Goal: Transaction & Acquisition: Purchase product/service

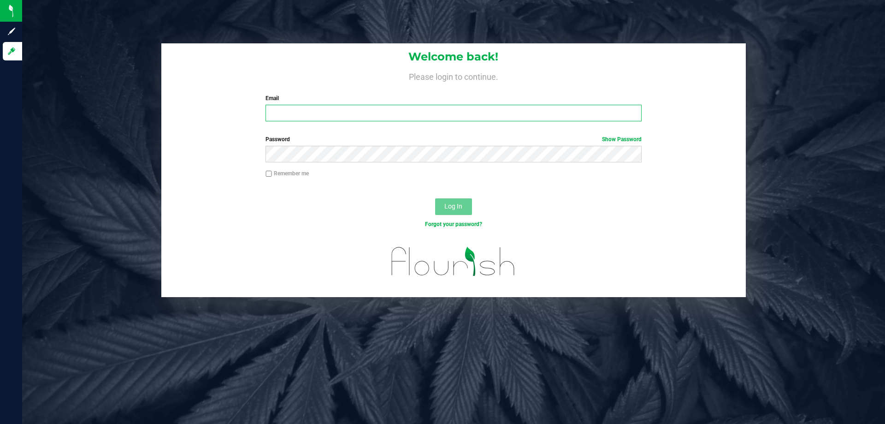
click at [286, 113] on input "Email" at bounding box center [454, 113] width 376 height 17
type input "[EMAIL_ADDRESS][DOMAIN_NAME]"
click at [435, 198] on button "Log In" at bounding box center [453, 206] width 37 height 17
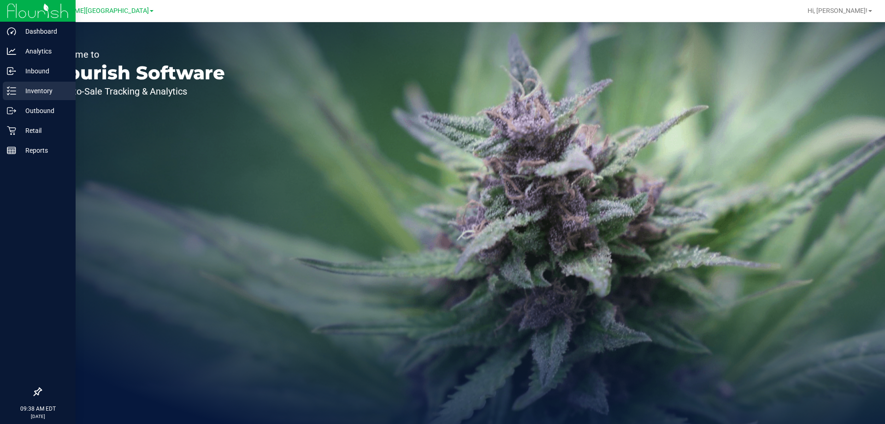
click at [36, 93] on p "Inventory" at bounding box center [43, 90] width 55 height 11
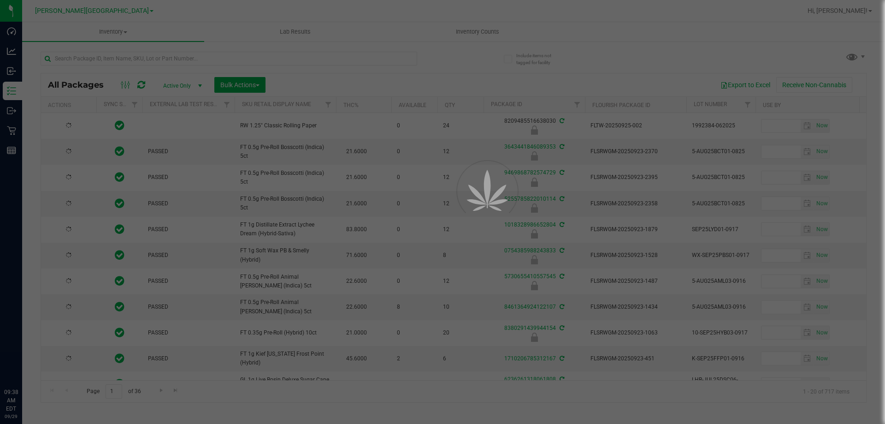
click at [89, 56] on div at bounding box center [442, 212] width 885 height 424
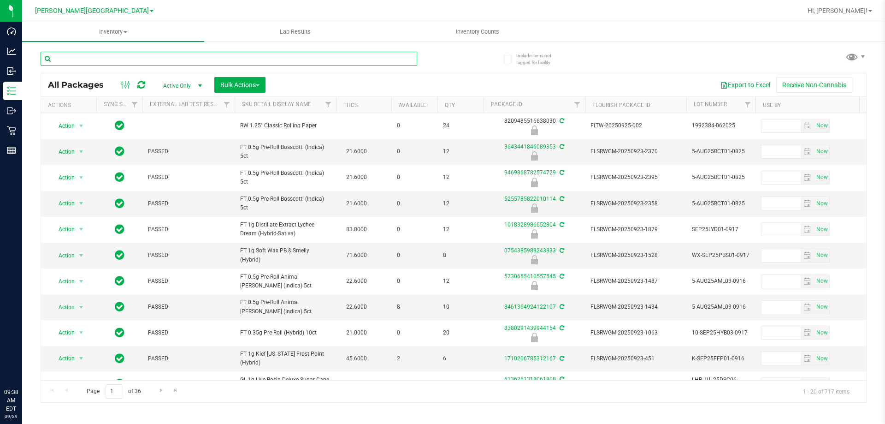
click at [90, 56] on input "text" at bounding box center [229, 59] width 377 height 14
type input "[CREDIT_CARD_NUMBER]"
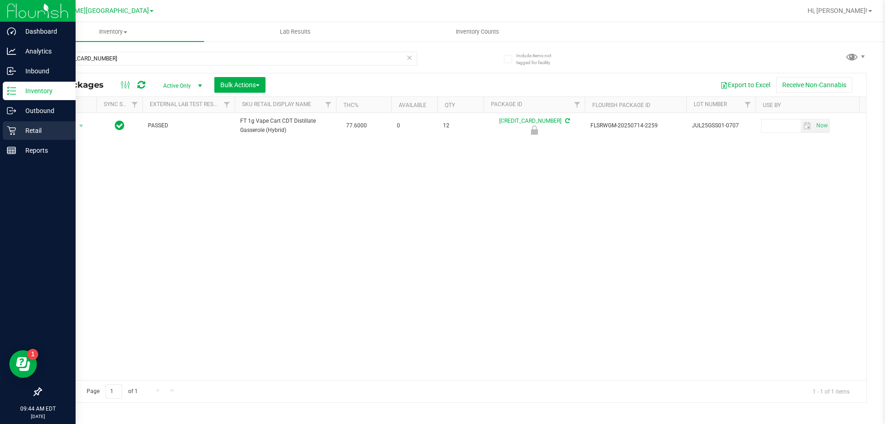
click at [14, 126] on icon at bounding box center [11, 130] width 9 height 9
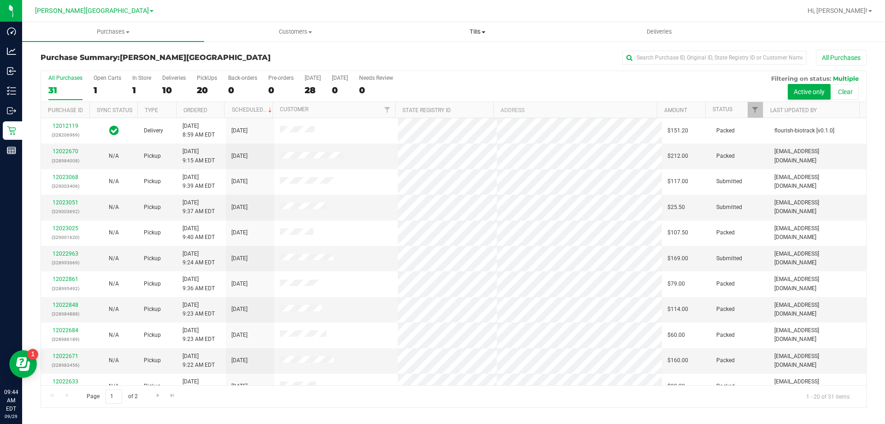
click at [472, 33] on span "Tills" at bounding box center [477, 32] width 181 height 8
click at [440, 54] on span "Manage tills" at bounding box center [417, 56] width 62 height 8
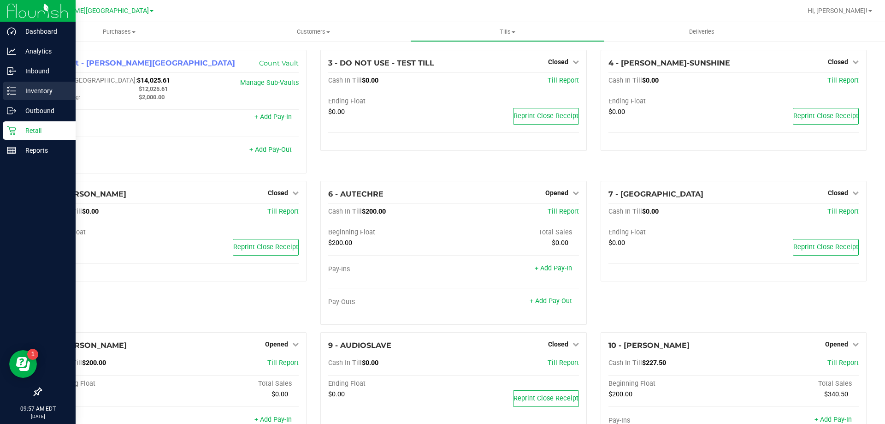
click at [17, 92] on p "Inventory" at bounding box center [43, 90] width 55 height 11
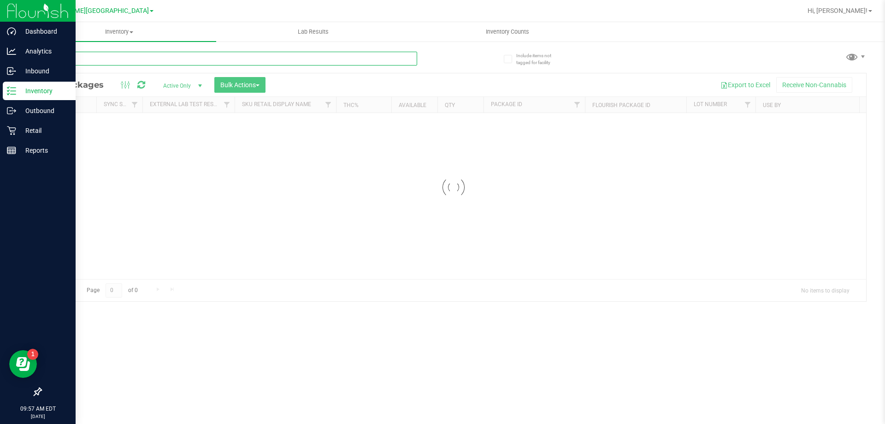
click at [133, 55] on input "text" at bounding box center [229, 59] width 377 height 14
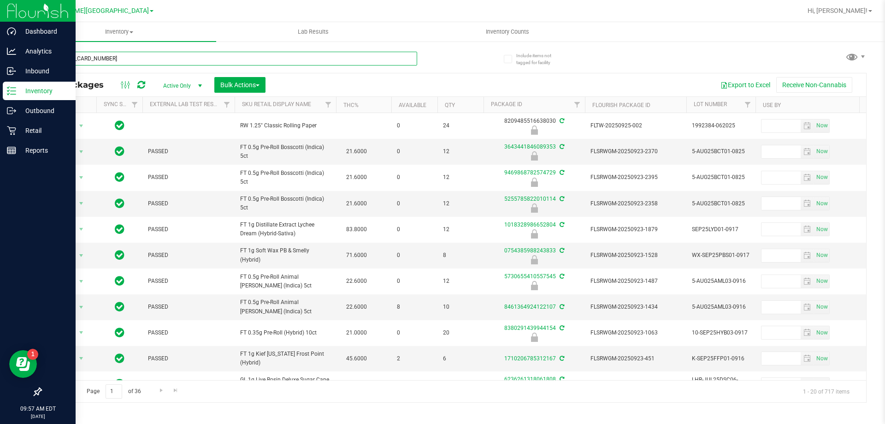
type input "[CREDIT_CARD_NUMBER]"
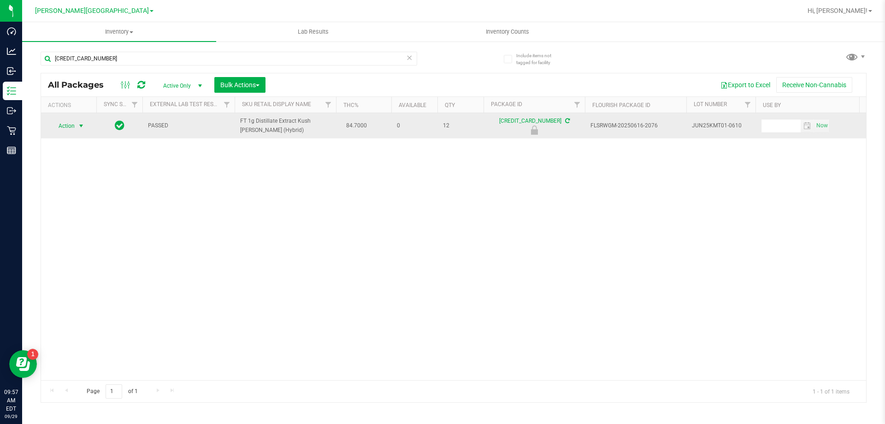
click at [80, 126] on span "select" at bounding box center [80, 125] width 7 height 7
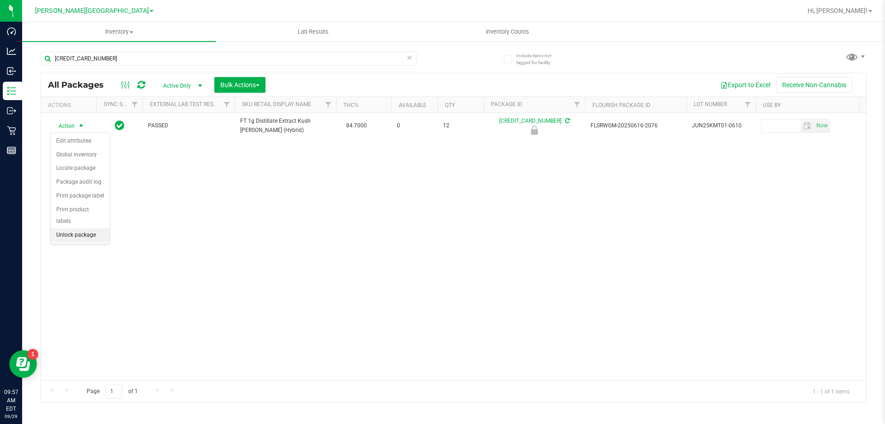
click at [76, 228] on li "Unlock package" at bounding box center [80, 235] width 59 height 14
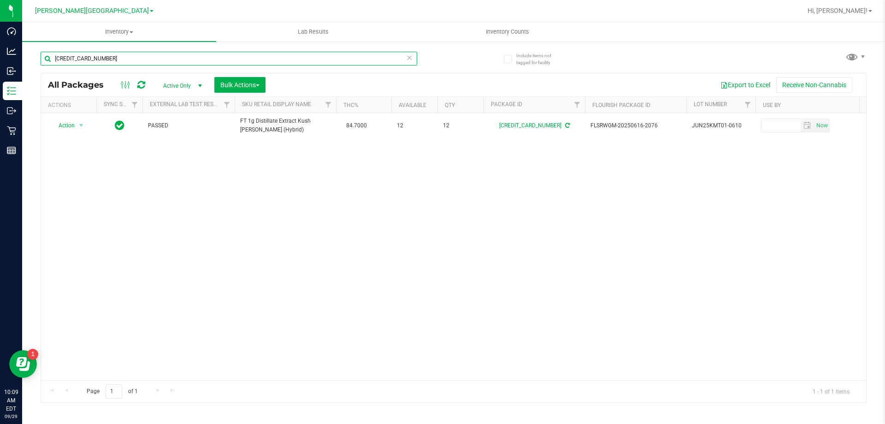
click at [192, 63] on input "[CREDIT_CARD_NUMBER]" at bounding box center [229, 59] width 377 height 14
type input "ffp"
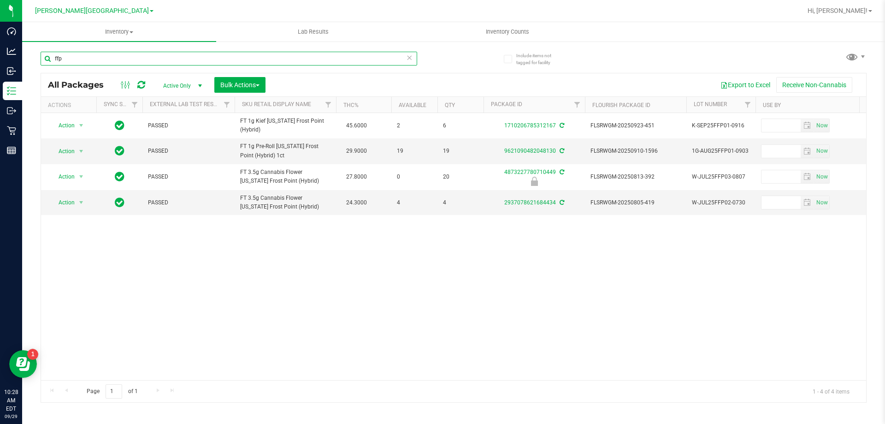
click at [87, 57] on input "ffp" at bounding box center [229, 59] width 377 height 14
click at [87, 56] on input "ffp" at bounding box center [229, 59] width 377 height 14
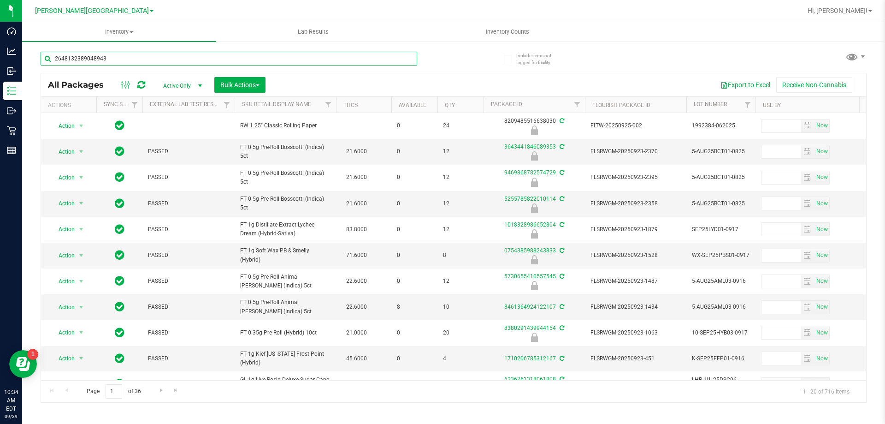
type input "2648132389048943"
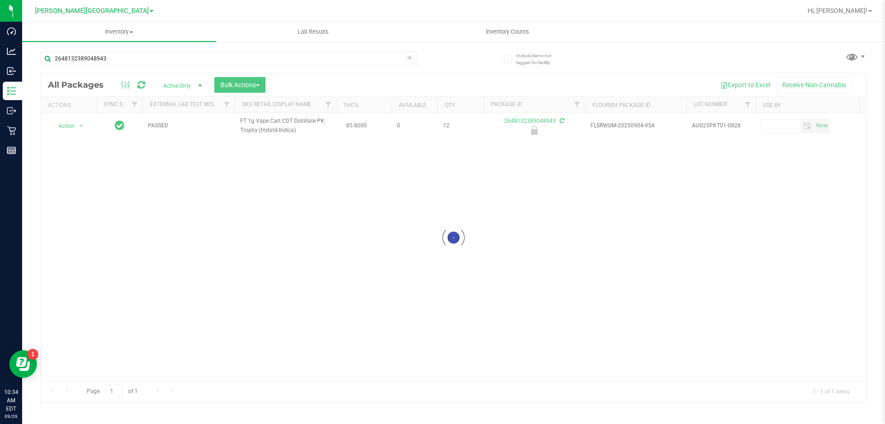
click at [64, 129] on div at bounding box center [454, 237] width 826 height 329
click at [66, 126] on div at bounding box center [454, 237] width 826 height 329
click at [66, 126] on span "Action" at bounding box center [62, 125] width 25 height 13
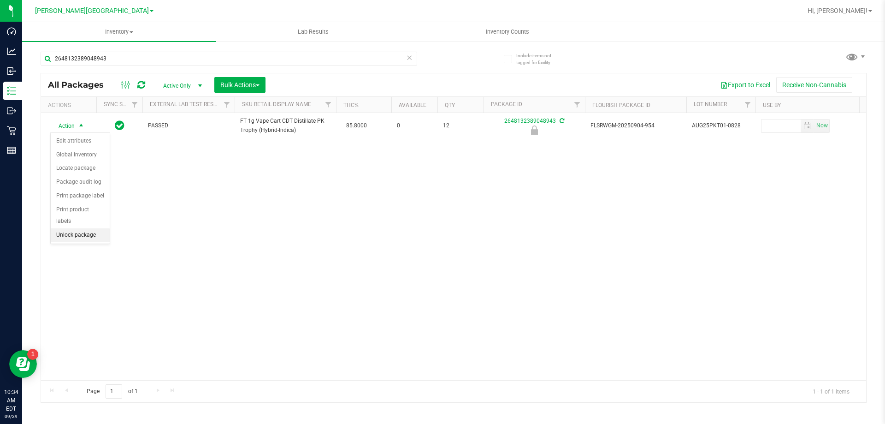
click at [80, 228] on li "Unlock package" at bounding box center [80, 235] width 59 height 14
click at [123, 67] on div "2648132389048943" at bounding box center [229, 62] width 377 height 21
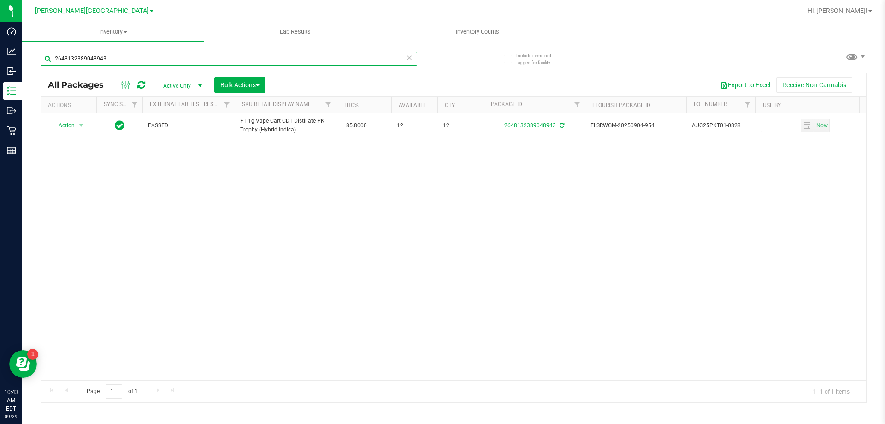
click at [122, 57] on input "2648132389048943" at bounding box center [229, 59] width 377 height 14
type input "5062631126015489"
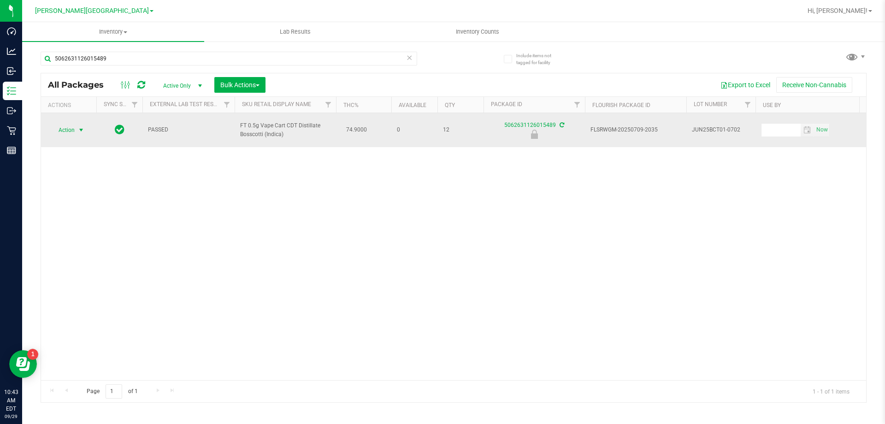
click at [71, 131] on span "Action" at bounding box center [62, 130] width 25 height 13
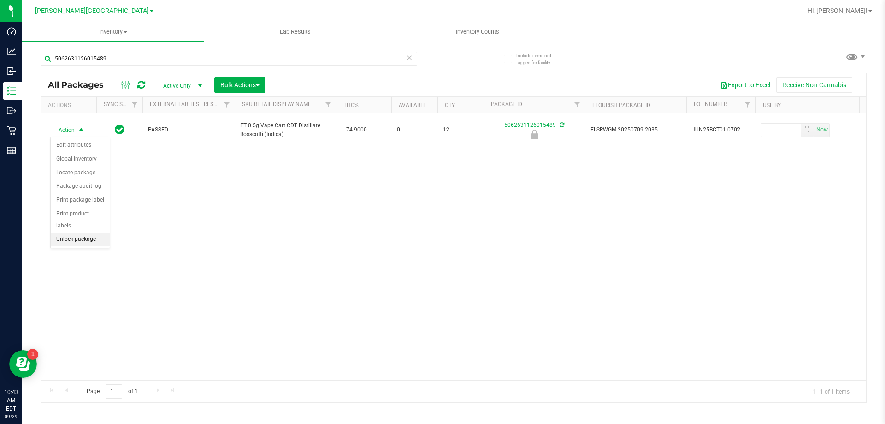
click at [63, 232] on li "Unlock package" at bounding box center [80, 239] width 59 height 14
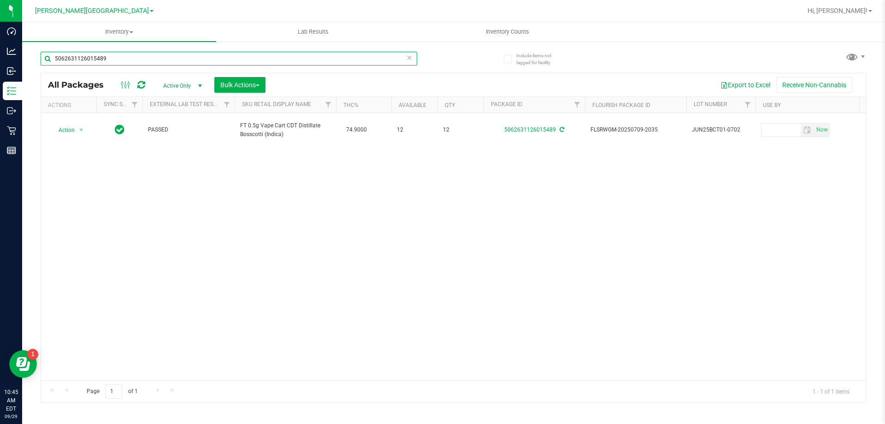
click at [289, 62] on input "5062631126015489" at bounding box center [229, 59] width 377 height 14
click at [289, 61] on input "5062631126015489" at bounding box center [229, 59] width 377 height 14
type input "0420150072722005"
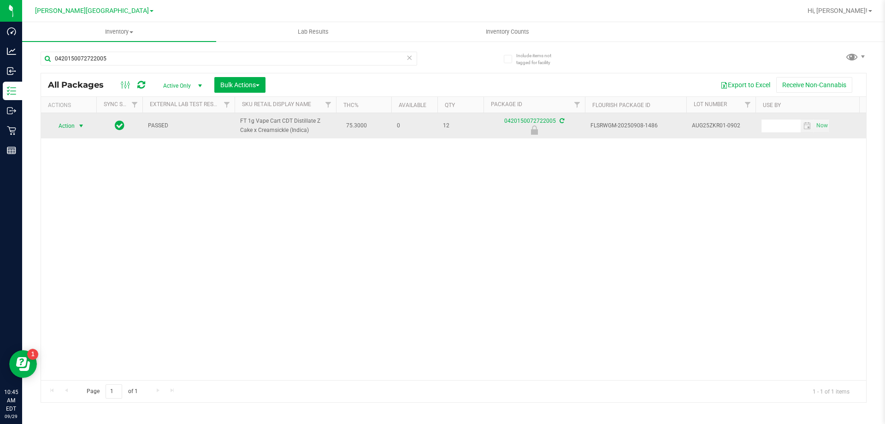
click at [77, 122] on span "select" at bounding box center [82, 125] width 12 height 13
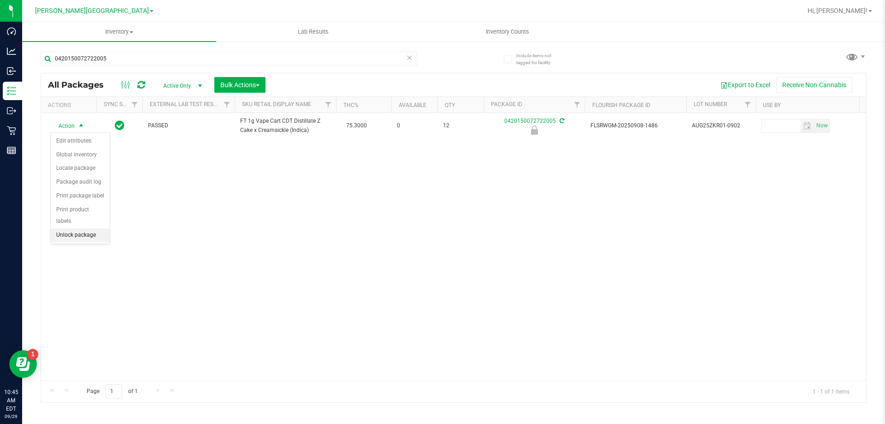
click at [90, 228] on li "Unlock package" at bounding box center [80, 235] width 59 height 14
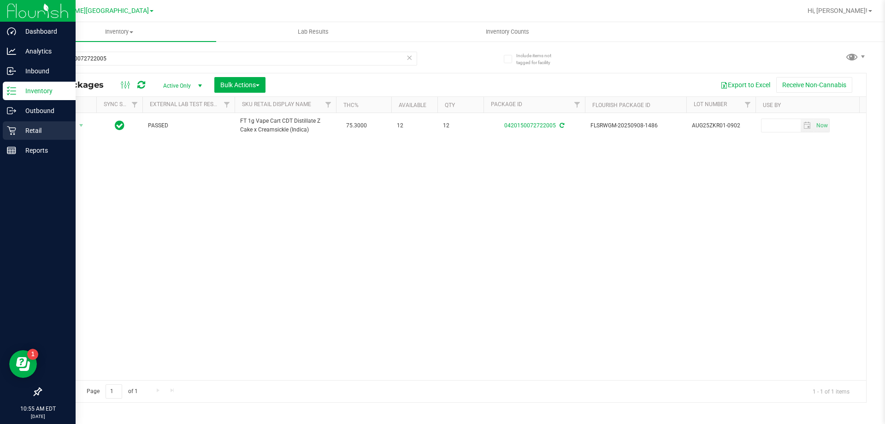
click at [26, 133] on p "Retail" at bounding box center [43, 130] width 55 height 11
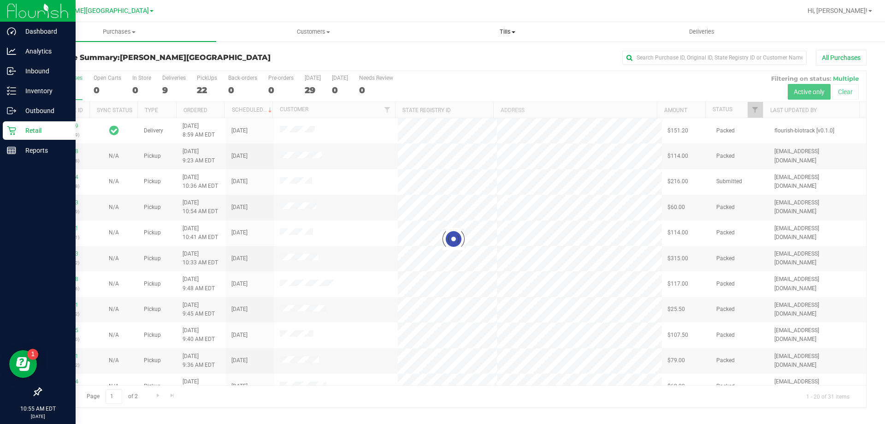
click at [508, 36] on uib-tab-heading "Tills Manage tills Reconcile e-payments" at bounding box center [507, 32] width 193 height 18
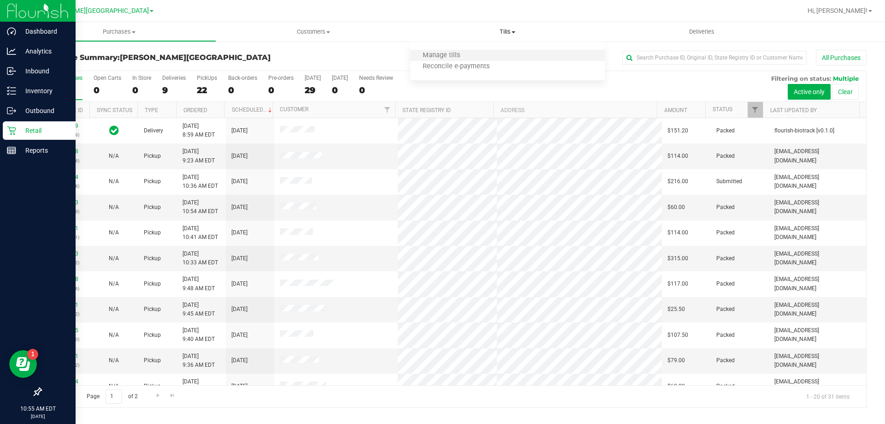
click at [472, 52] on li "Manage tills" at bounding box center [507, 55] width 194 height 11
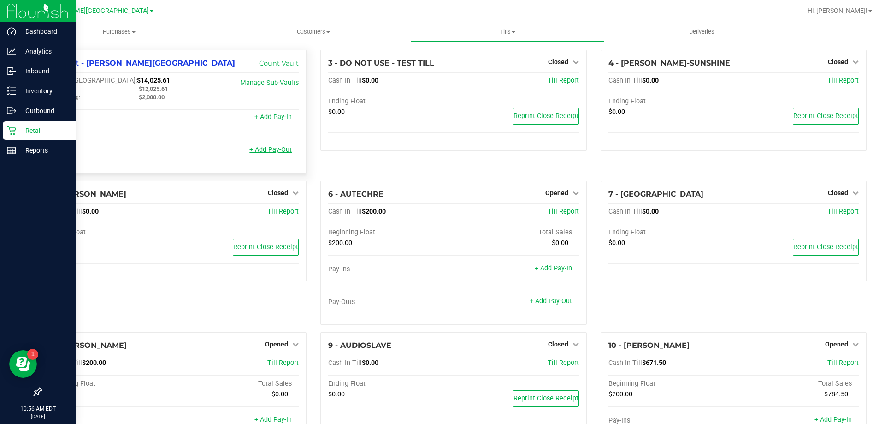
click at [277, 151] on link "+ Add Pay-Out" at bounding box center [271, 150] width 42 height 8
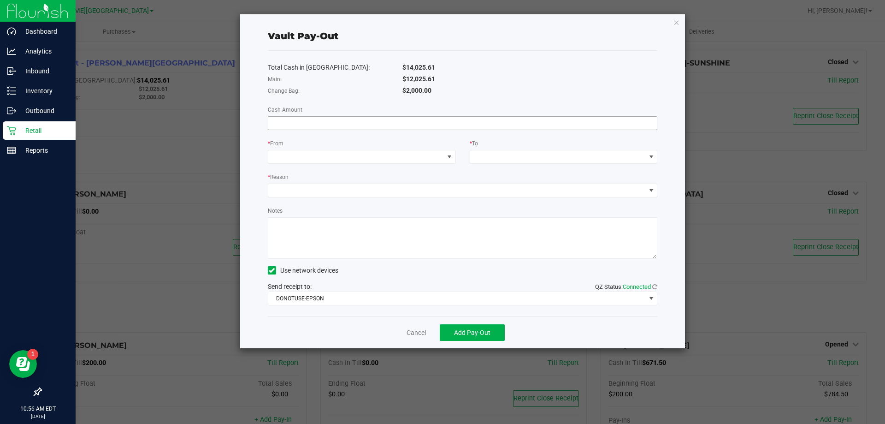
click at [425, 128] on input at bounding box center [462, 123] width 389 height 13
type input "$12,025.61"
click at [446, 148] on div "* From" at bounding box center [362, 144] width 188 height 12
click at [440, 152] on span at bounding box center [356, 156] width 176 height 13
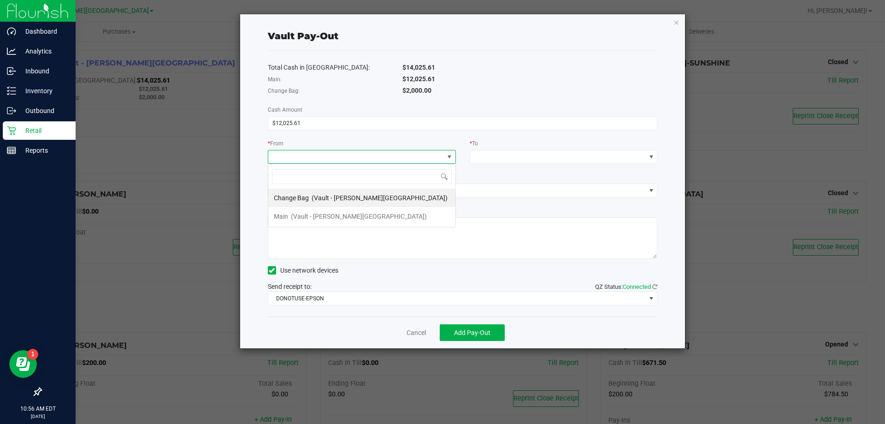
scroll to position [14, 188]
drag, startPoint x: 351, startPoint y: 216, endPoint x: 356, endPoint y: 215, distance: 5.6
click at [351, 216] on span "(Vault - [PERSON_NAME][GEOGRAPHIC_DATA])" at bounding box center [359, 216] width 136 height 7
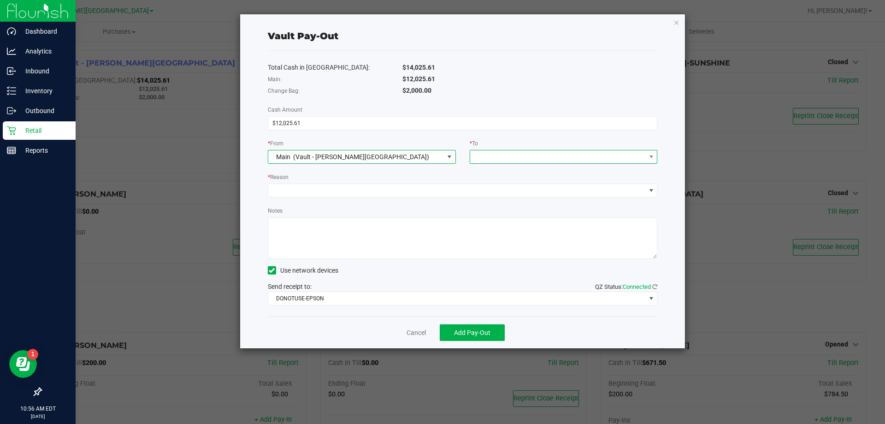
click at [483, 151] on span at bounding box center [558, 156] width 176 height 13
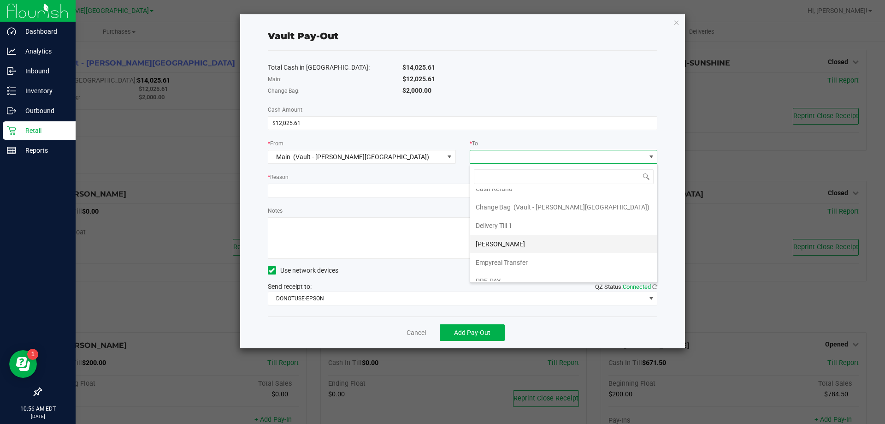
scroll to position [74, 0]
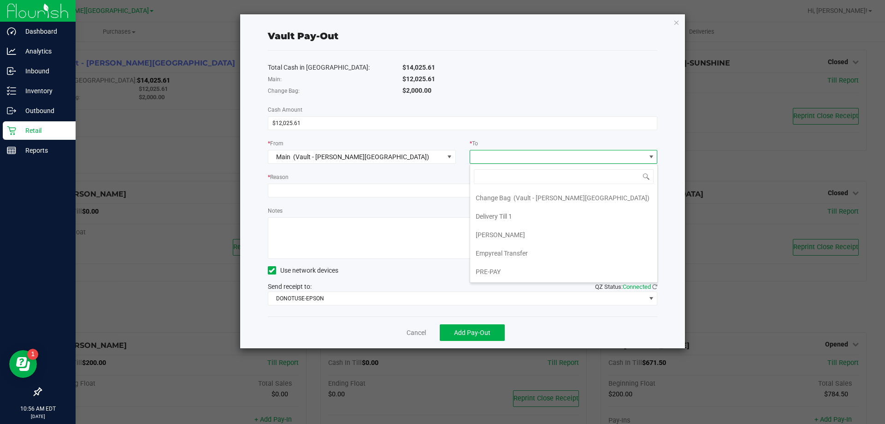
click at [513, 253] on span "Empyreal Transfer" at bounding box center [502, 253] width 52 height 7
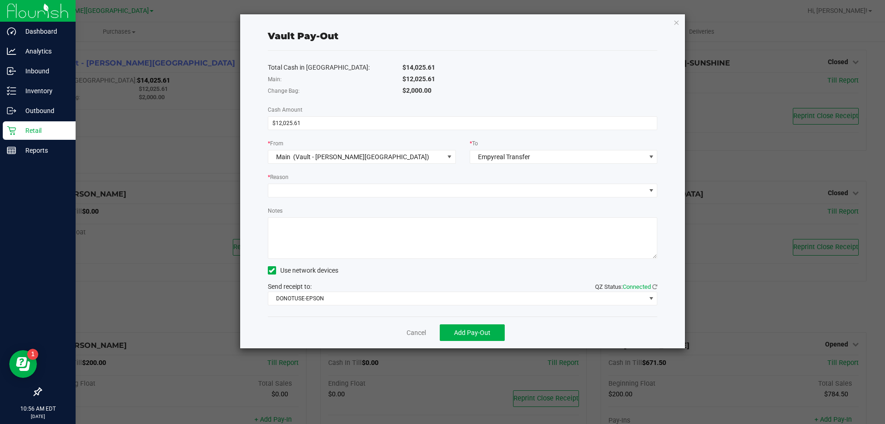
click at [398, 197] on div "Total Cash in Vault: $14,025.61 Main: $12,025.61 Change Bag: $2,000.00 Cash Amo…" at bounding box center [463, 184] width 390 height 266
click at [394, 195] on span at bounding box center [457, 190] width 378 height 13
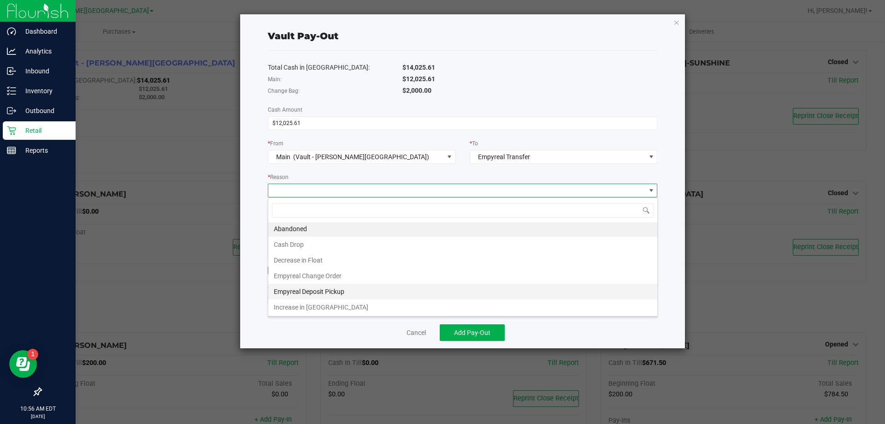
scroll to position [2, 0]
click at [343, 286] on li "Empyreal Deposit Pickup" at bounding box center [462, 291] width 389 height 16
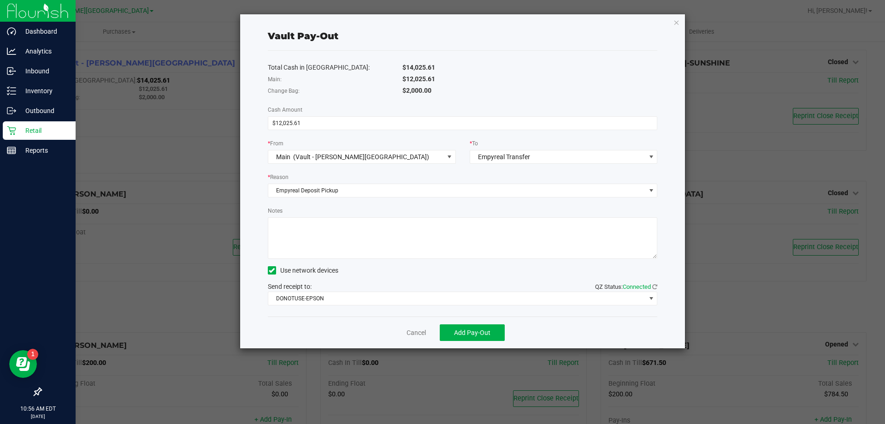
click at [389, 305] on div "Total Cash in [GEOGRAPHIC_DATA]: $14,025.61 Main: $12,025.61 Change Bag: $2,000…" at bounding box center [463, 184] width 390 height 266
click at [334, 307] on div "Total Cash in [GEOGRAPHIC_DATA]: $14,025.61 Main: $12,025.61 Change Bag: $2,000…" at bounding box center [463, 184] width 390 height 266
click at [334, 297] on span "DONOTUSE-EPSON" at bounding box center [457, 298] width 378 height 13
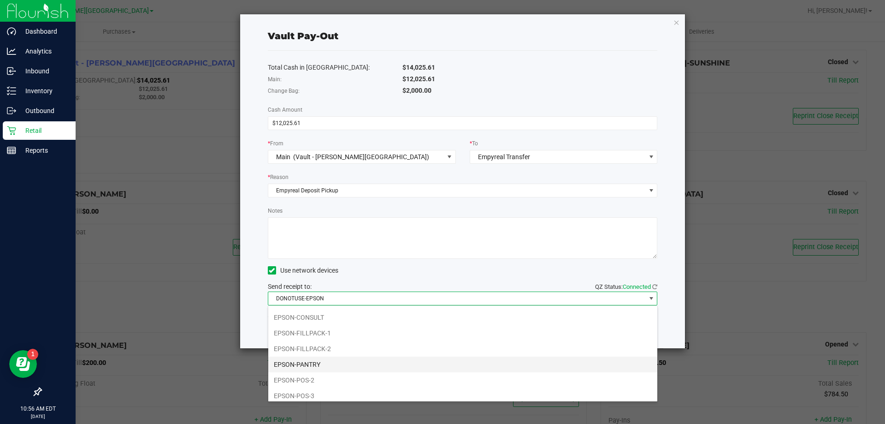
scroll to position [92, 0]
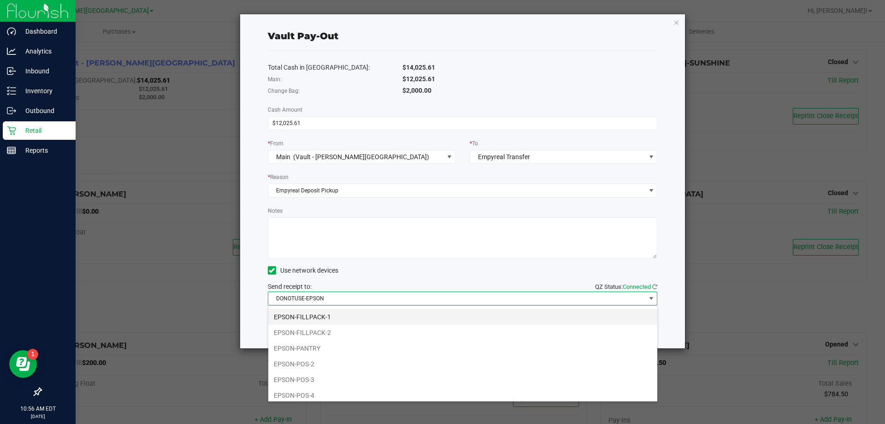
click at [320, 321] on li "EPSON-FILLPACK-1" at bounding box center [462, 317] width 389 height 16
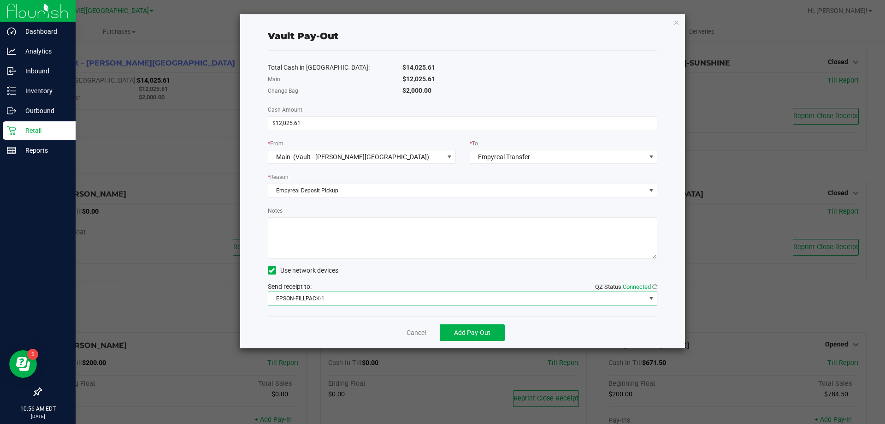
click at [379, 330] on div "Cancel Add Pay-Out" at bounding box center [463, 332] width 390 height 32
click at [494, 332] on button "Add Pay-Out" at bounding box center [472, 332] width 65 height 17
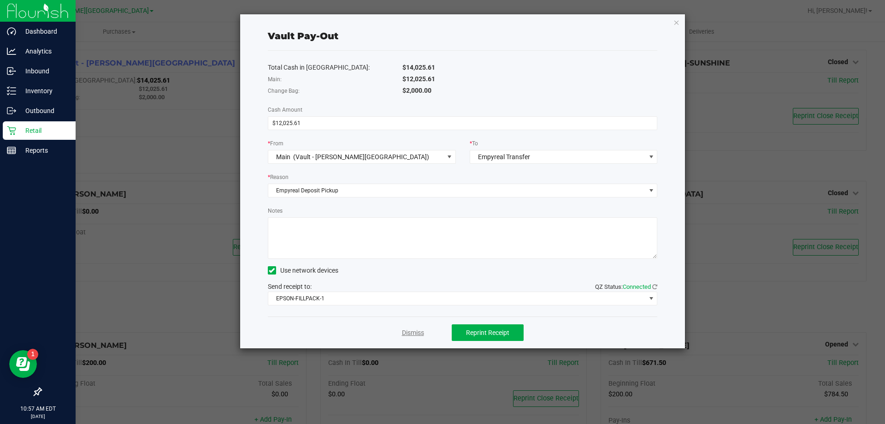
click at [420, 333] on link "Dismiss" at bounding box center [413, 333] width 22 height 10
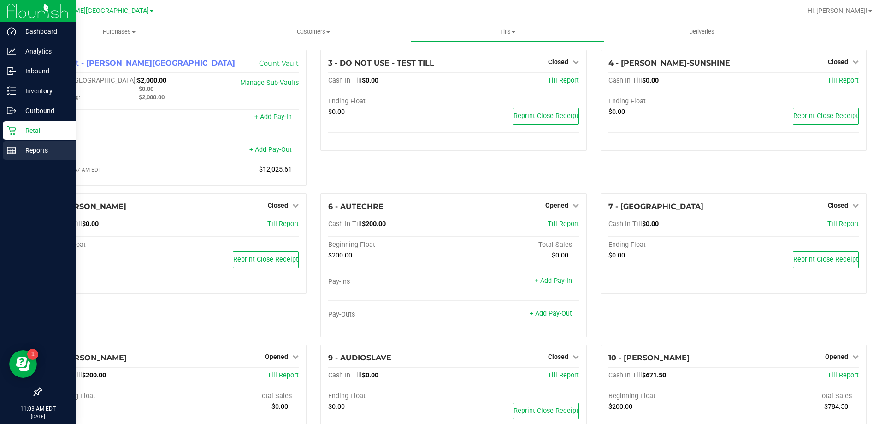
click at [10, 153] on icon at bounding box center [11, 150] width 9 height 9
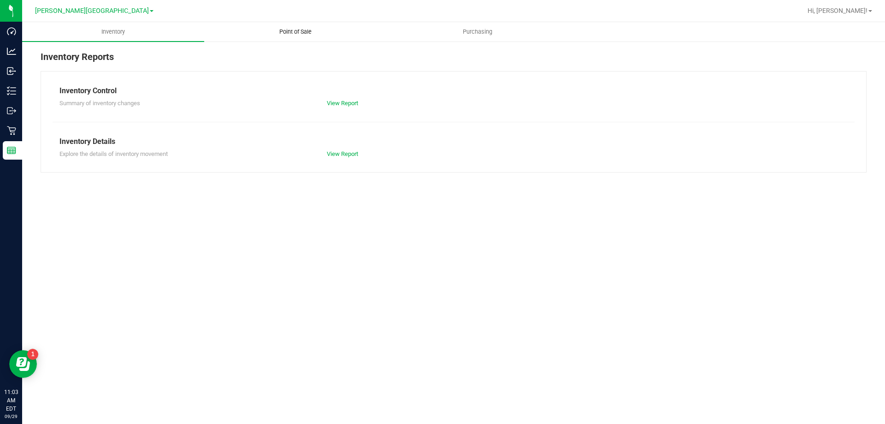
click at [291, 36] on uib-tab-heading "Point of Sale" at bounding box center [295, 32] width 181 height 18
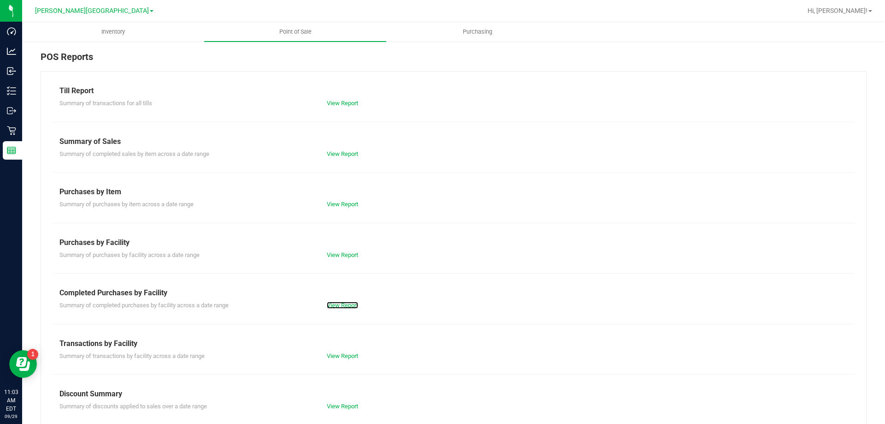
click at [340, 304] on link "View Report" at bounding box center [342, 305] width 31 height 7
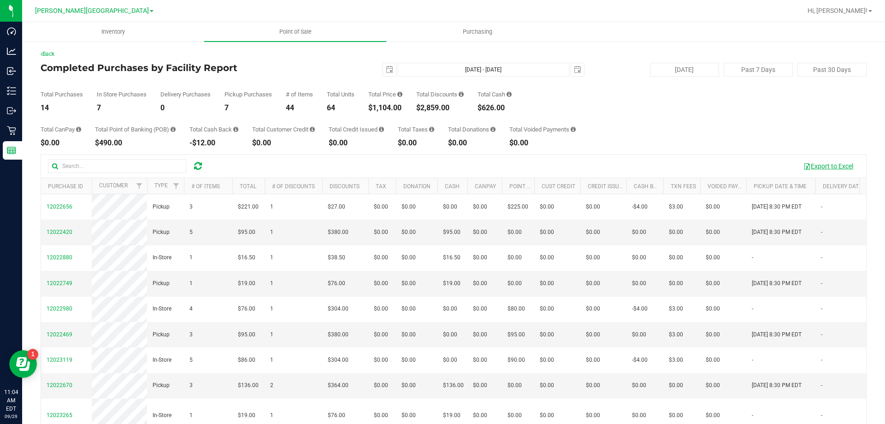
click at [834, 168] on button "Export to Excel" at bounding box center [829, 166] width 62 height 16
click at [386, 70] on span "select" at bounding box center [389, 69] width 7 height 7
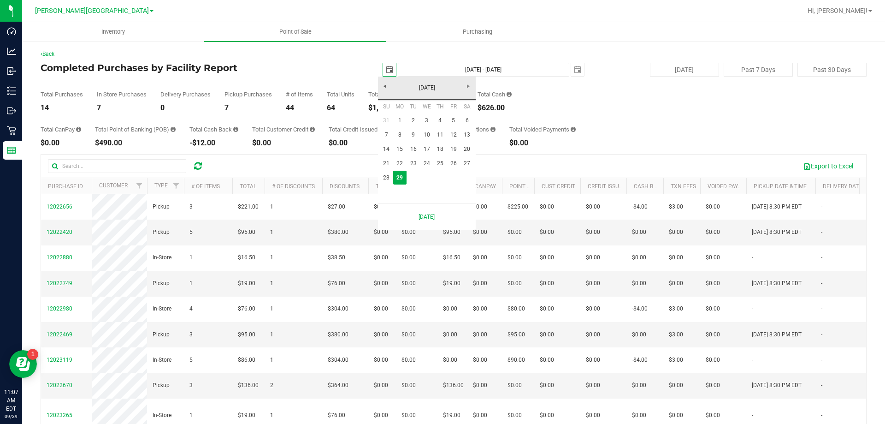
scroll to position [0, 23]
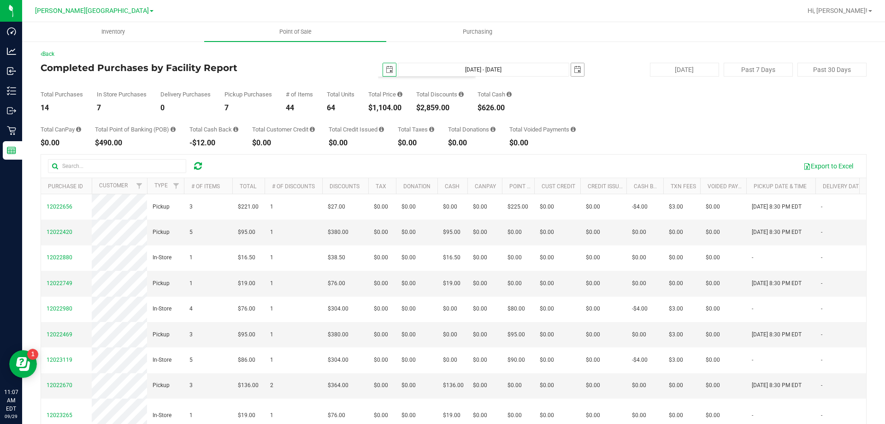
click at [574, 71] on span "select" at bounding box center [577, 69] width 7 height 7
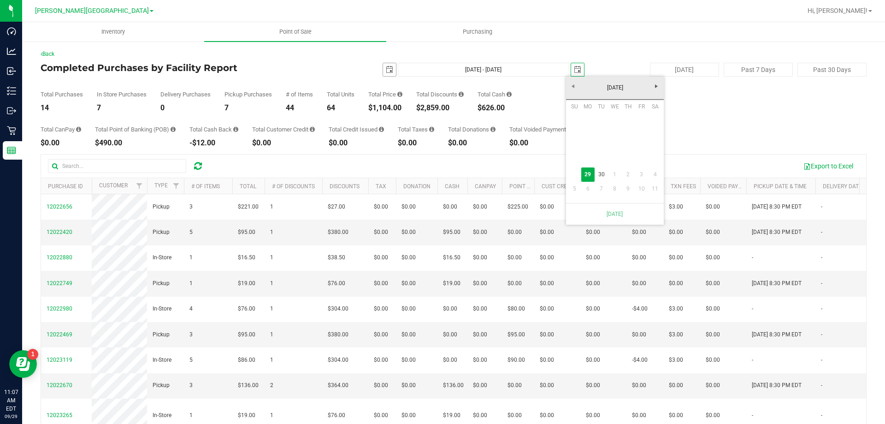
click at [386, 71] on span "select" at bounding box center [389, 69] width 7 height 7
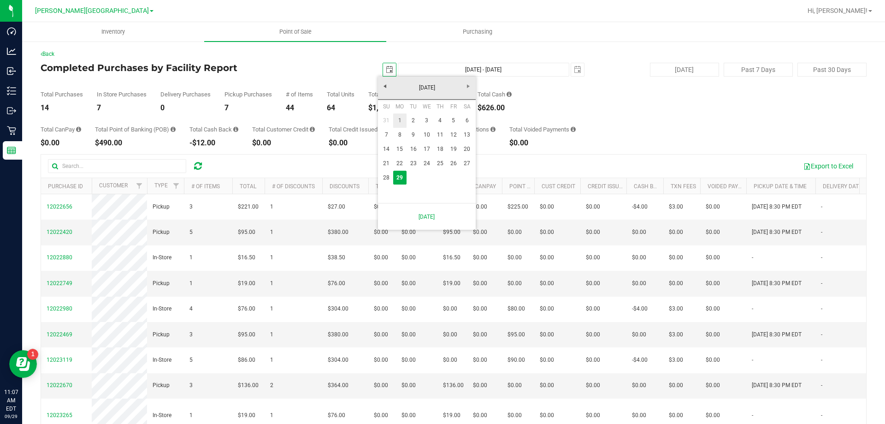
click at [400, 122] on link "1" at bounding box center [399, 120] width 13 height 14
type input "[DATE]"
type input "[DATE] - [DATE]"
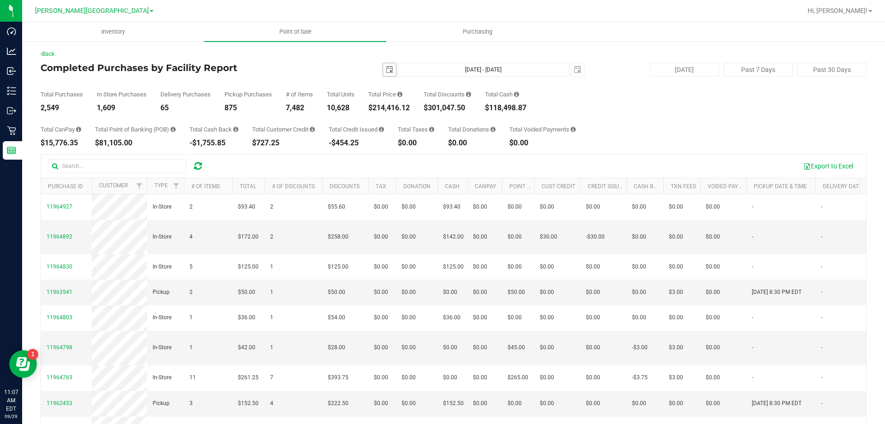
click at [392, 69] on span "[DATE]" at bounding box center [390, 70] width 14 height 14
click at [387, 69] on span "select" at bounding box center [389, 69] width 7 height 7
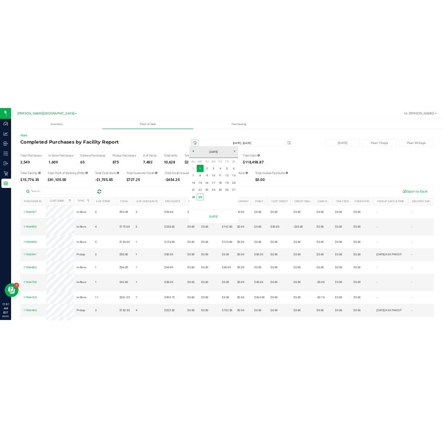
scroll to position [0, 23]
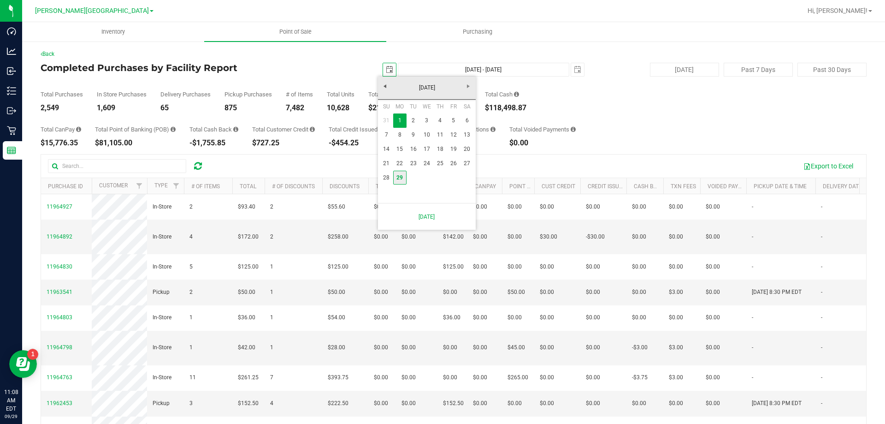
click at [400, 177] on link "29" at bounding box center [399, 178] width 13 height 14
type input "[DATE]"
type input "[DATE] - [DATE]"
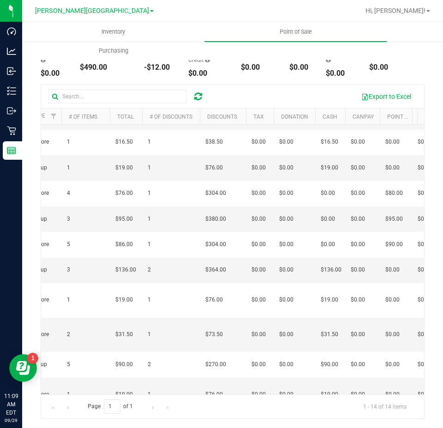
scroll to position [0, 0]
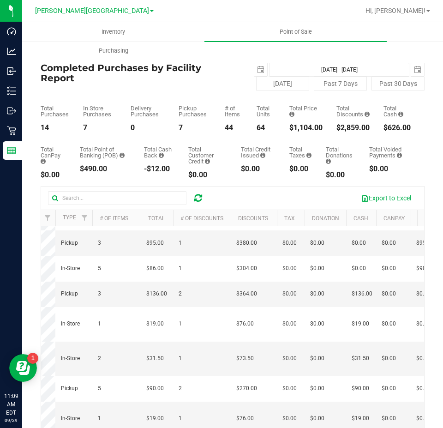
click at [200, 198] on icon at bounding box center [198, 197] width 8 height 9
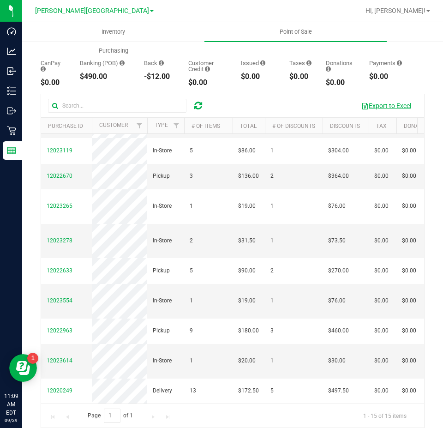
click at [366, 100] on button "Export to Excel" at bounding box center [386, 106] width 62 height 16
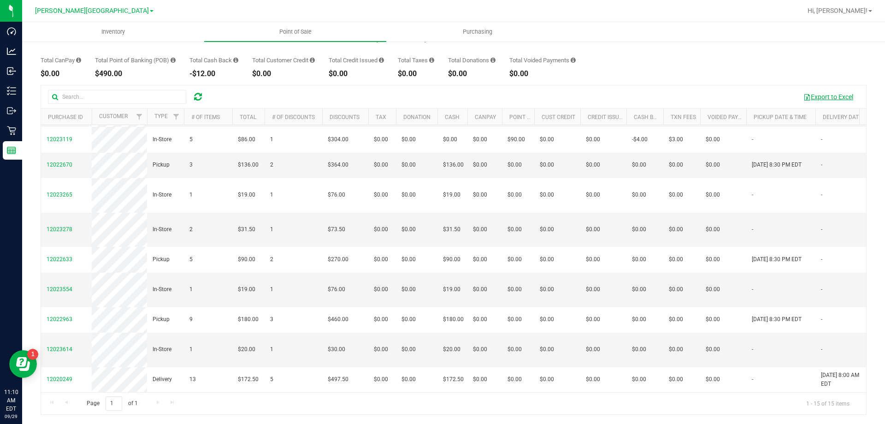
scroll to position [69, 0]
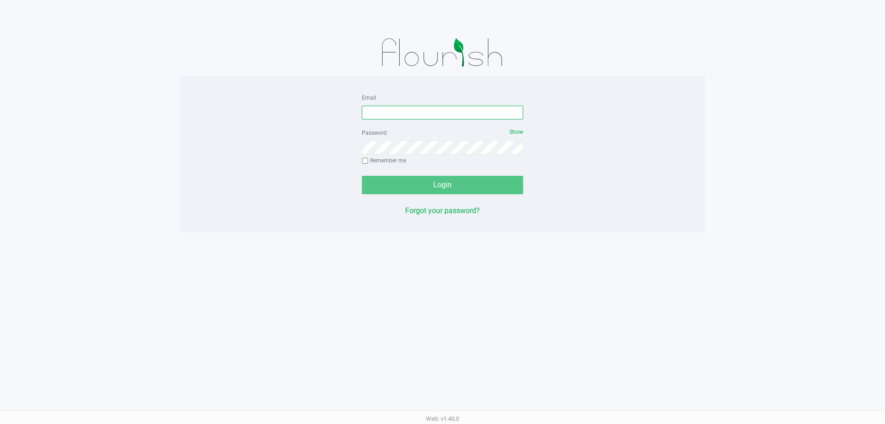
click at [471, 115] on input "Email" at bounding box center [442, 113] width 161 height 14
type input "[EMAIL_ADDRESS][DOMAIN_NAME]"
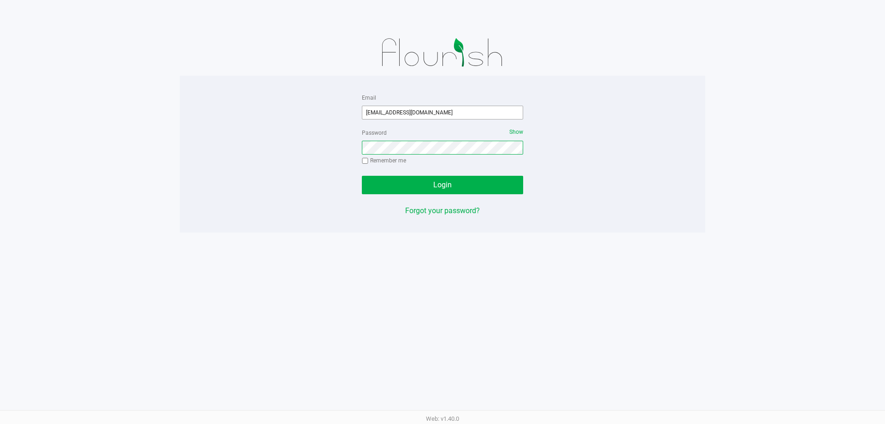
click at [362, 176] on button "Login" at bounding box center [442, 185] width 161 height 18
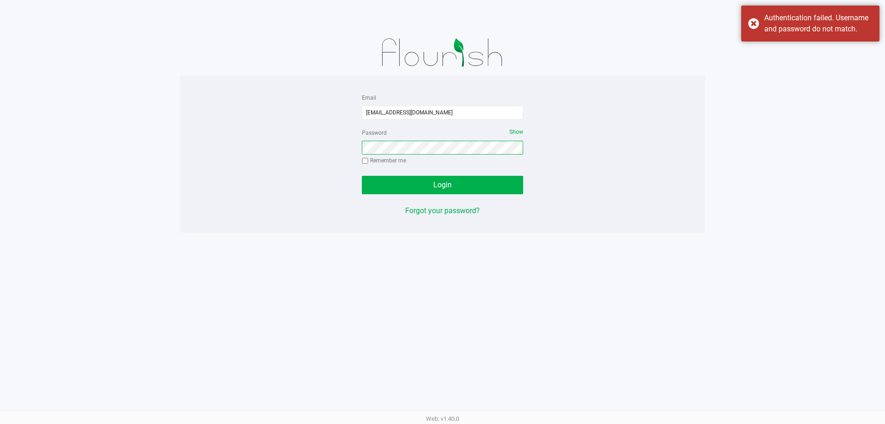
click at [362, 176] on button "Login" at bounding box center [442, 185] width 161 height 18
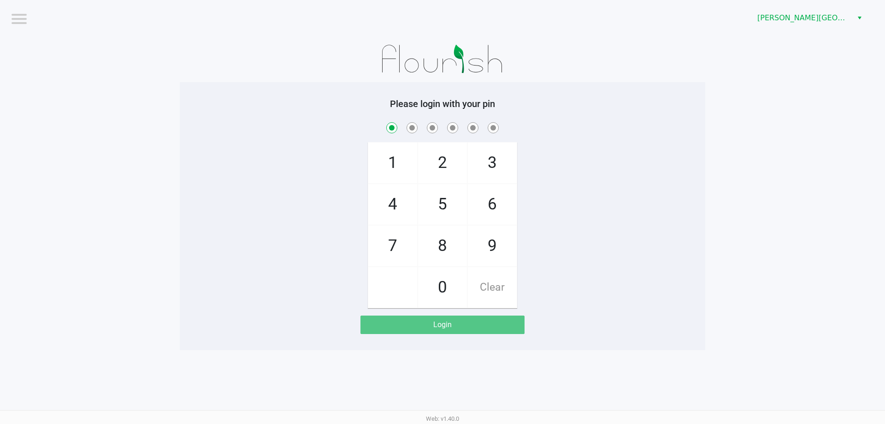
checkbox input "true"
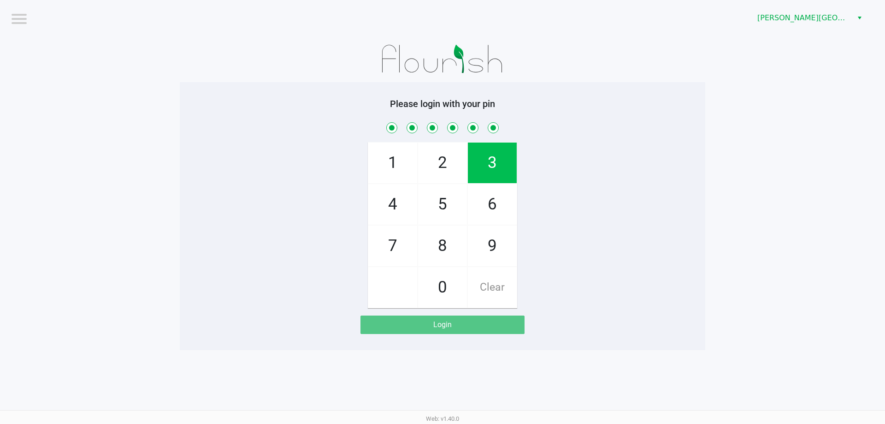
checkbox input "true"
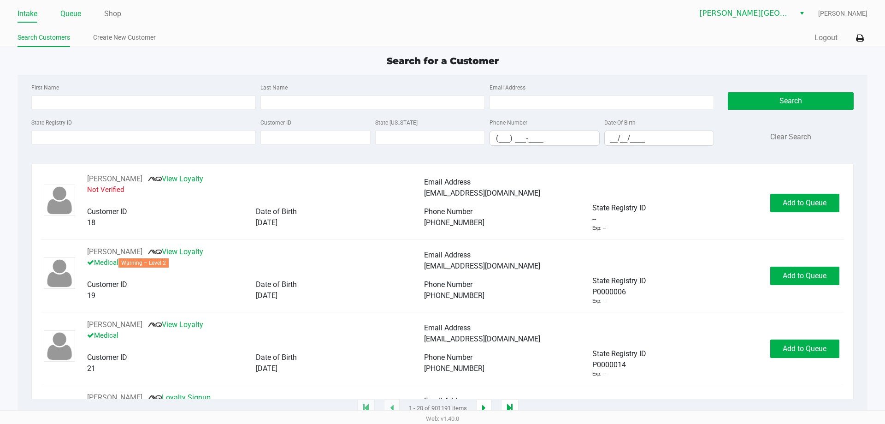
click at [70, 11] on link "Queue" at bounding box center [70, 13] width 21 height 13
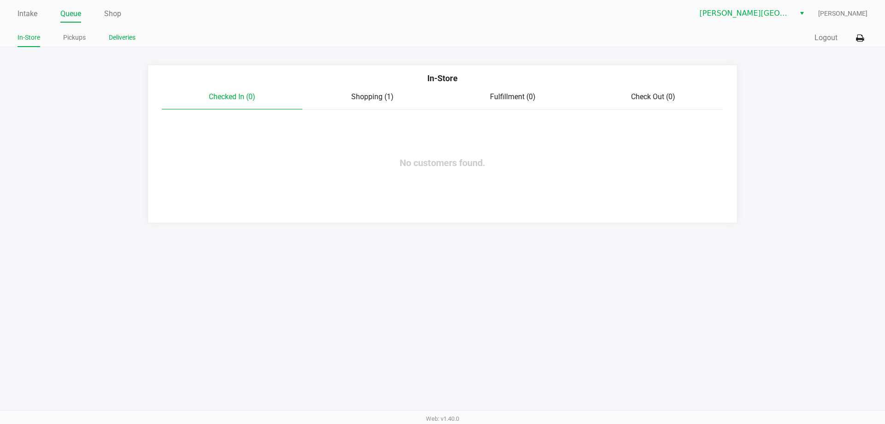
click at [122, 40] on link "Deliveries" at bounding box center [122, 38] width 27 height 12
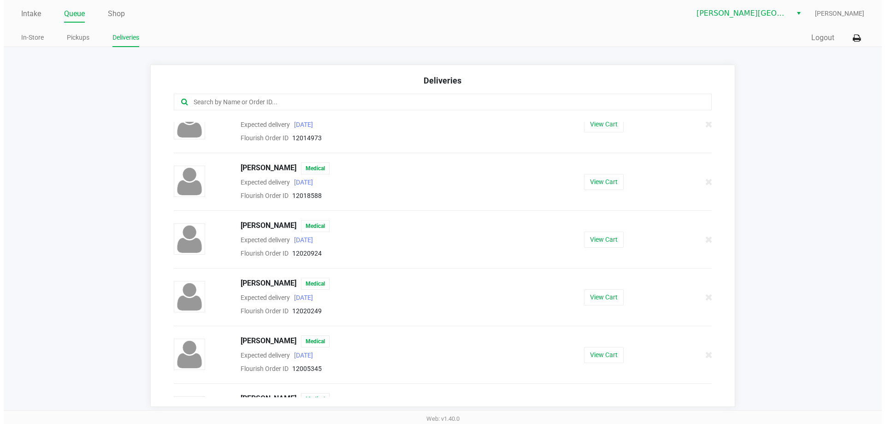
scroll to position [138, 0]
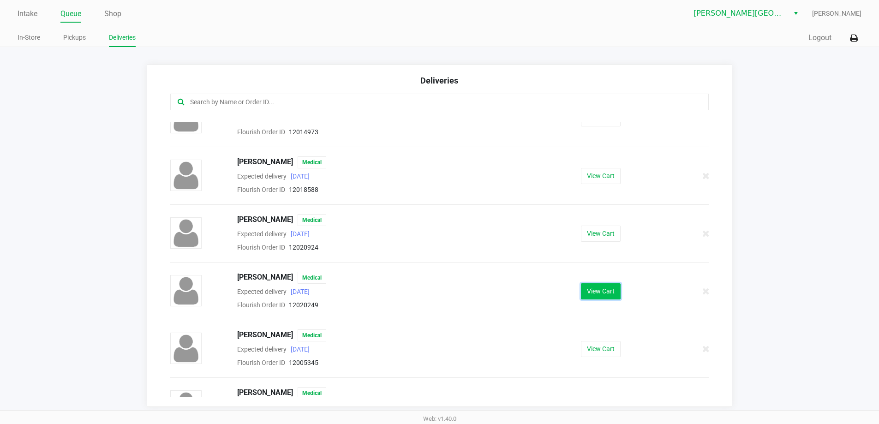
click at [591, 293] on button "View Cart" at bounding box center [601, 291] width 40 height 16
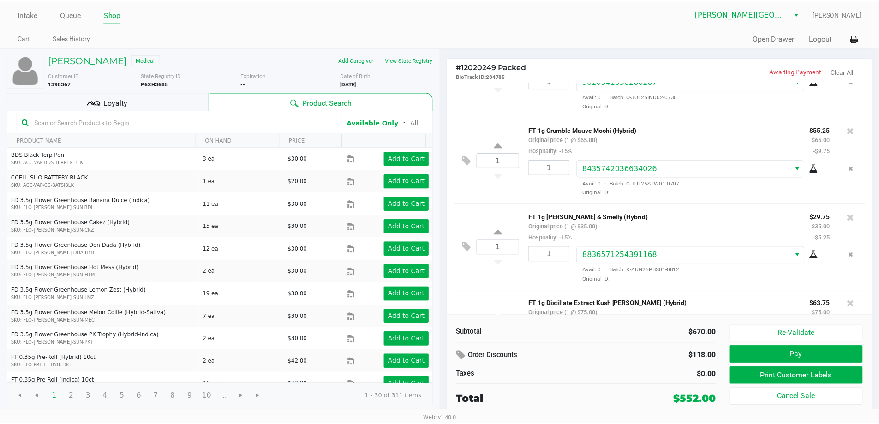
scroll to position [415, 0]
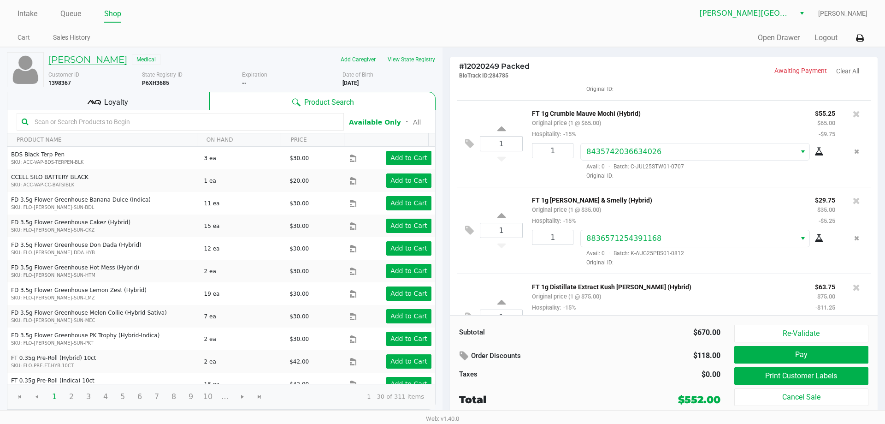
click at [88, 62] on h5 "Jessica Stewart" at bounding box center [87, 59] width 79 height 11
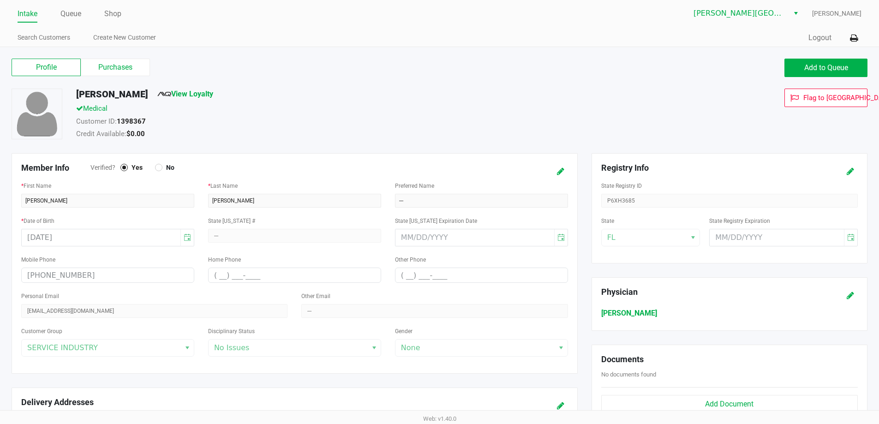
click at [186, 347] on div "Customer Group SERVICE INDUSTRY" at bounding box center [107, 340] width 173 height 31
click at [189, 350] on div "Customer Group SERVICE INDUSTRY" at bounding box center [107, 340] width 173 height 31
click at [185, 348] on div "Customer Group SERVICE INDUSTRY" at bounding box center [107, 340] width 173 height 31
click at [557, 171] on icon at bounding box center [560, 171] width 7 height 6
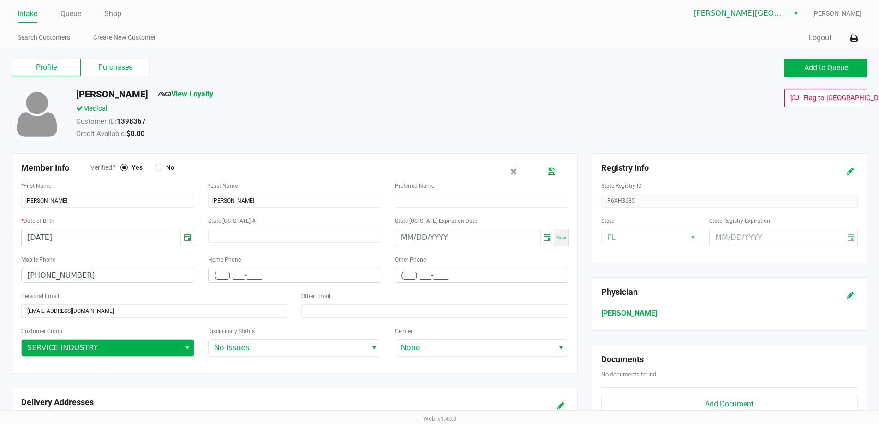
click at [192, 347] on button "Select" at bounding box center [186, 347] width 13 height 17
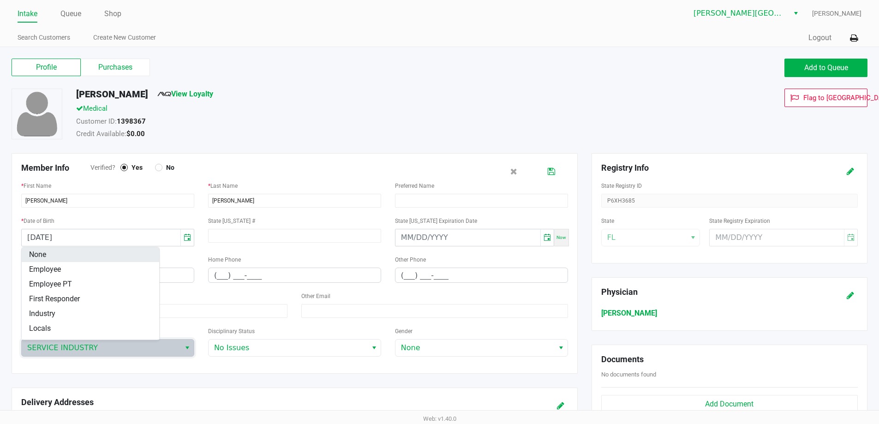
click at [99, 255] on li "None" at bounding box center [90, 254] width 137 height 15
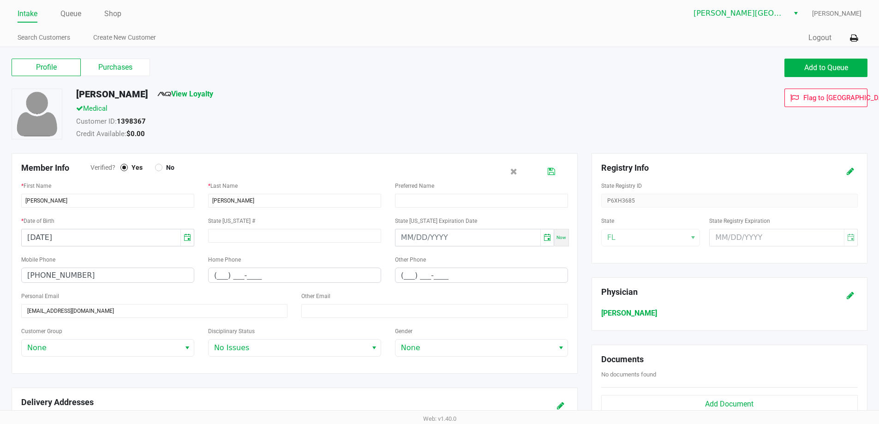
click at [551, 171] on icon at bounding box center [550, 171] width 7 height 6
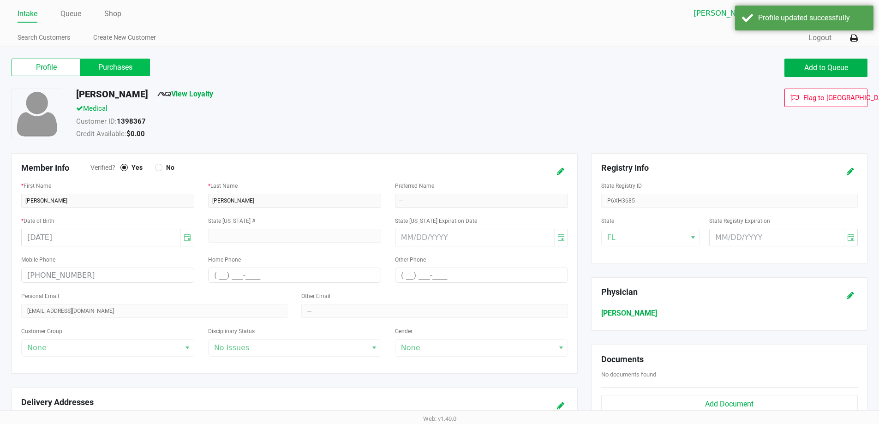
click at [97, 68] on label "Purchases" at bounding box center [115, 68] width 69 height 18
click at [0, 0] on 1 "Purchases" at bounding box center [0, 0] width 0 height 0
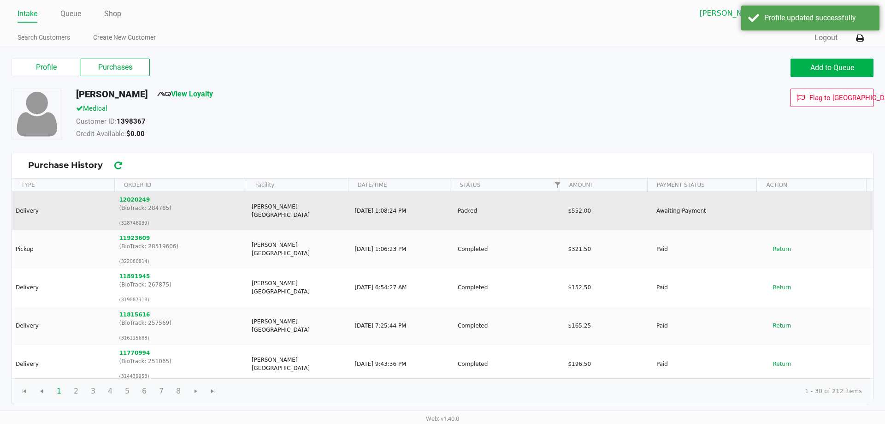
click at [138, 208] on p "(BioTrack: 284785)" at bounding box center [181, 208] width 125 height 8
click at [131, 205] on p "(BioTrack: 284785)" at bounding box center [181, 208] width 125 height 8
click at [127, 201] on button "12020249" at bounding box center [134, 200] width 31 height 8
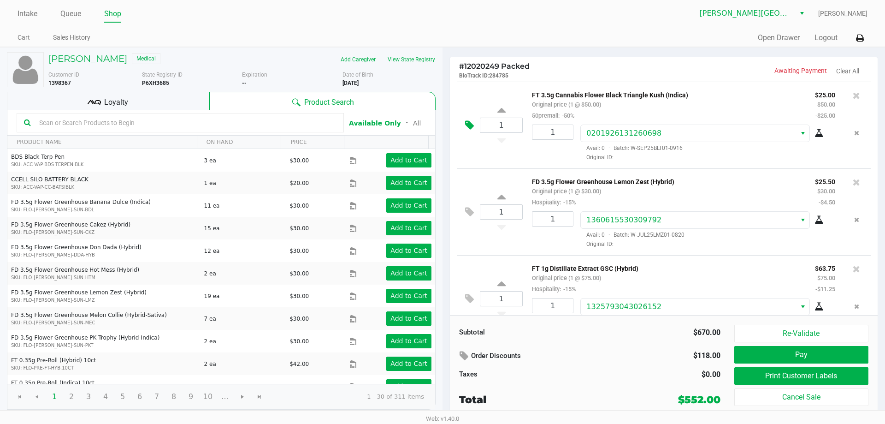
click at [471, 127] on icon at bounding box center [469, 125] width 9 height 11
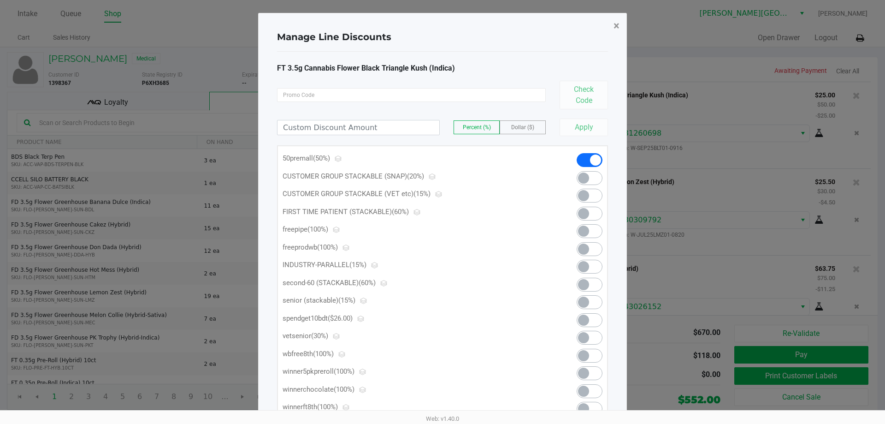
click at [617, 26] on span "×" at bounding box center [617, 25] width 6 height 13
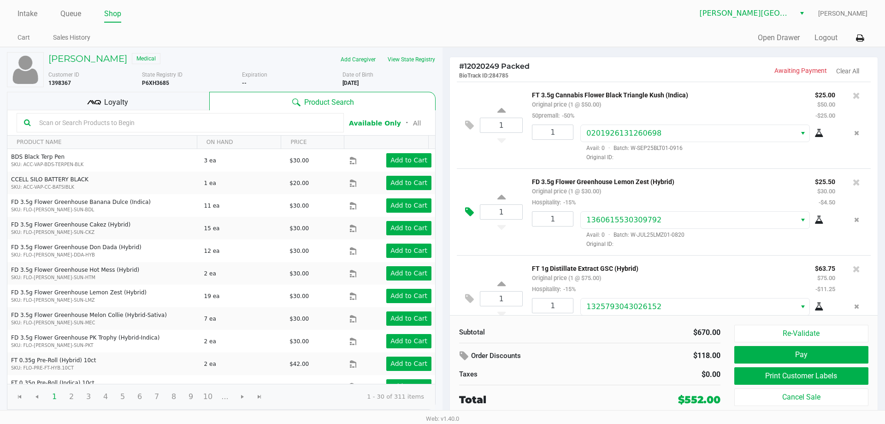
click at [469, 214] on icon at bounding box center [469, 212] width 9 height 11
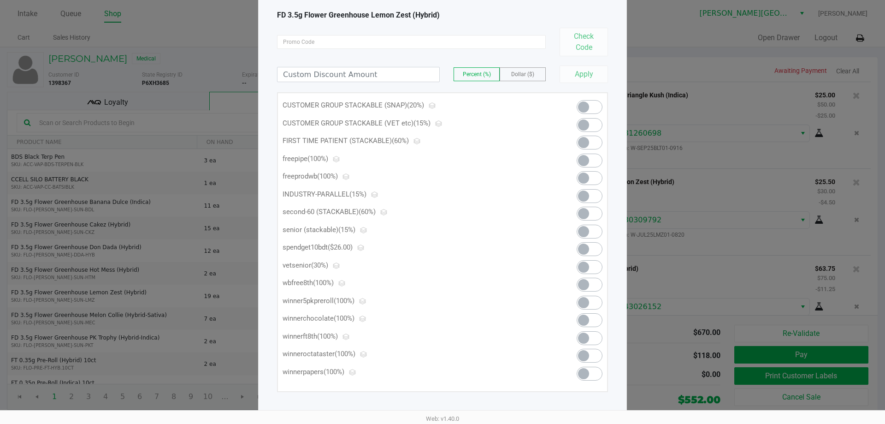
scroll to position [55, 0]
click at [394, 76] on input at bounding box center [359, 72] width 162 height 14
type input "50.00"
click at [588, 75] on button "Apply" at bounding box center [584, 73] width 48 height 18
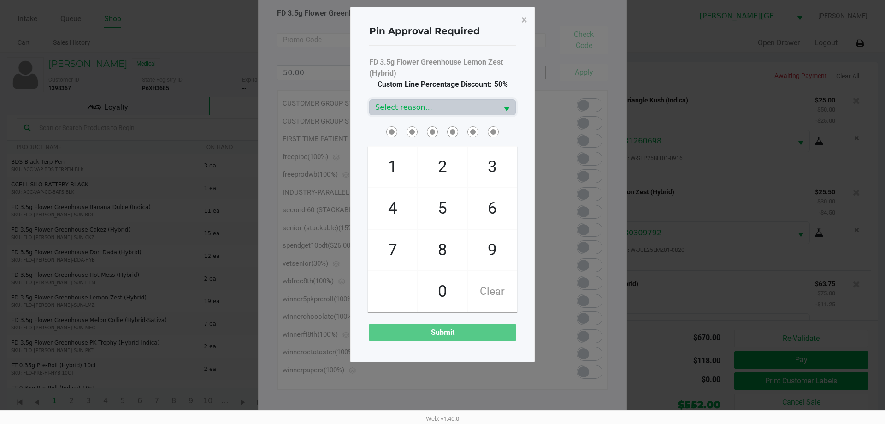
click at [455, 97] on div "FD 3.5g Flower Greenhouse Lemon Zest (Hybrid) Custom Line Percentage Discount: …" at bounding box center [442, 199] width 147 height 285
click at [441, 100] on span "Select reason..." at bounding box center [434, 107] width 128 height 15
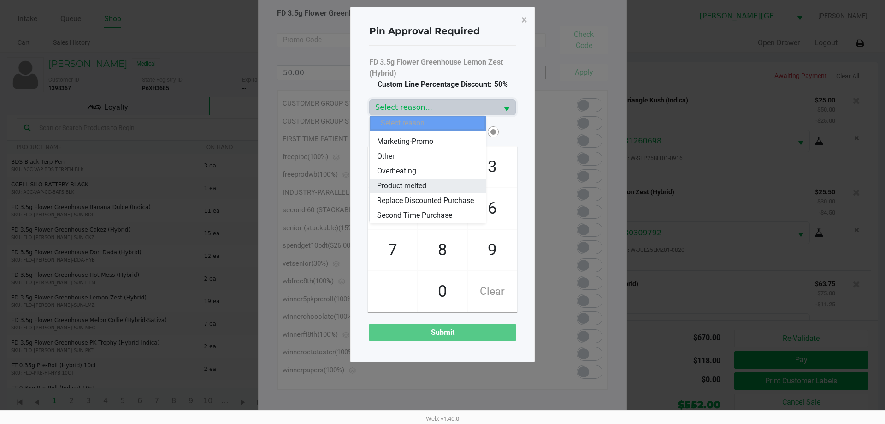
scroll to position [111, 0]
click at [412, 136] on span "Marketing-Promo" at bounding box center [405, 141] width 56 height 11
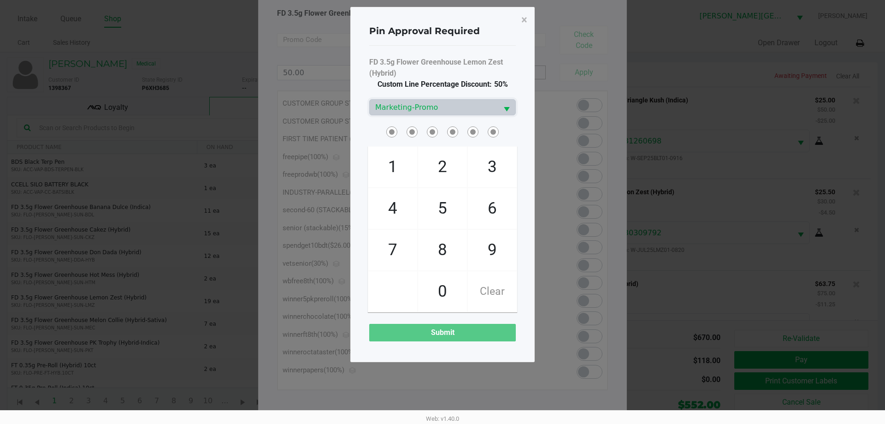
click at [431, 155] on span "2" at bounding box center [442, 167] width 49 height 41
checkbox input "true"
drag, startPoint x: 457, startPoint y: 248, endPoint x: 465, endPoint y: 214, distance: 34.2
click at [457, 248] on span "8" at bounding box center [442, 250] width 49 height 41
checkbox input "true"
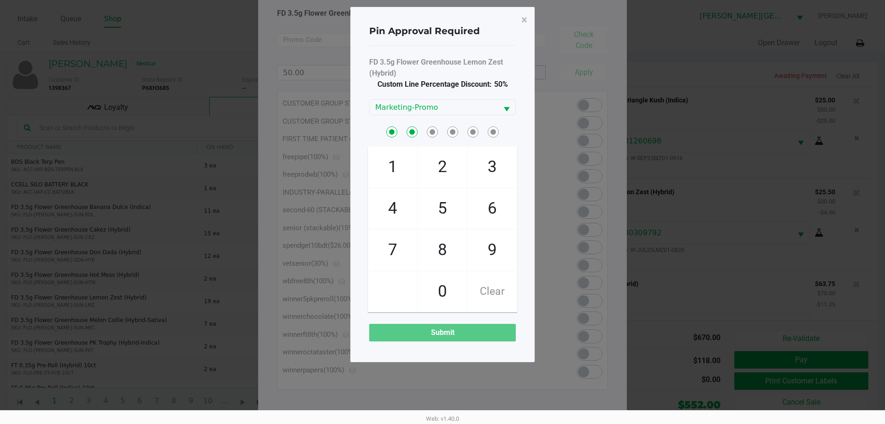
click at [490, 184] on span "3" at bounding box center [492, 167] width 49 height 41
checkbox input "true"
drag, startPoint x: 457, startPoint y: 283, endPoint x: 454, endPoint y: 279, distance: 5.6
click at [455, 283] on span "0" at bounding box center [442, 291] width 49 height 41
checkbox input "true"
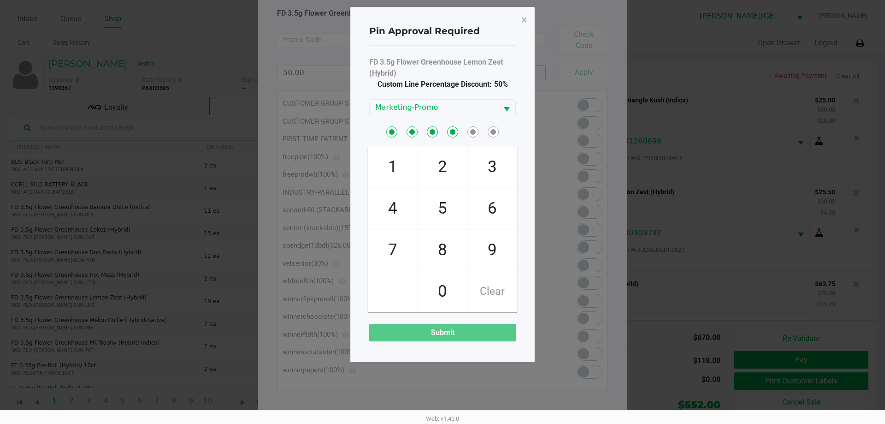
click at [481, 178] on span "3" at bounding box center [492, 167] width 49 height 41
checkbox input "true"
click at [400, 174] on span "1" at bounding box center [392, 167] width 49 height 41
checkbox input "true"
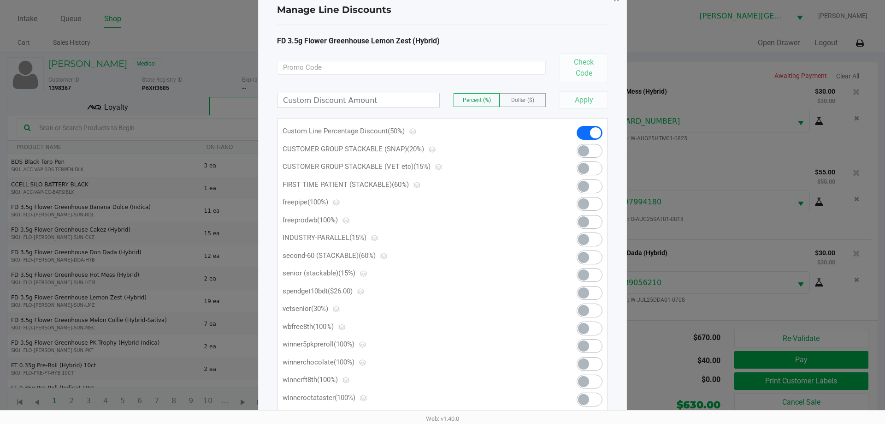
scroll to position [0, 0]
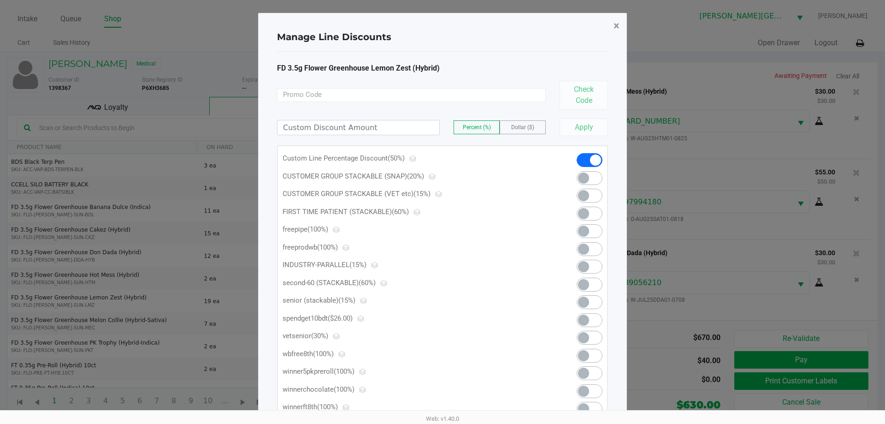
click at [612, 28] on button "×" at bounding box center [616, 26] width 21 height 26
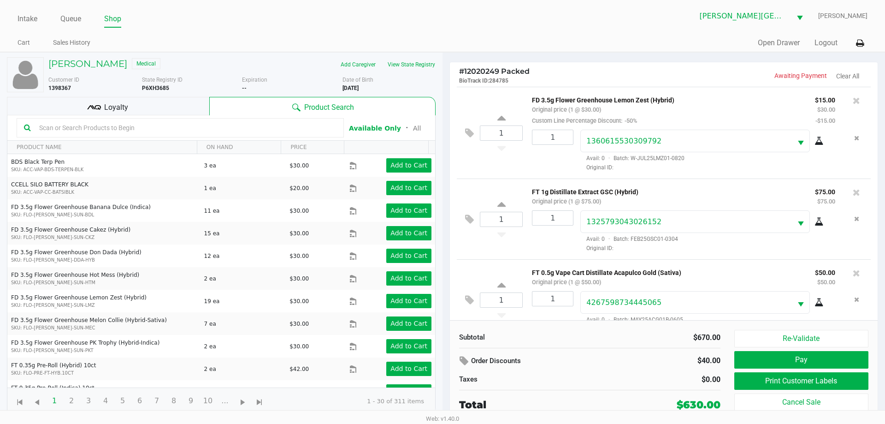
scroll to position [92, 0]
click at [474, 218] on icon at bounding box center [469, 219] width 9 height 11
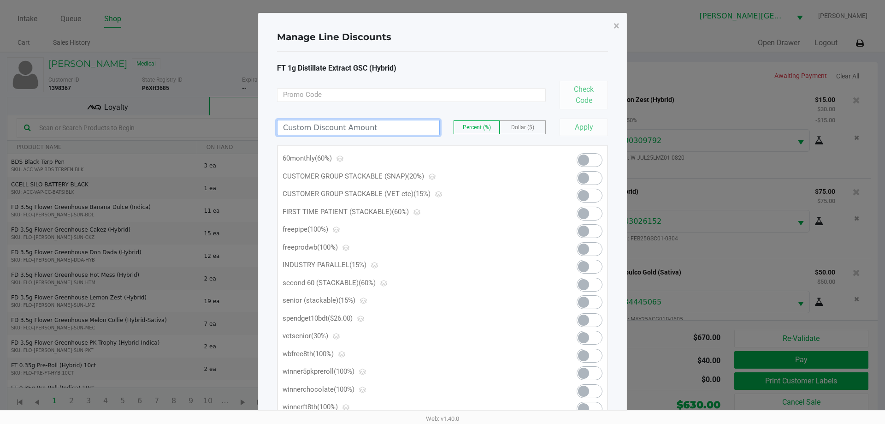
click at [388, 120] on input at bounding box center [359, 127] width 162 height 14
type input "70.00"
click at [581, 125] on button "Apply" at bounding box center [584, 128] width 48 height 18
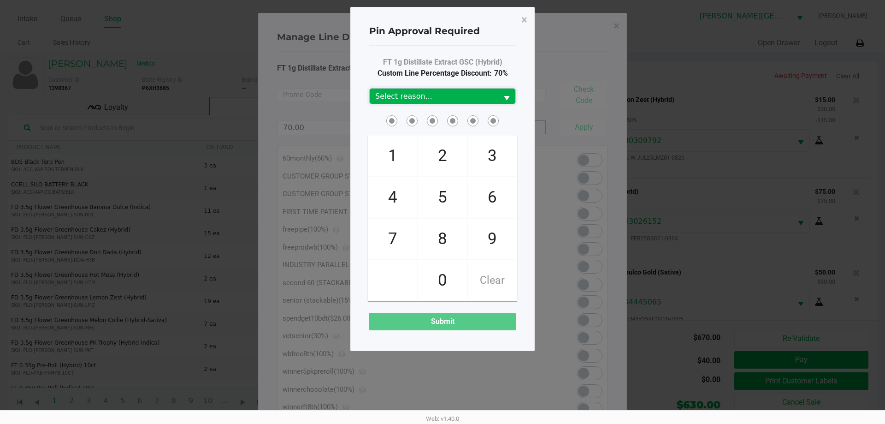
click at [434, 93] on span "Select reason..." at bounding box center [433, 96] width 117 height 11
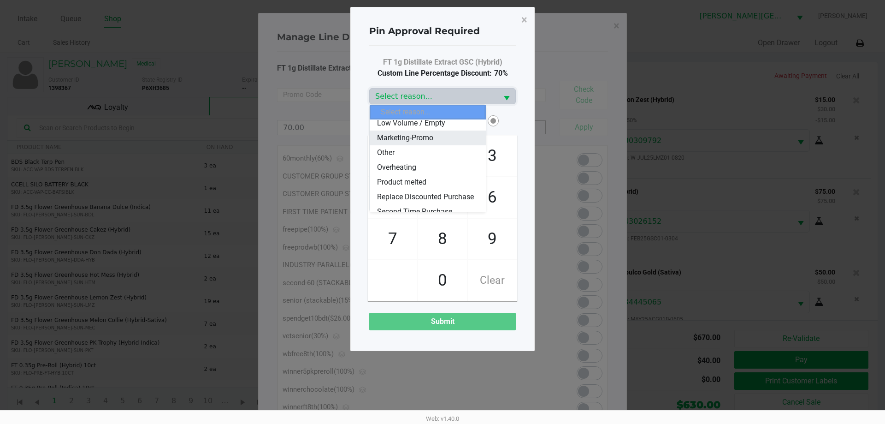
click at [424, 143] on span "Marketing-Promo" at bounding box center [405, 137] width 56 height 11
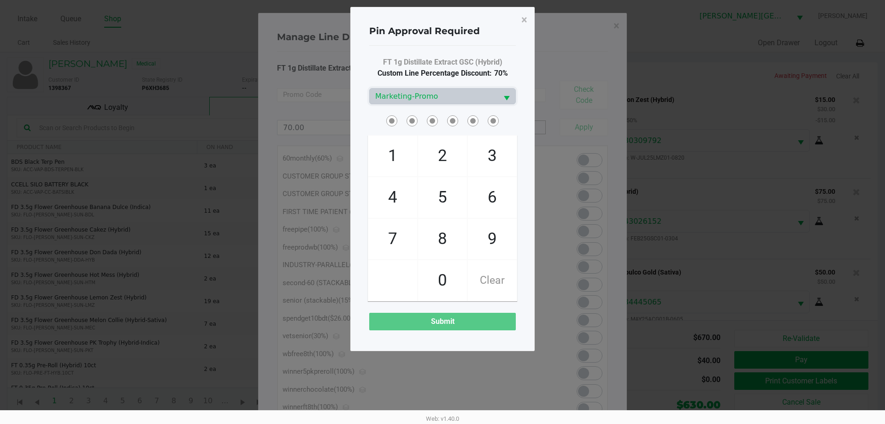
click at [442, 160] on span "2" at bounding box center [442, 156] width 49 height 41
checkbox input "true"
click at [447, 235] on span "8" at bounding box center [442, 239] width 49 height 41
checkbox input "true"
click at [492, 161] on span "3" at bounding box center [492, 156] width 49 height 41
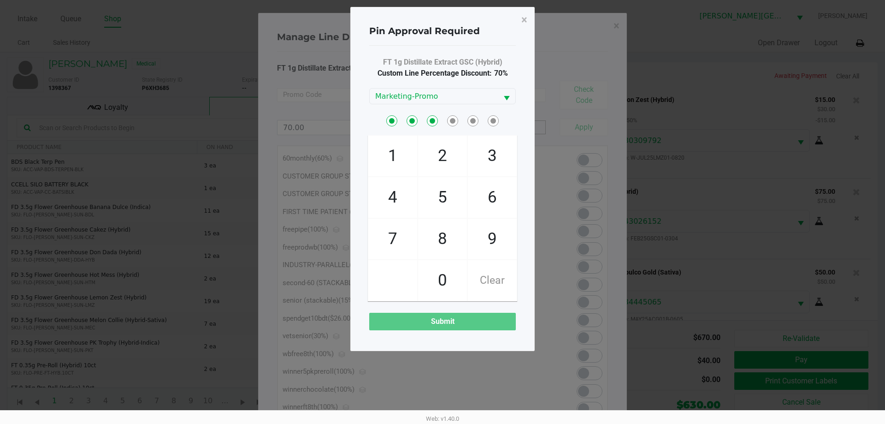
checkbox input "true"
click at [448, 279] on span "0" at bounding box center [442, 280] width 49 height 41
checkbox input "true"
drag, startPoint x: 498, startPoint y: 137, endPoint x: 495, endPoint y: 143, distance: 6.6
click at [499, 137] on span "3" at bounding box center [492, 156] width 49 height 41
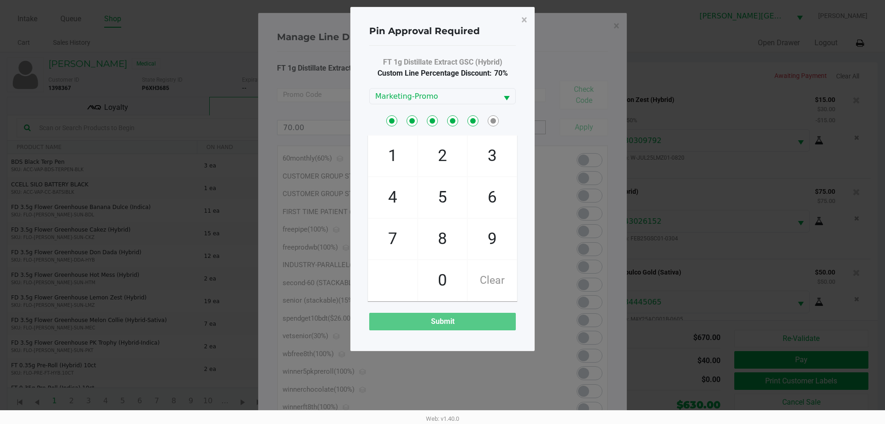
checkbox input "true"
click at [382, 140] on span "1" at bounding box center [392, 156] width 49 height 41
checkbox input "true"
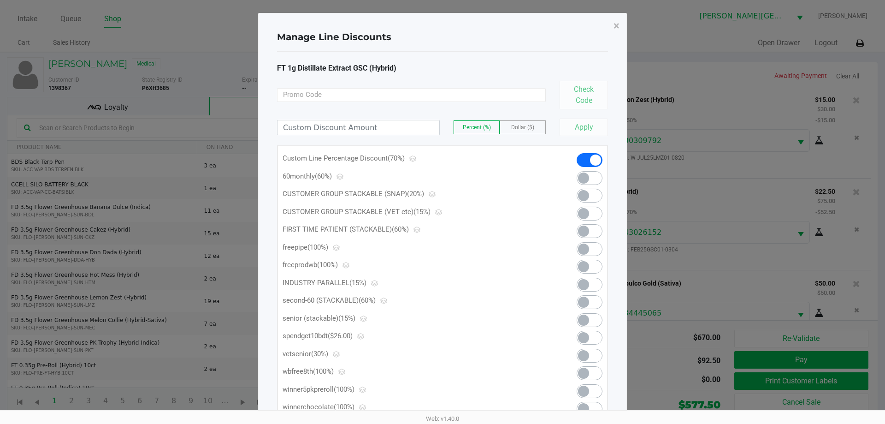
scroll to position [844, 0]
click at [619, 24] on span "×" at bounding box center [617, 25] width 6 height 13
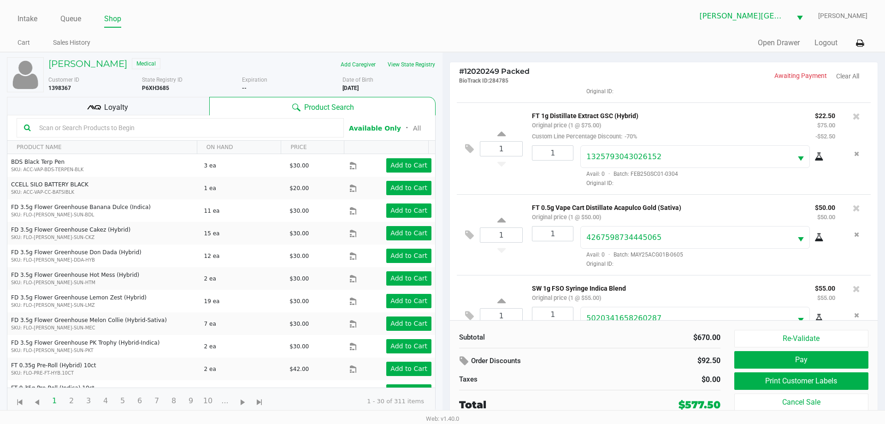
scroll to position [184, 0]
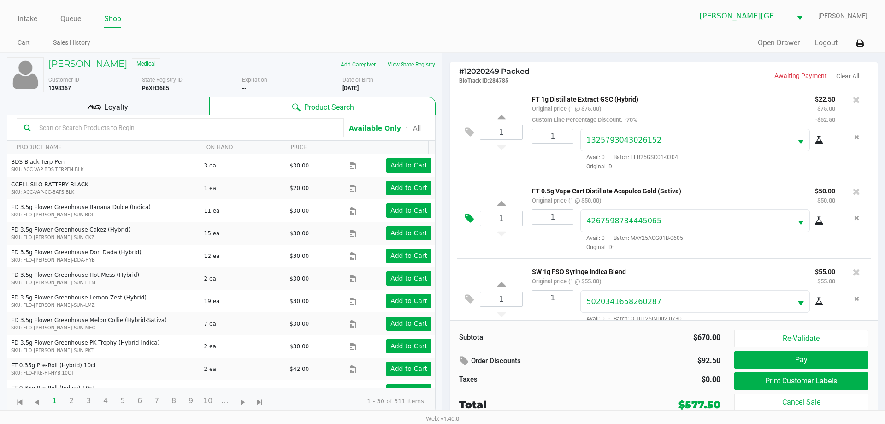
click at [466, 220] on icon at bounding box center [469, 218] width 9 height 11
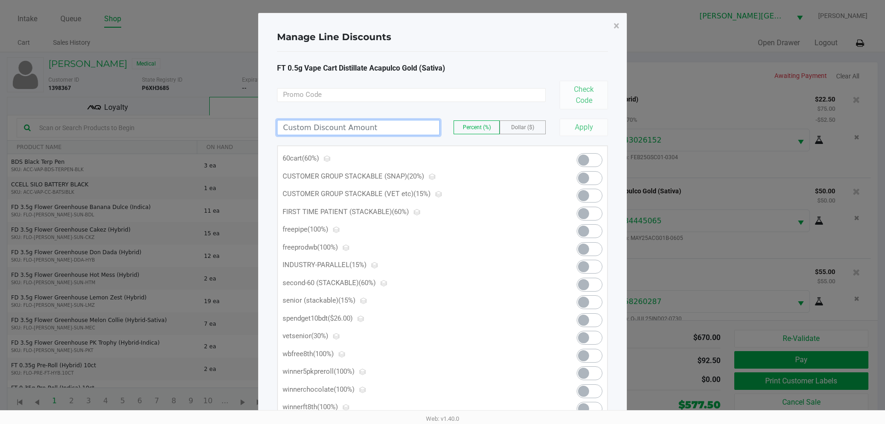
click at [395, 126] on input at bounding box center [359, 127] width 162 height 14
type input "60.00"
click at [584, 156] on span at bounding box center [583, 159] width 11 height 11
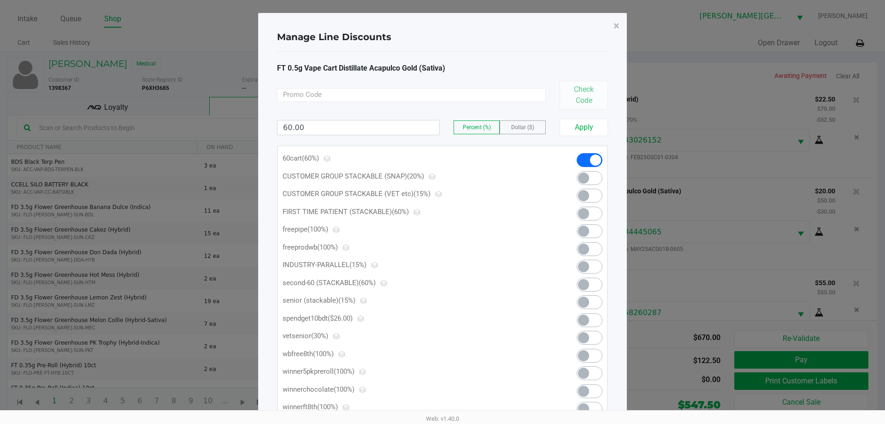
scroll to position [855, 0]
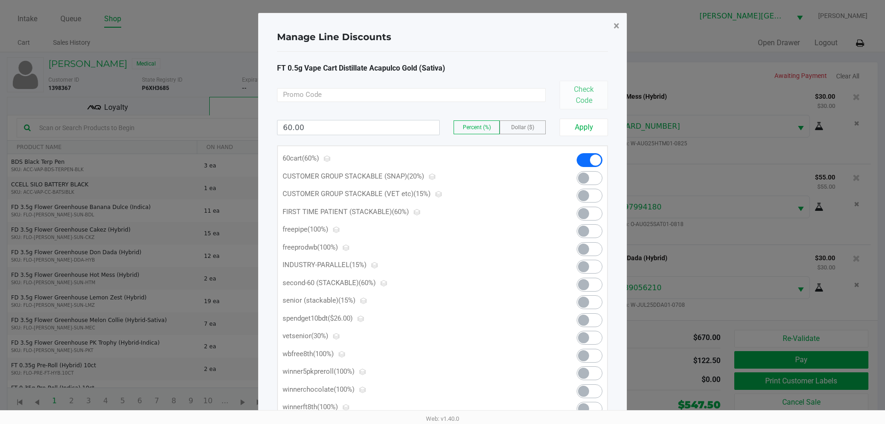
click at [616, 28] on span "×" at bounding box center [617, 25] width 6 height 13
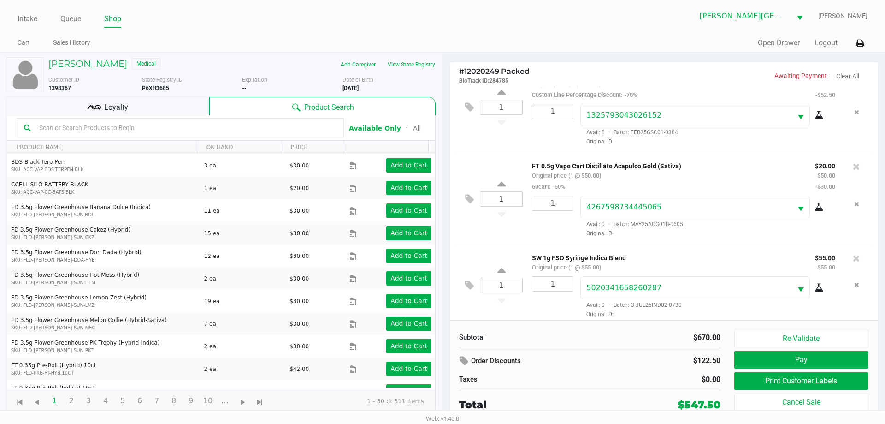
scroll to position [255, 0]
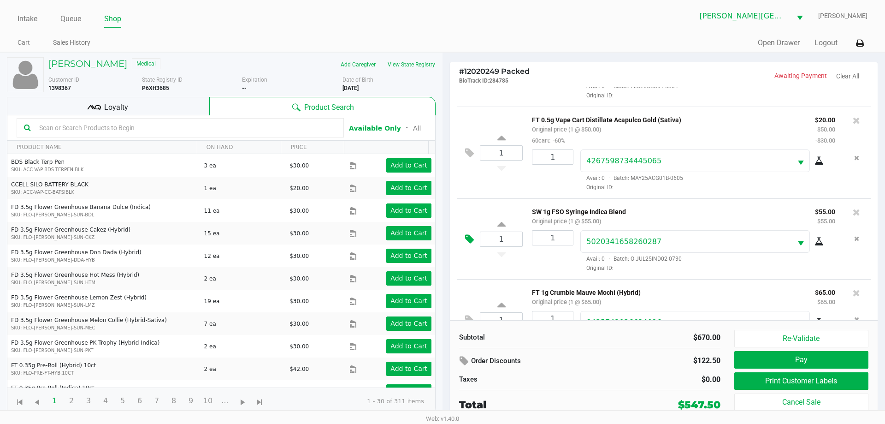
click at [471, 239] on icon at bounding box center [469, 239] width 9 height 11
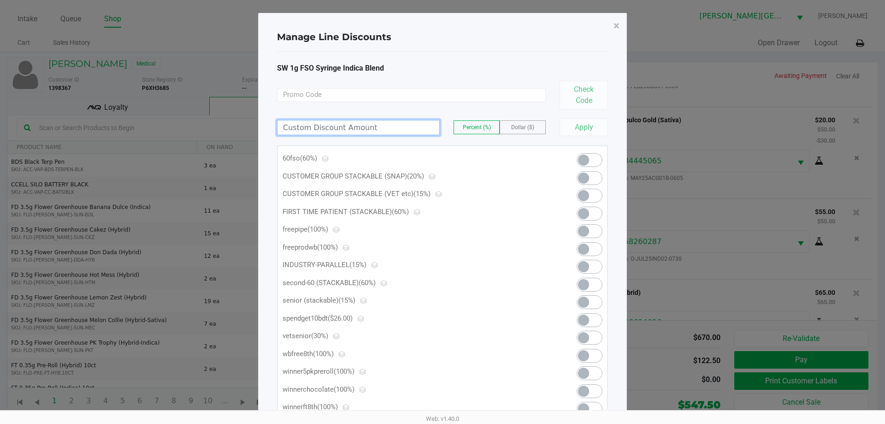
click at [428, 130] on input at bounding box center [359, 127] width 162 height 14
type input "70.00"
click at [582, 135] on button "Apply" at bounding box center [584, 128] width 48 height 18
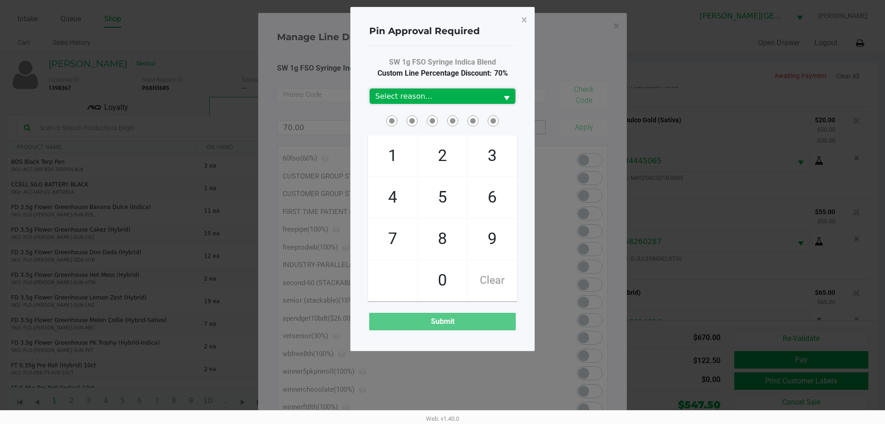
click at [491, 96] on span "Select reason..." at bounding box center [433, 96] width 117 height 11
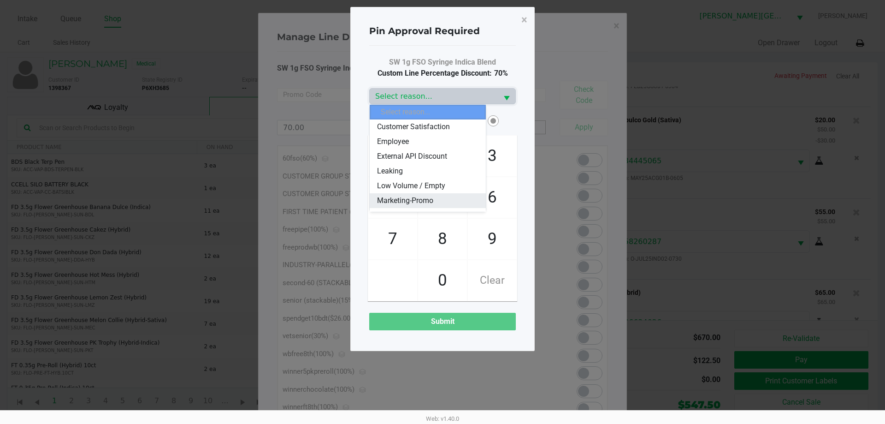
scroll to position [46, 0]
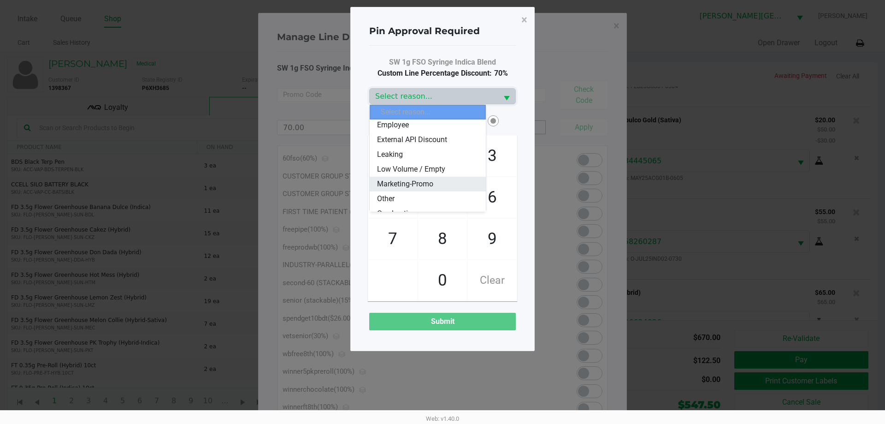
click at [420, 180] on span "Marketing-Promo" at bounding box center [405, 183] width 56 height 11
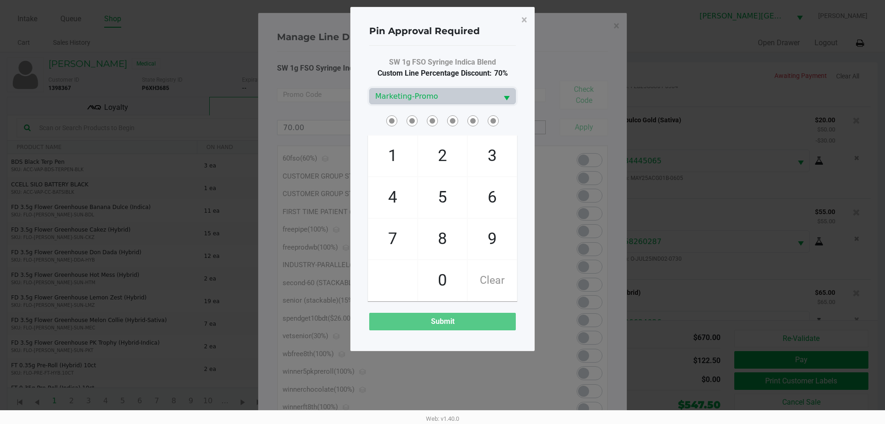
click at [438, 159] on span "2" at bounding box center [442, 156] width 49 height 41
checkbox input "true"
drag, startPoint x: 461, startPoint y: 231, endPoint x: 456, endPoint y: 221, distance: 10.7
click at [461, 231] on span "8" at bounding box center [442, 239] width 49 height 41
checkbox input "true"
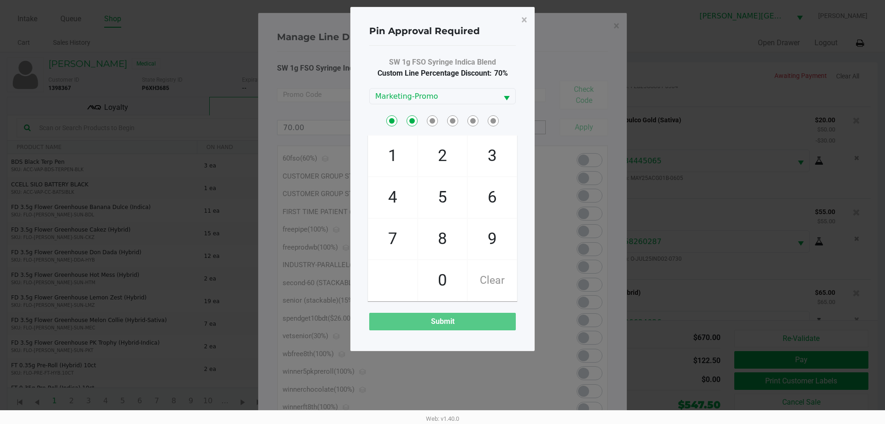
click at [487, 160] on span "3" at bounding box center [492, 156] width 49 height 41
checkbox input "true"
click at [448, 281] on span "0" at bounding box center [442, 280] width 49 height 41
checkbox input "true"
click at [525, 18] on span "×" at bounding box center [525, 19] width 6 height 13
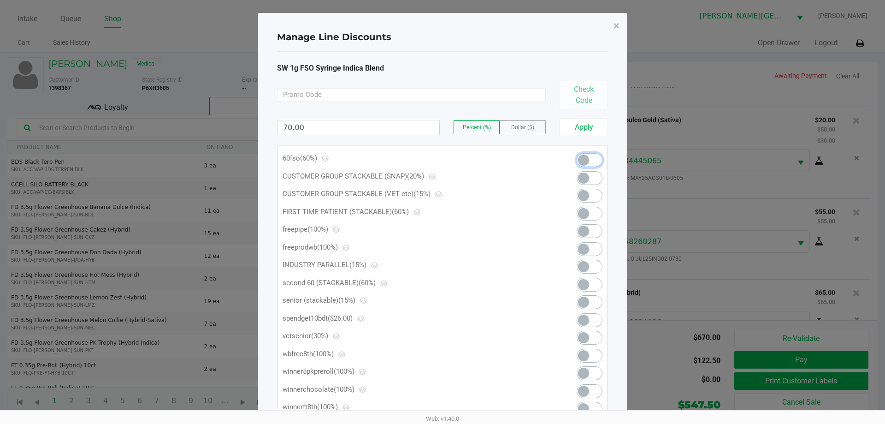
click at [589, 160] on span at bounding box center [590, 160] width 26 height 14
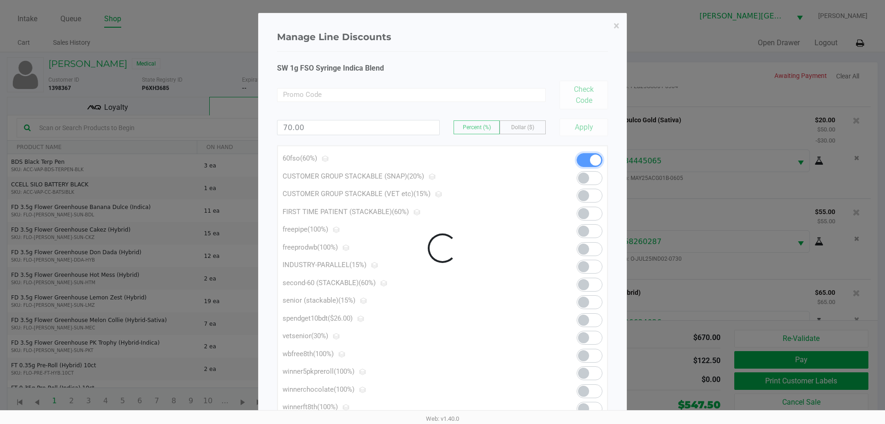
scroll to position [866, 0]
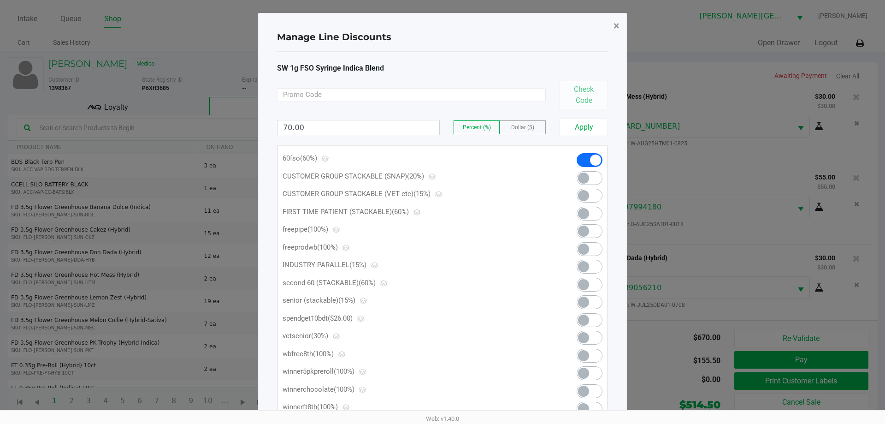
click at [616, 25] on span "×" at bounding box center [617, 25] width 6 height 13
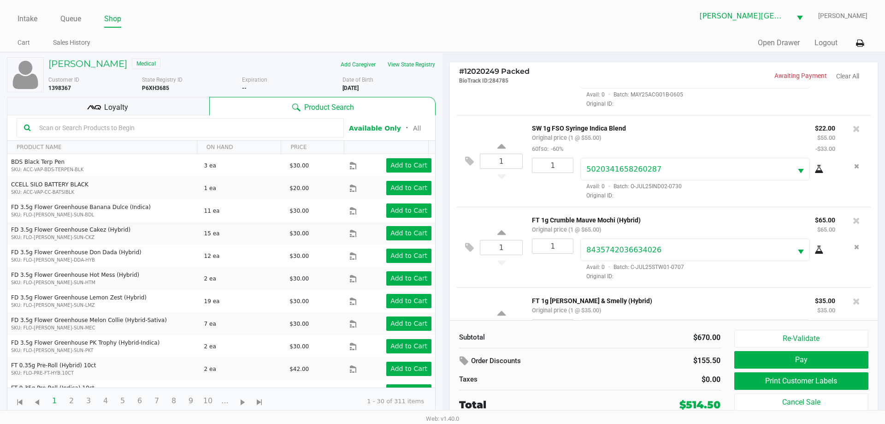
scroll to position [324, 0]
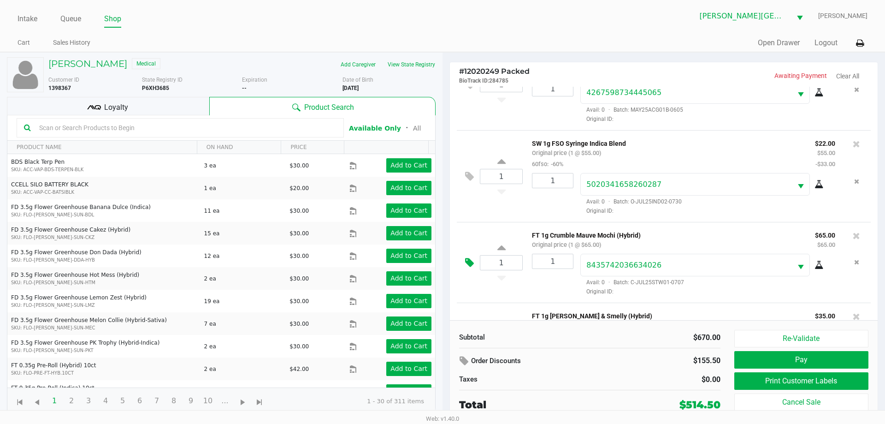
click at [469, 259] on button at bounding box center [472, 263] width 16 height 22
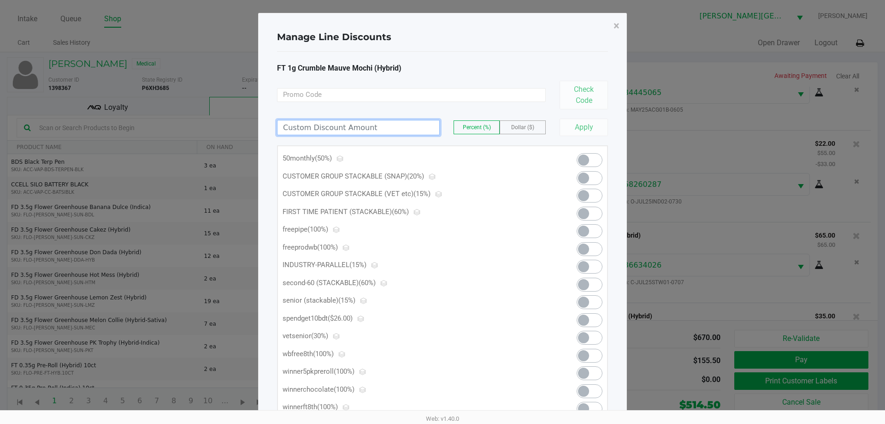
click at [391, 133] on input at bounding box center [359, 127] width 162 height 14
type input "70.00"
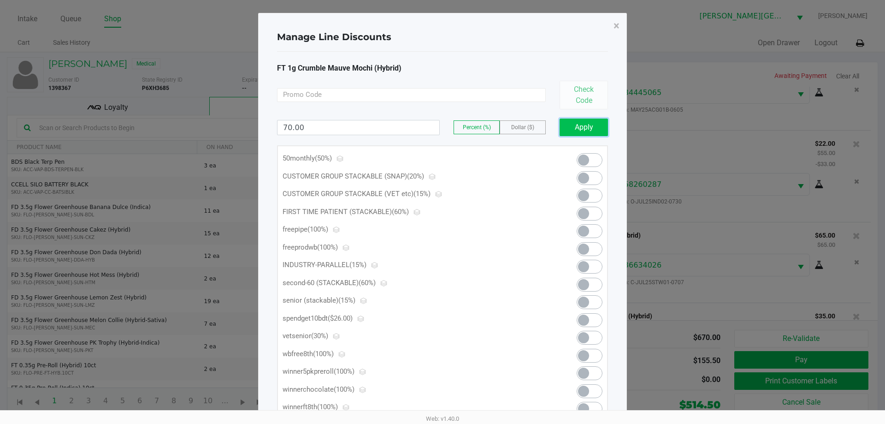
click at [574, 129] on button "Apply" at bounding box center [584, 128] width 48 height 18
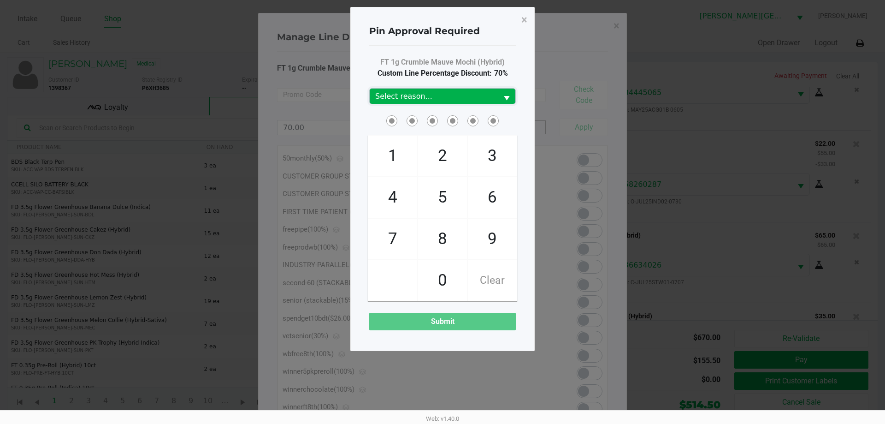
click at [452, 95] on span "Select reason..." at bounding box center [433, 96] width 117 height 11
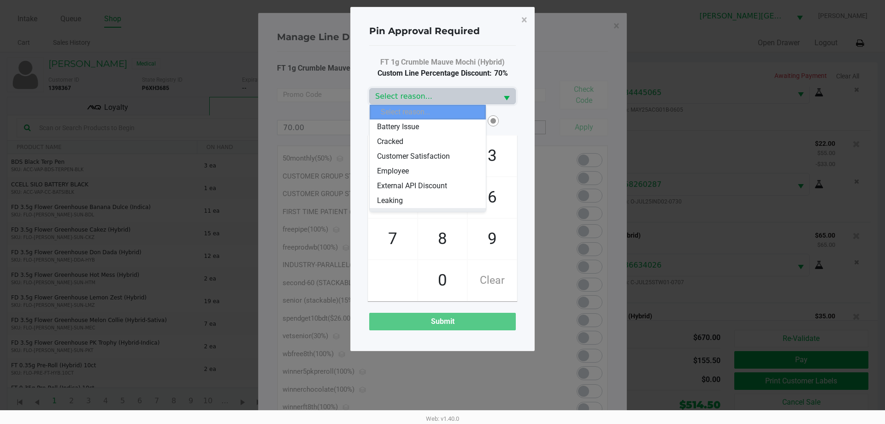
scroll to position [46, 0]
click at [415, 179] on span "Marketing-Promo" at bounding box center [405, 183] width 56 height 11
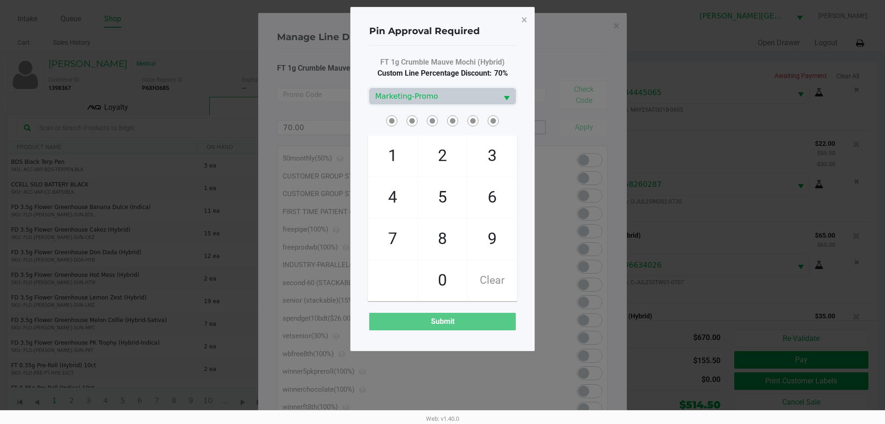
click at [448, 153] on span "2" at bounding box center [442, 156] width 49 height 41
checkbox input "true"
click at [452, 242] on span "8" at bounding box center [442, 239] width 49 height 41
checkbox input "true"
click at [482, 152] on span "3" at bounding box center [492, 156] width 49 height 41
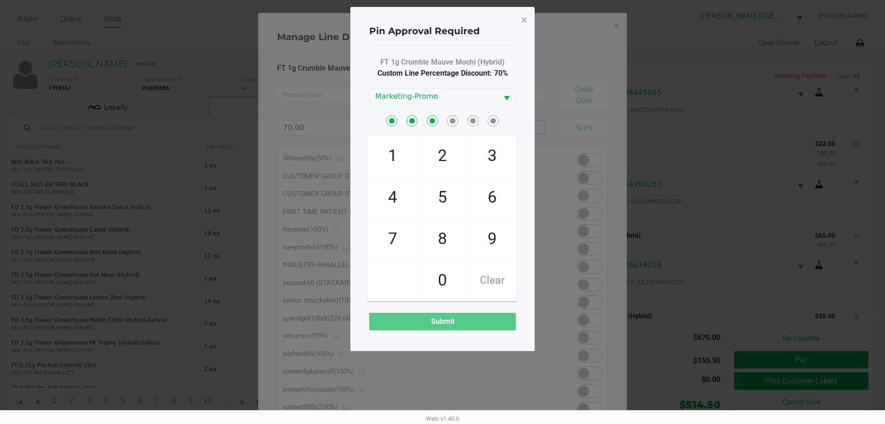
checkbox input "true"
click at [435, 274] on span "0" at bounding box center [442, 280] width 49 height 41
checkbox input "true"
click at [484, 147] on span "3" at bounding box center [492, 156] width 49 height 41
checkbox input "true"
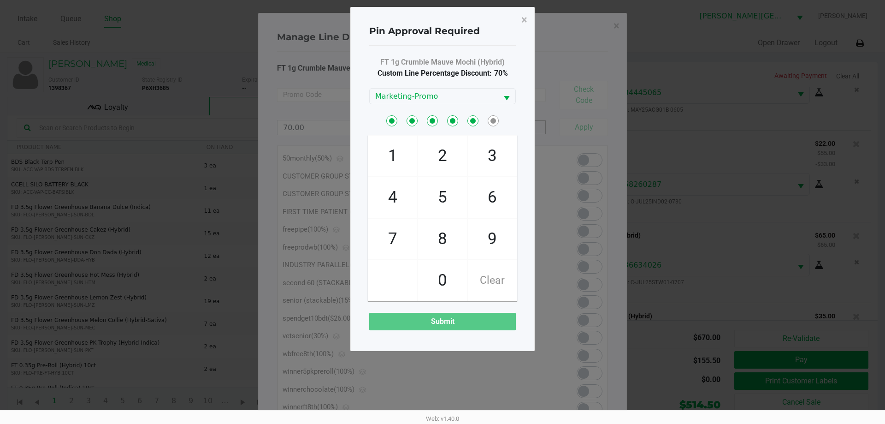
click at [394, 154] on span "1" at bounding box center [392, 156] width 49 height 41
checkbox input "true"
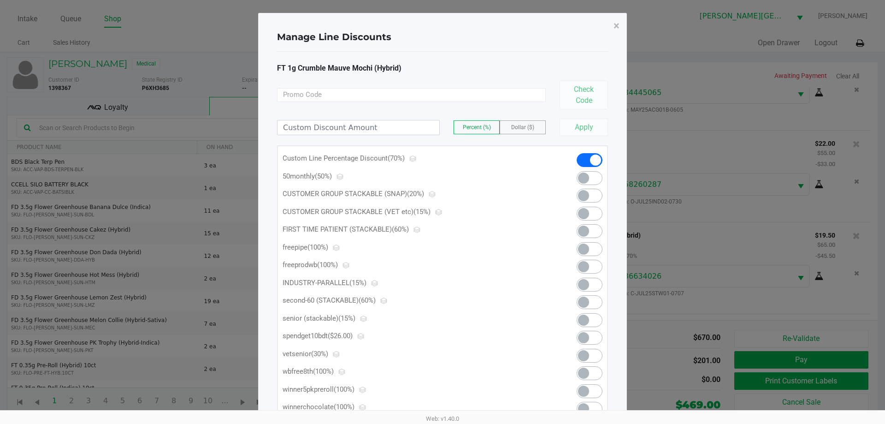
scroll to position [877, 0]
click at [617, 25] on span "×" at bounding box center [617, 25] width 6 height 13
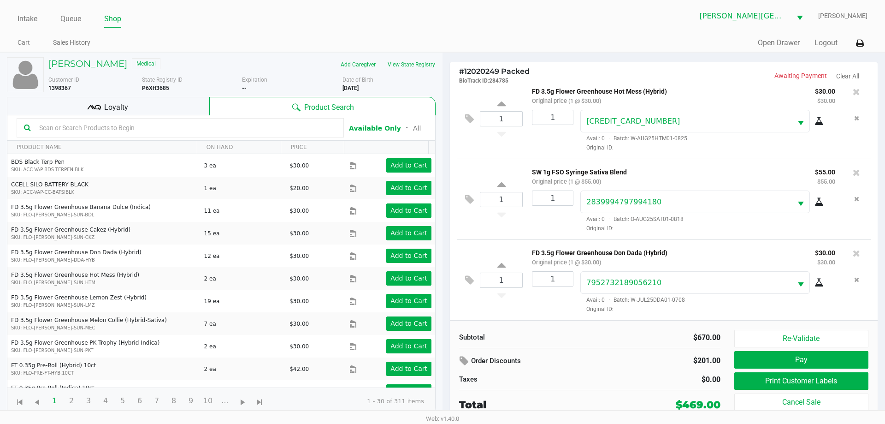
scroll to position [888, 0]
click at [468, 275] on icon at bounding box center [469, 280] width 9 height 11
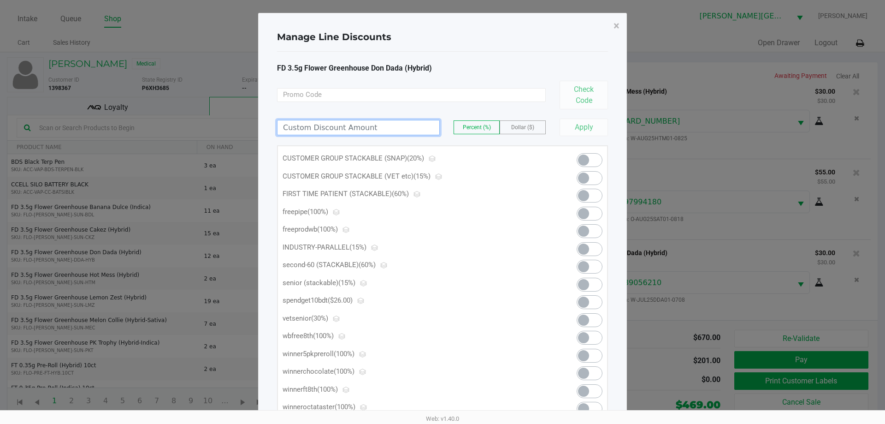
click at [395, 121] on input at bounding box center [359, 127] width 162 height 14
type input "50.00"
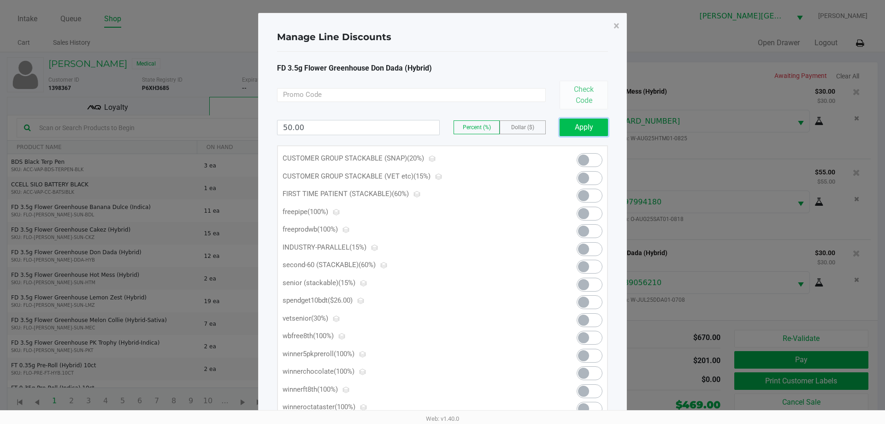
click at [572, 122] on button "Apply" at bounding box center [584, 128] width 48 height 18
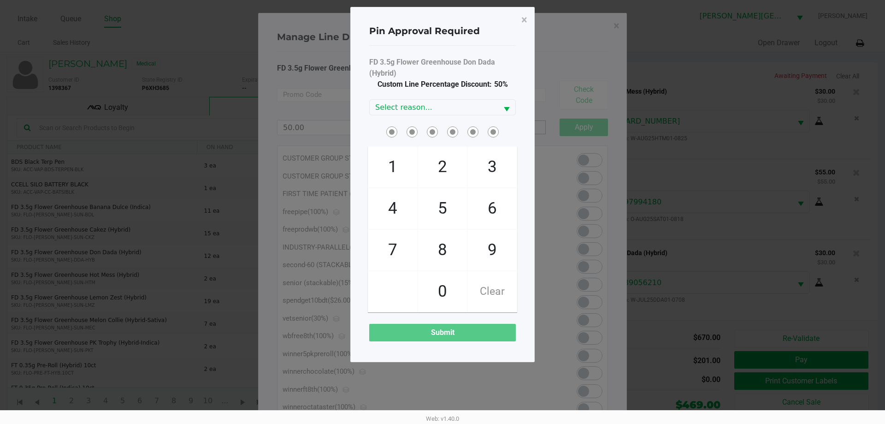
click at [572, 122] on ngb-modal-window "Pin Approval Required × FD 3.5g Flower Greenhouse Don Dada (Hybrid) Custom Line…" at bounding box center [442, 212] width 885 height 424
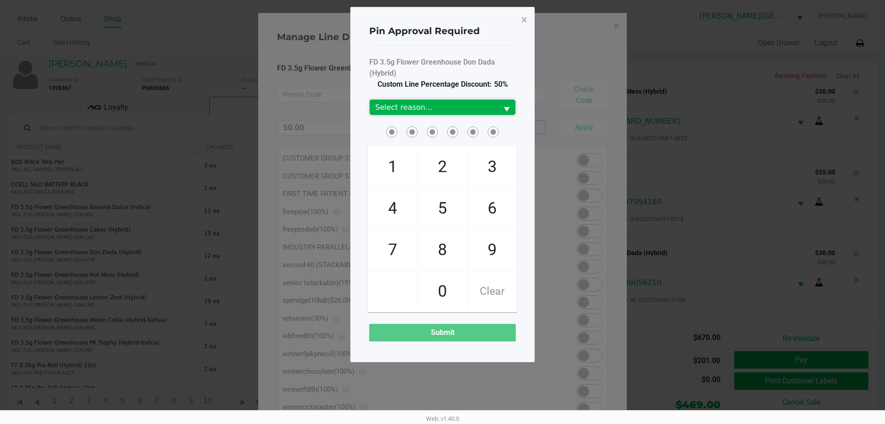
click at [481, 108] on span "Select reason..." at bounding box center [433, 107] width 117 height 11
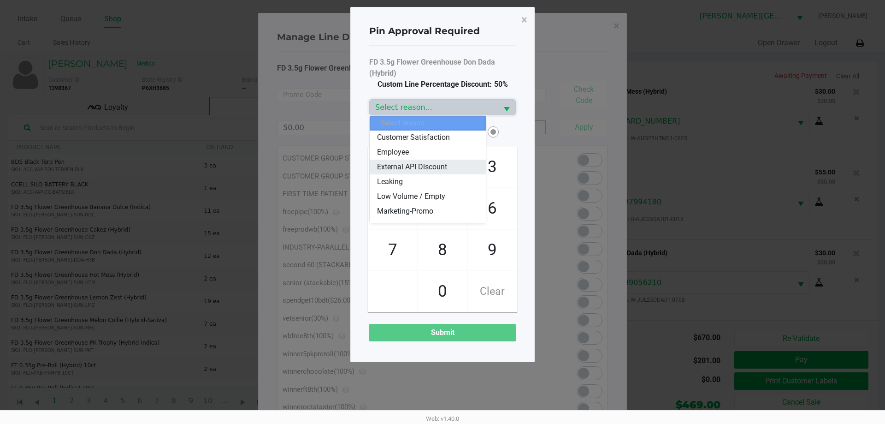
scroll to position [46, 0]
click at [417, 190] on span "Marketing-Promo" at bounding box center [405, 195] width 56 height 11
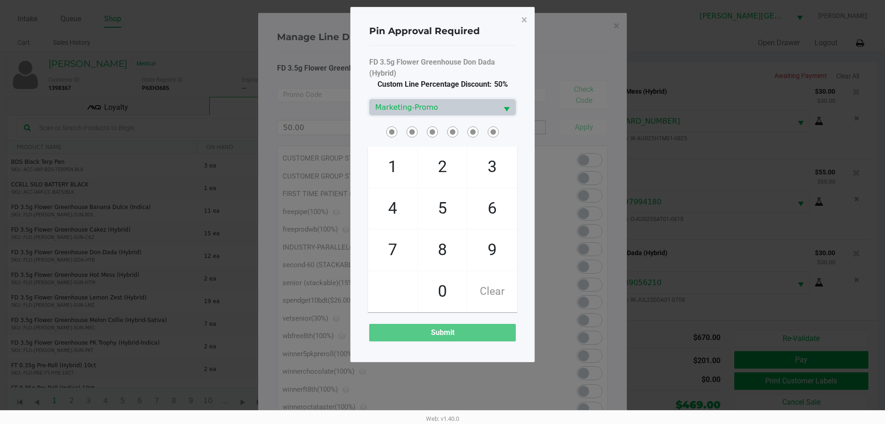
click at [441, 176] on span "2" at bounding box center [442, 167] width 49 height 41
checkbox input "true"
drag, startPoint x: 445, startPoint y: 255, endPoint x: 452, endPoint y: 244, distance: 13.1
click at [446, 255] on span "8" at bounding box center [442, 250] width 49 height 41
checkbox input "true"
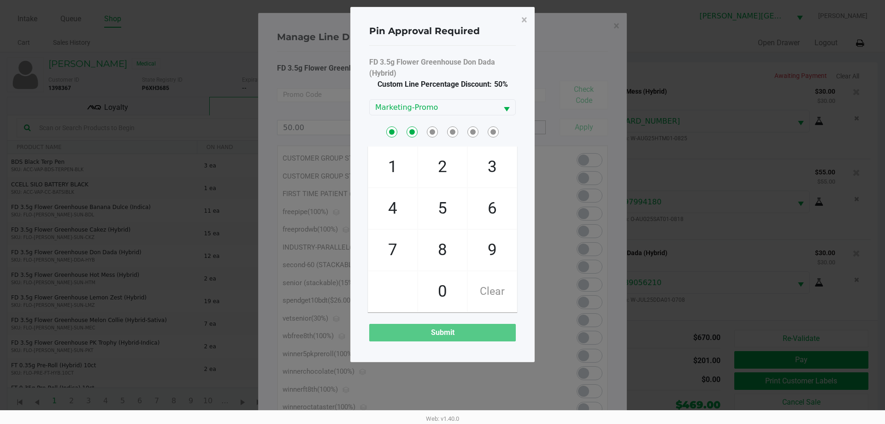
click at [471, 176] on span "3" at bounding box center [492, 167] width 49 height 41
checkbox input "true"
click at [444, 274] on span "0" at bounding box center [442, 291] width 49 height 41
checkbox input "true"
click at [486, 168] on span "3" at bounding box center [492, 167] width 49 height 41
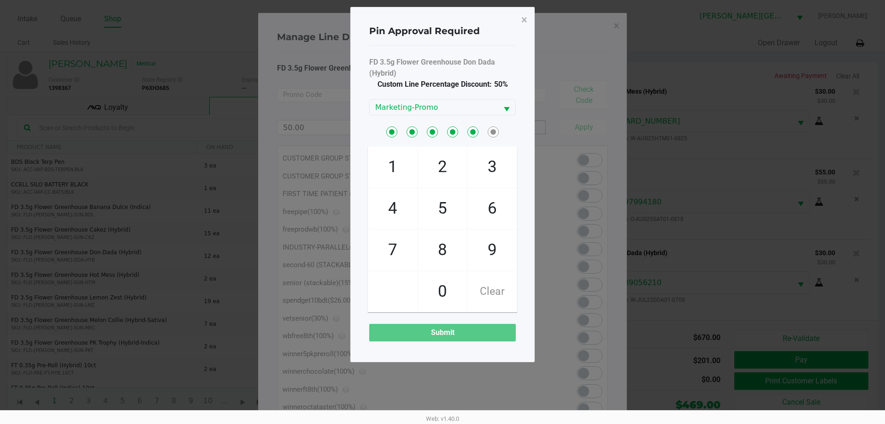
checkbox input "true"
click at [398, 166] on span "1" at bounding box center [392, 167] width 49 height 41
checkbox input "true"
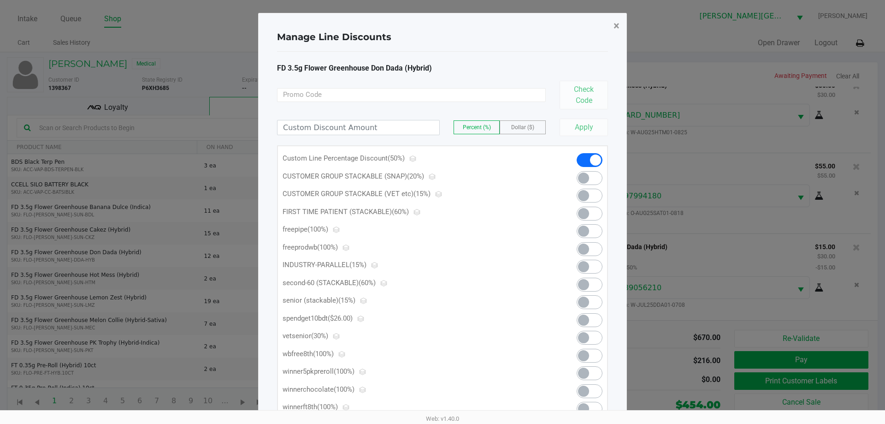
click at [617, 24] on span "×" at bounding box center [617, 25] width 6 height 13
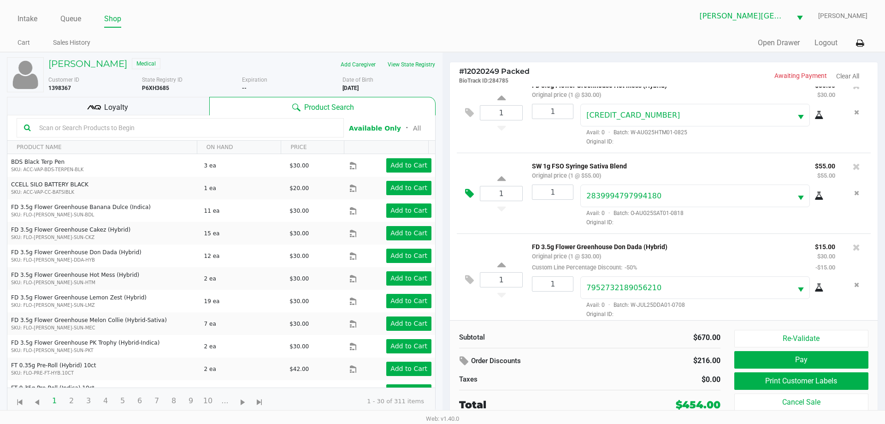
click at [468, 196] on icon at bounding box center [469, 193] width 9 height 11
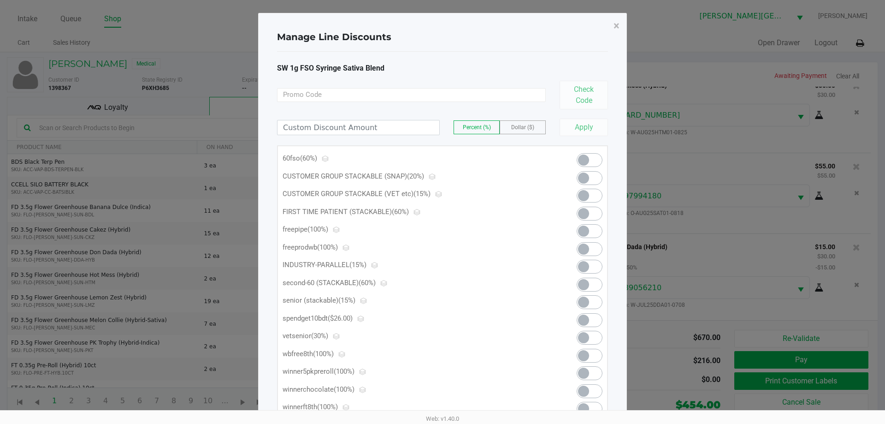
click at [579, 158] on kendo-switch at bounding box center [590, 160] width 26 height 14
click at [616, 24] on span "×" at bounding box center [617, 25] width 6 height 13
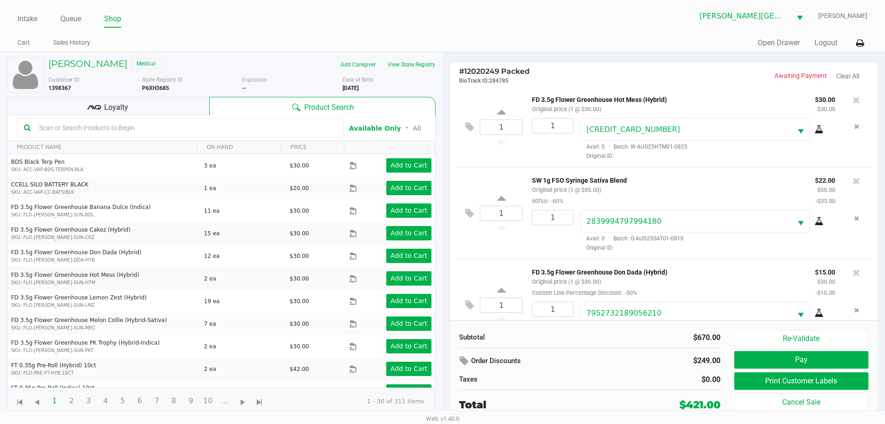
scroll to position [853, 0]
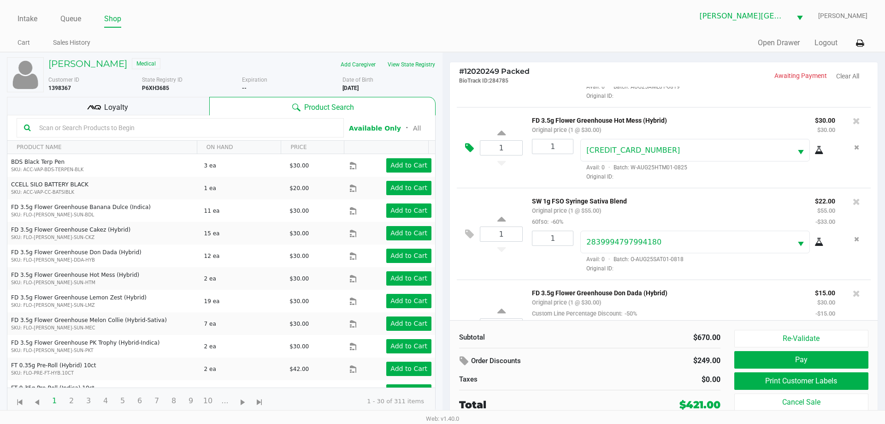
click at [474, 149] on icon at bounding box center [469, 148] width 9 height 11
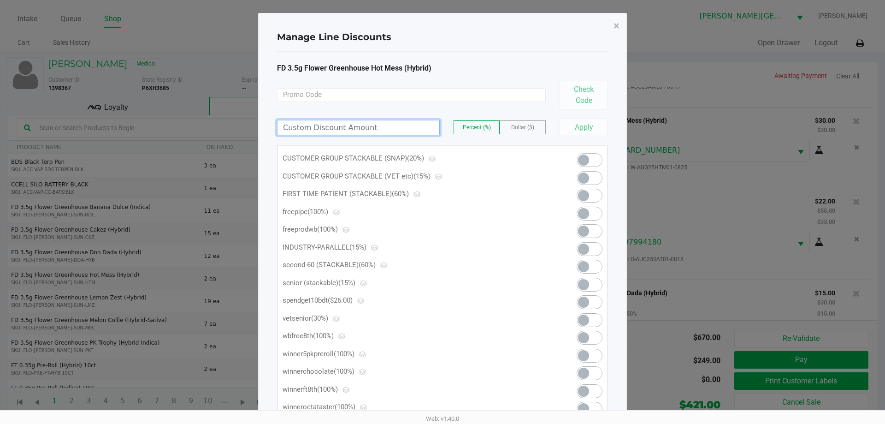
click at [409, 127] on input at bounding box center [359, 127] width 162 height 14
type input "50.00"
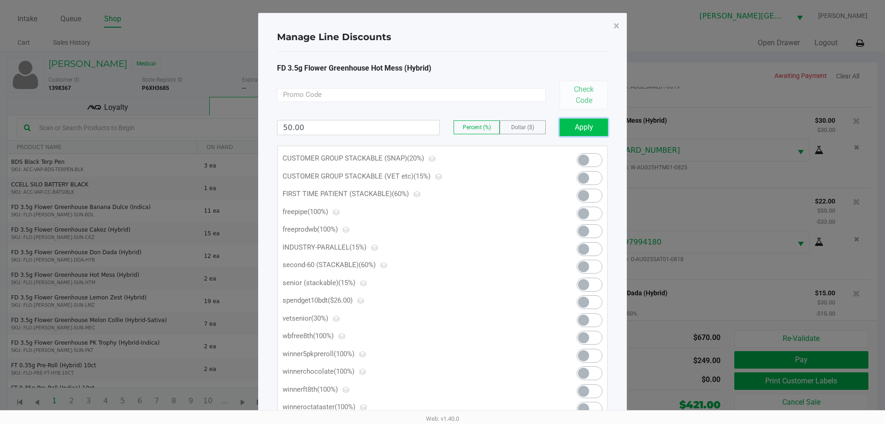
click at [588, 127] on button "Apply" at bounding box center [584, 128] width 48 height 18
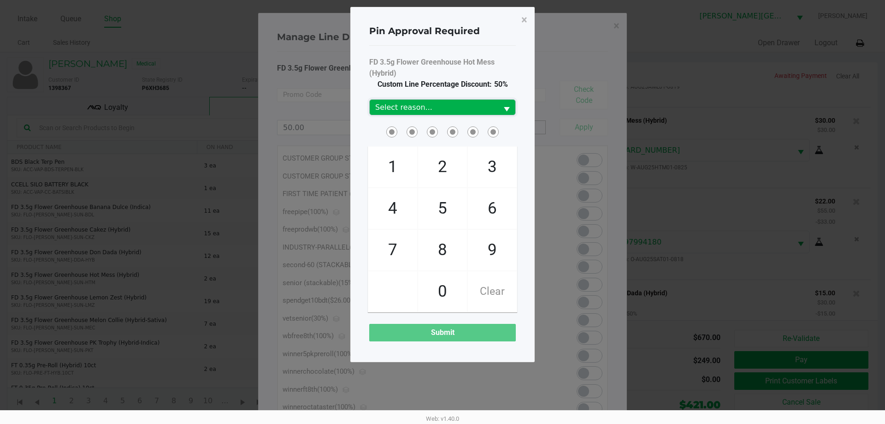
click at [454, 108] on span "Select reason..." at bounding box center [433, 107] width 117 height 11
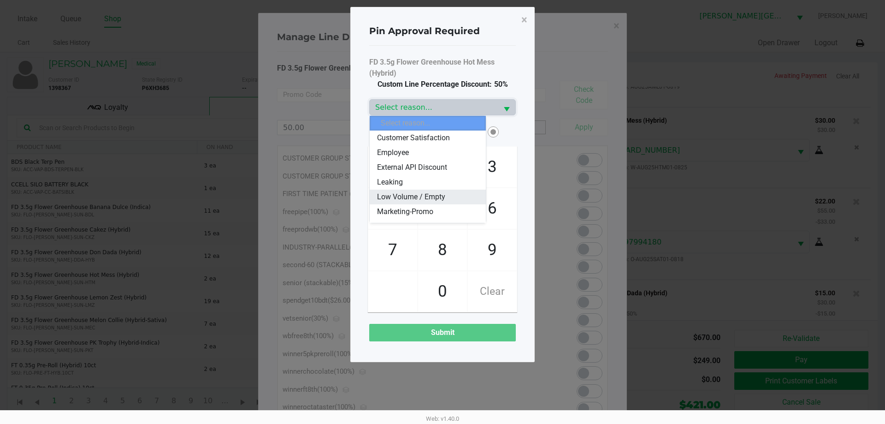
scroll to position [46, 0]
click at [416, 192] on span "Marketing-Promo" at bounding box center [405, 195] width 56 height 11
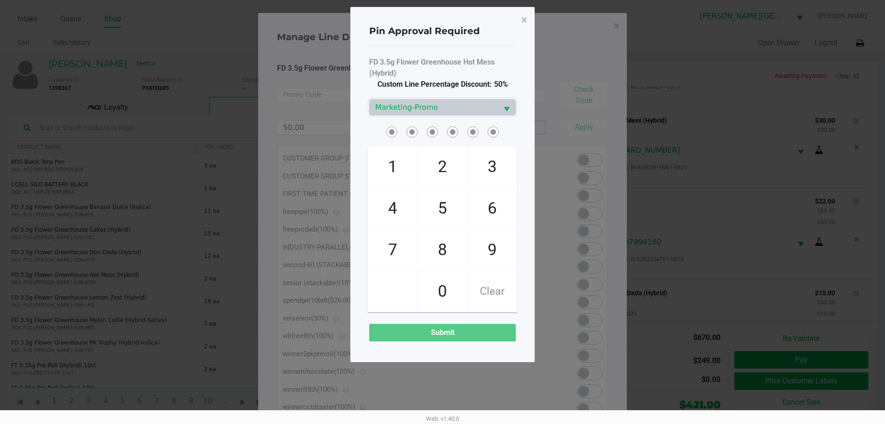
click at [437, 173] on span "2" at bounding box center [442, 167] width 49 height 41
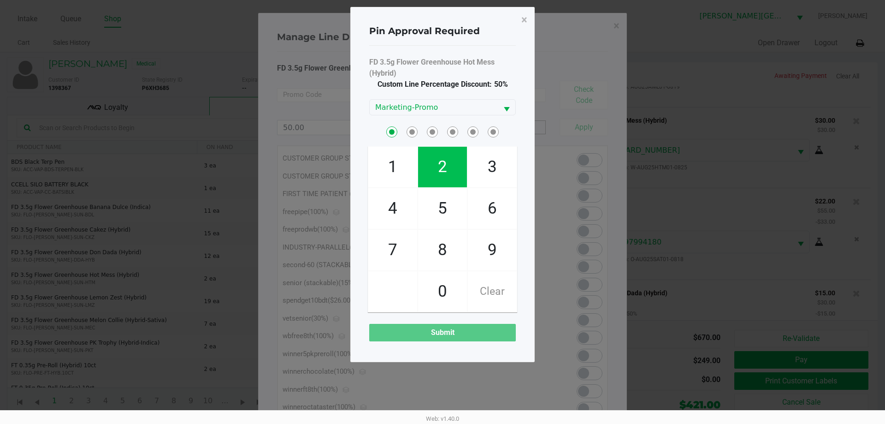
checkbox input "true"
click at [438, 259] on span "8" at bounding box center [442, 250] width 49 height 41
checkbox input "true"
click at [478, 178] on span "3" at bounding box center [492, 167] width 49 height 41
checkbox input "true"
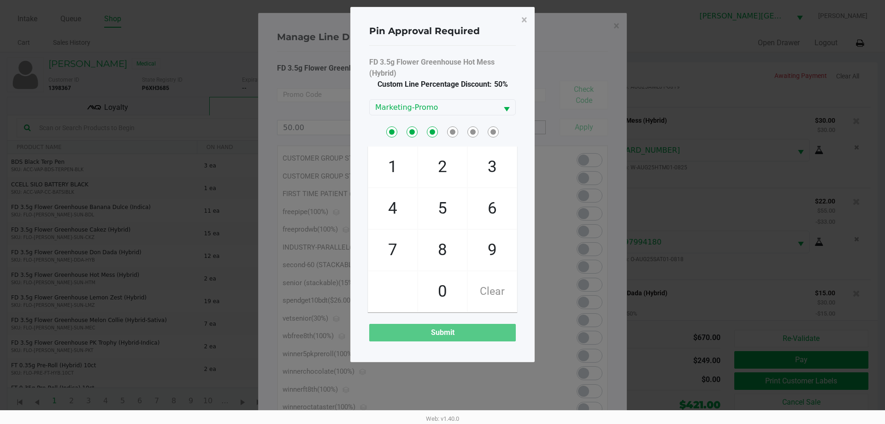
click at [443, 285] on span "0" at bounding box center [442, 291] width 49 height 41
checkbox input "true"
click at [487, 166] on span "3" at bounding box center [492, 167] width 49 height 41
checkbox input "true"
click at [390, 171] on span "1" at bounding box center [392, 167] width 49 height 41
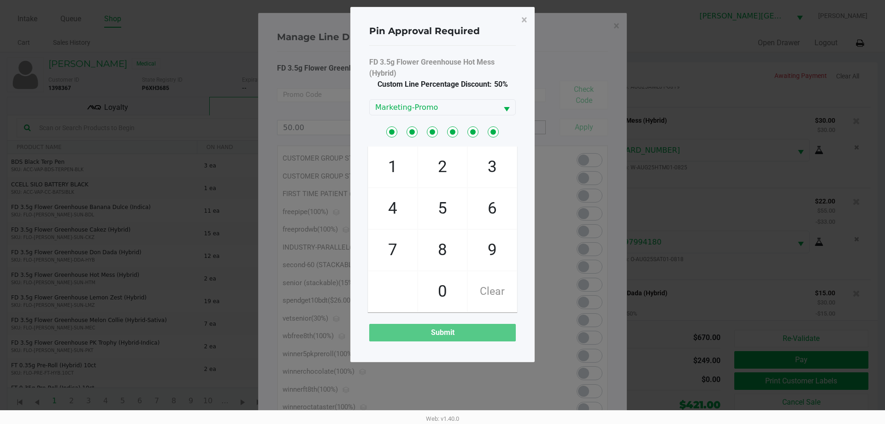
checkbox input "true"
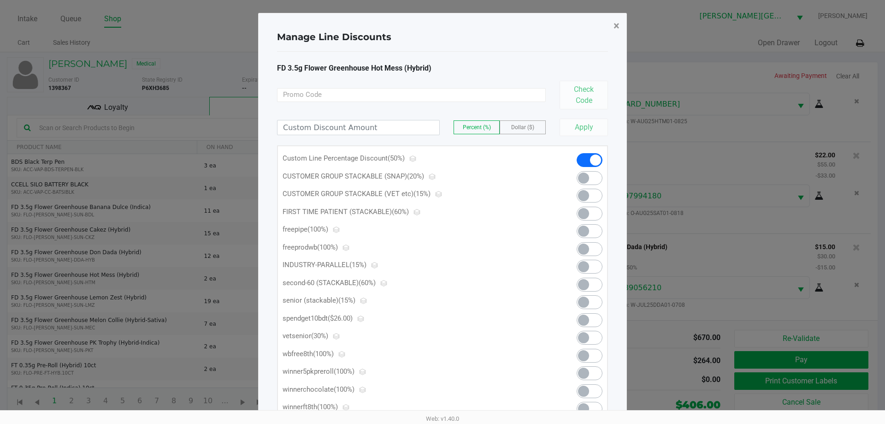
click at [615, 26] on span "×" at bounding box center [617, 25] width 6 height 13
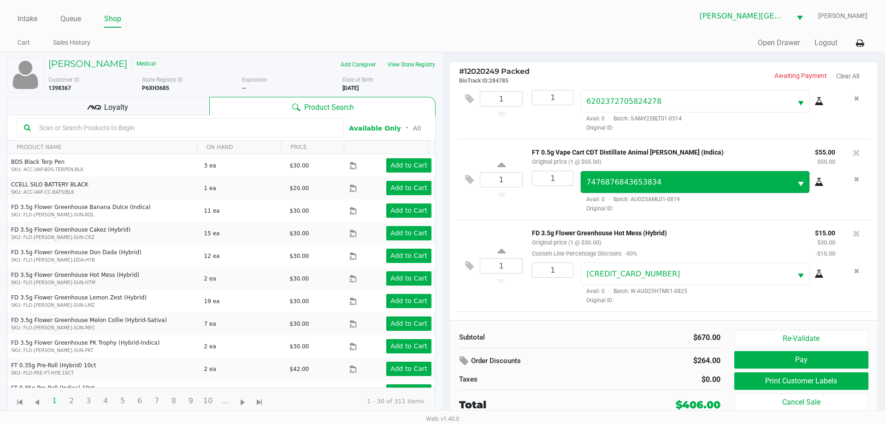
scroll to position [726, 0]
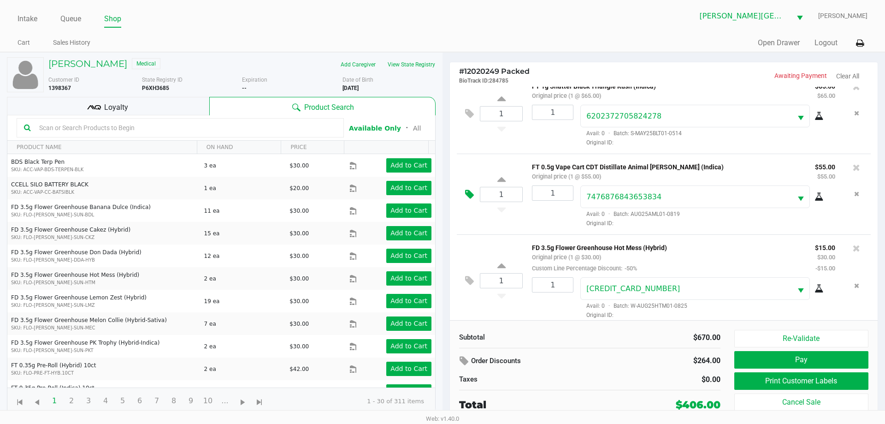
click at [465, 198] on icon at bounding box center [469, 194] width 9 height 11
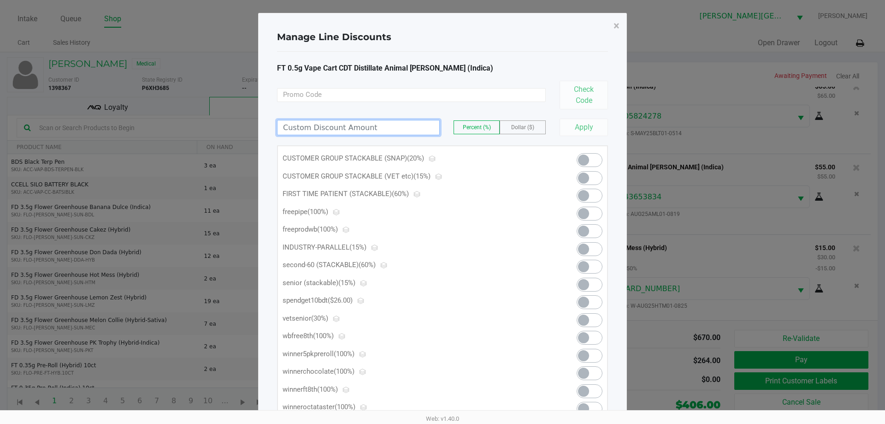
click at [422, 130] on input at bounding box center [359, 127] width 162 height 14
type input "80.00"
click at [573, 136] on div "FT 0.5g Vape Cart CDT Distillate Animal Larry (Indica) Check Code 80.00 Percent…" at bounding box center [442, 254] width 331 height 382
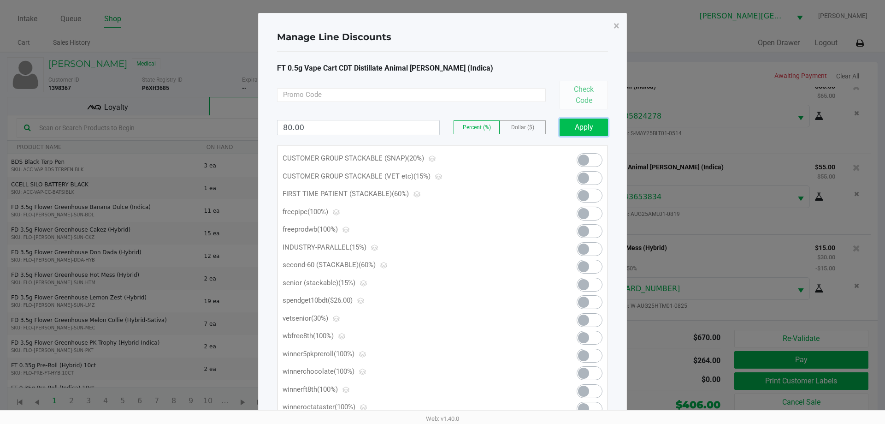
click at [568, 121] on button "Apply" at bounding box center [584, 128] width 48 height 18
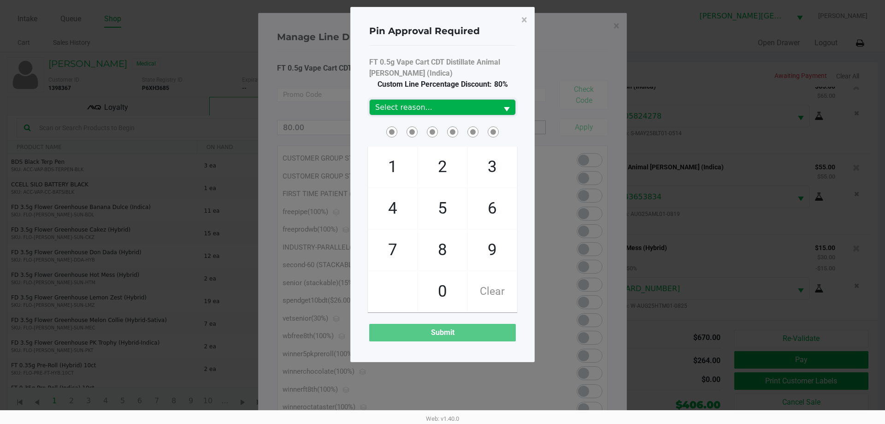
click at [426, 105] on span "Select reason..." at bounding box center [433, 107] width 117 height 11
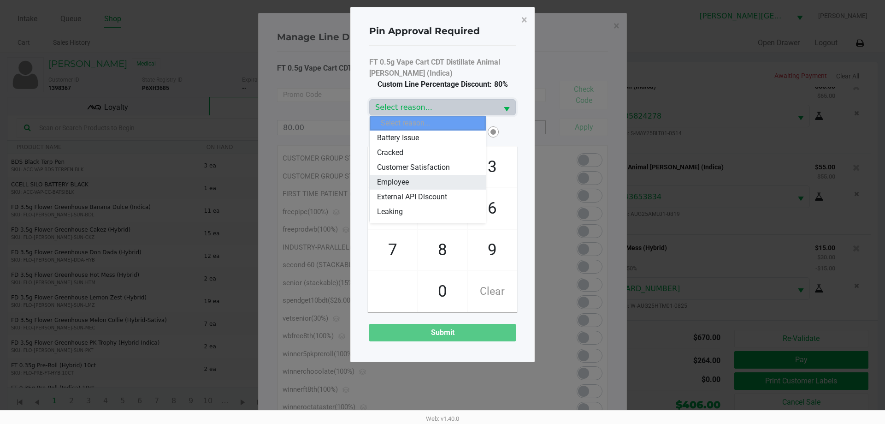
scroll to position [46, 0]
click at [412, 198] on span "Marketing-Promo" at bounding box center [405, 195] width 56 height 11
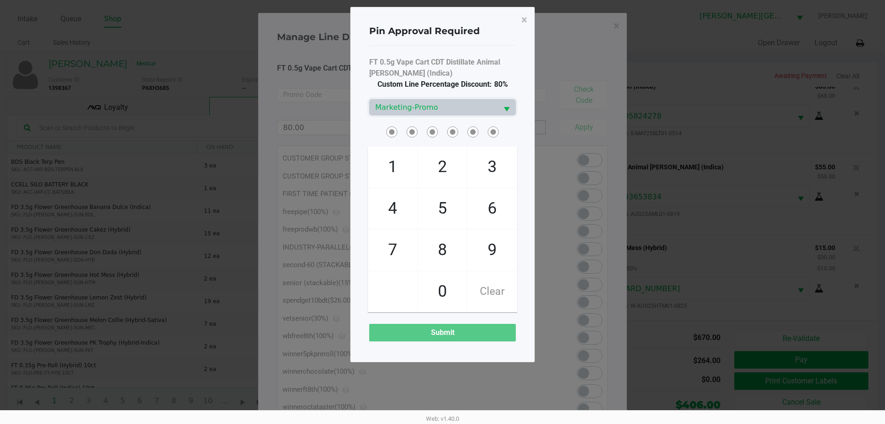
click at [434, 166] on span "2" at bounding box center [442, 167] width 49 height 41
checkbox input "true"
click at [447, 249] on span "8" at bounding box center [442, 250] width 49 height 41
checkbox input "true"
click at [494, 170] on span "3" at bounding box center [492, 167] width 49 height 41
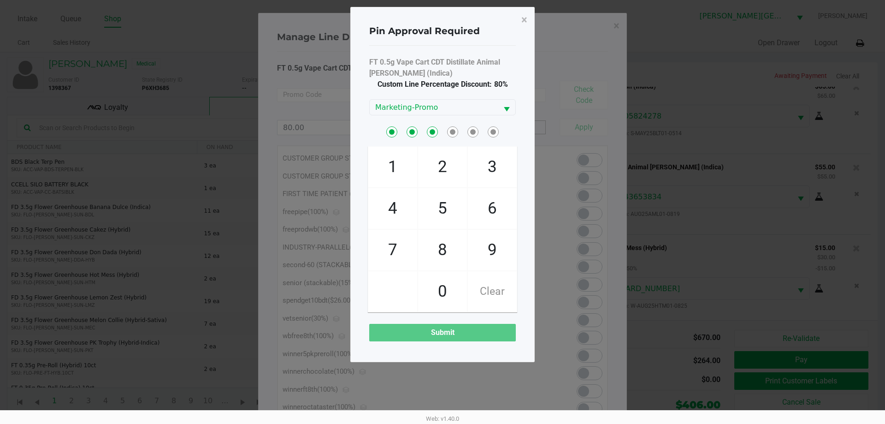
checkbox input "true"
click at [445, 292] on span "0" at bounding box center [442, 291] width 49 height 41
checkbox input "true"
drag, startPoint x: 497, startPoint y: 166, endPoint x: 438, endPoint y: 180, distance: 60.7
click at [496, 166] on span "3" at bounding box center [492, 167] width 49 height 41
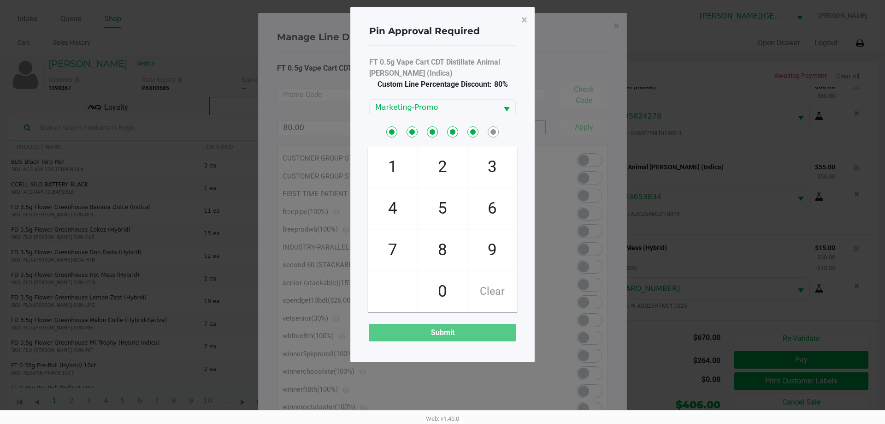
checkbox input "true"
click at [392, 179] on span "1" at bounding box center [392, 167] width 49 height 41
checkbox input "true"
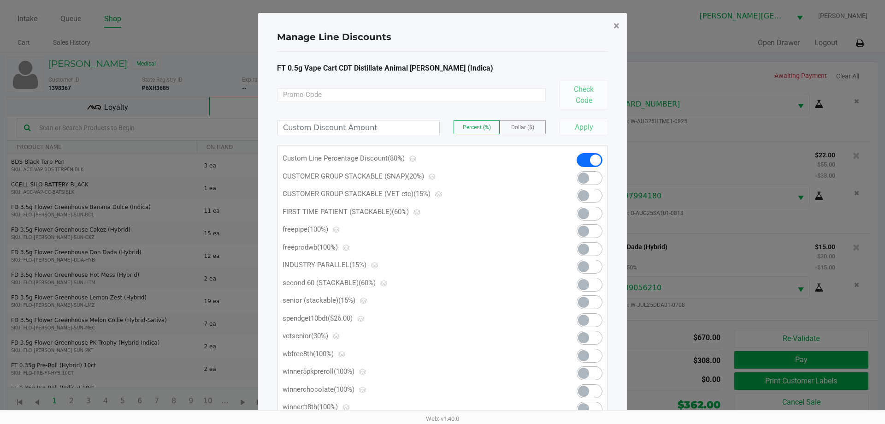
click at [614, 24] on span "×" at bounding box center [617, 25] width 6 height 13
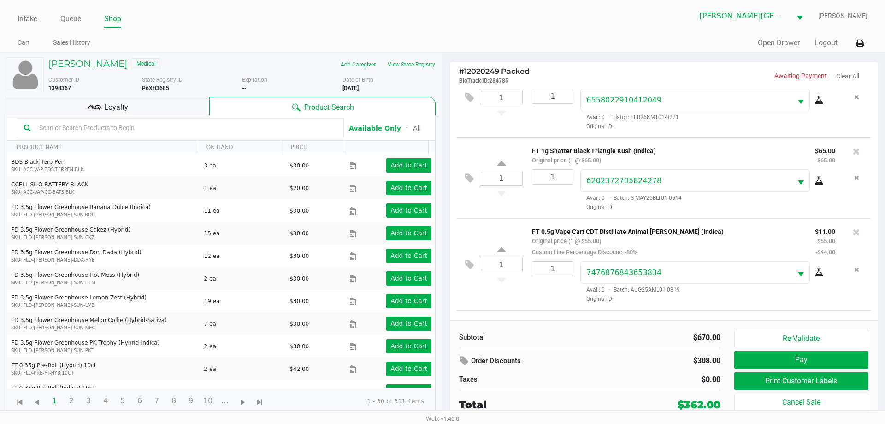
scroll to position [645, 0]
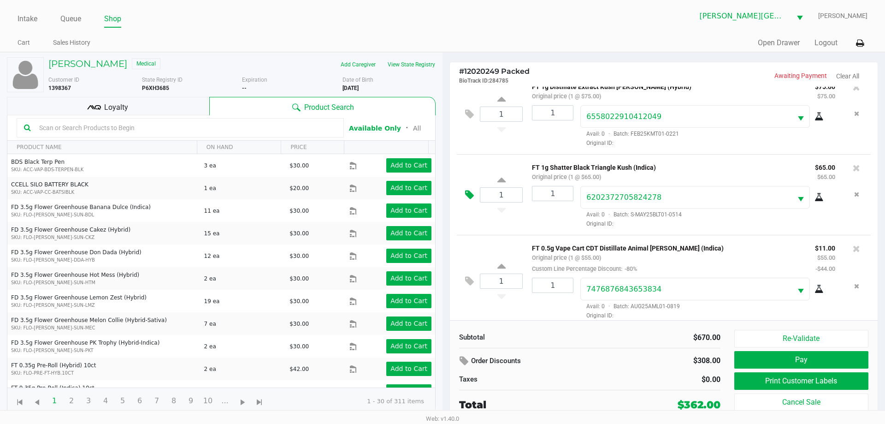
click at [473, 200] on icon at bounding box center [469, 195] width 9 height 11
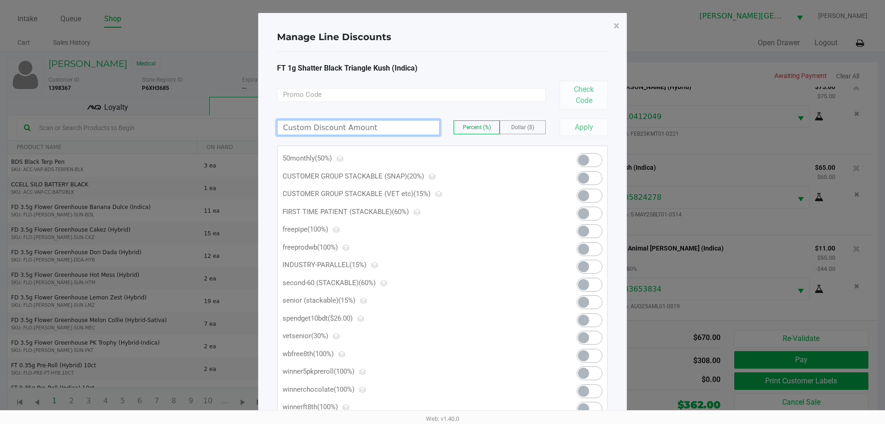
click at [398, 132] on input at bounding box center [359, 127] width 162 height 14
type input "70.00"
click at [582, 122] on button "Apply" at bounding box center [584, 128] width 48 height 18
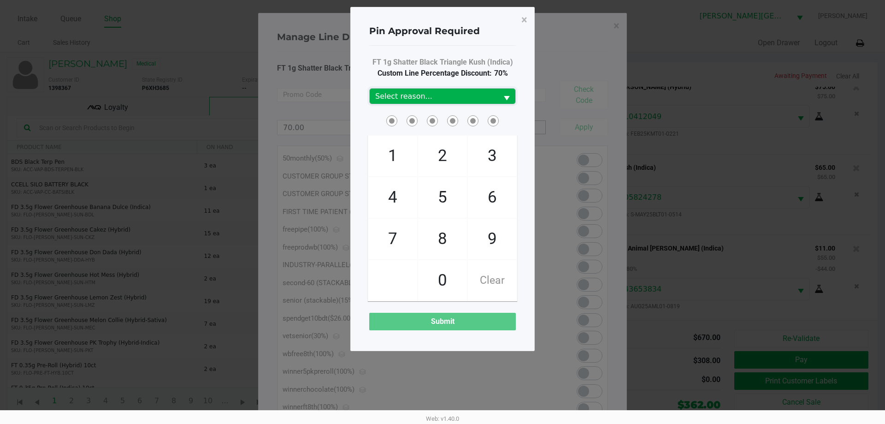
click at [479, 92] on span "Select reason..." at bounding box center [433, 96] width 117 height 11
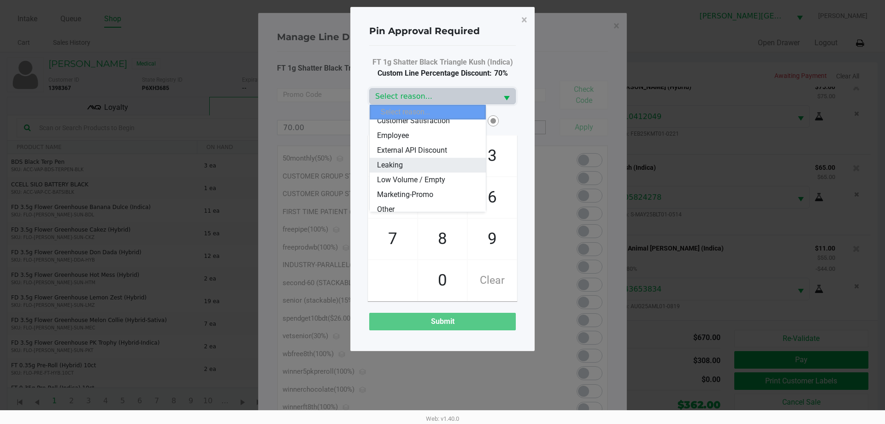
scroll to position [46, 0]
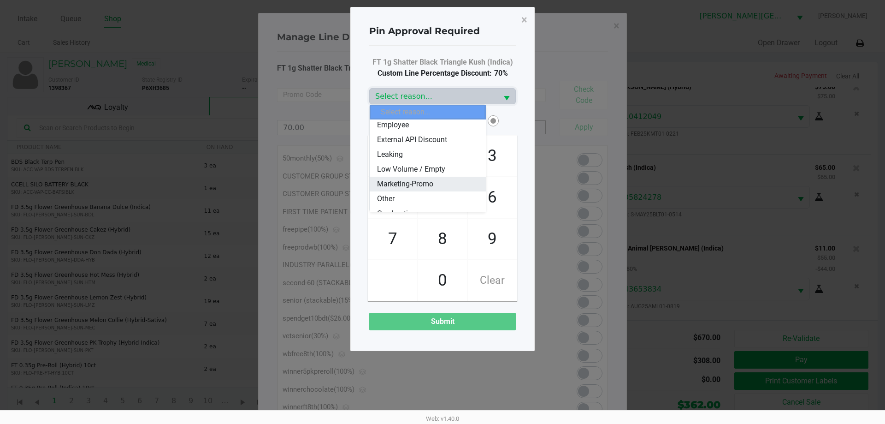
click at [424, 182] on span "Marketing-Promo" at bounding box center [405, 183] width 56 height 11
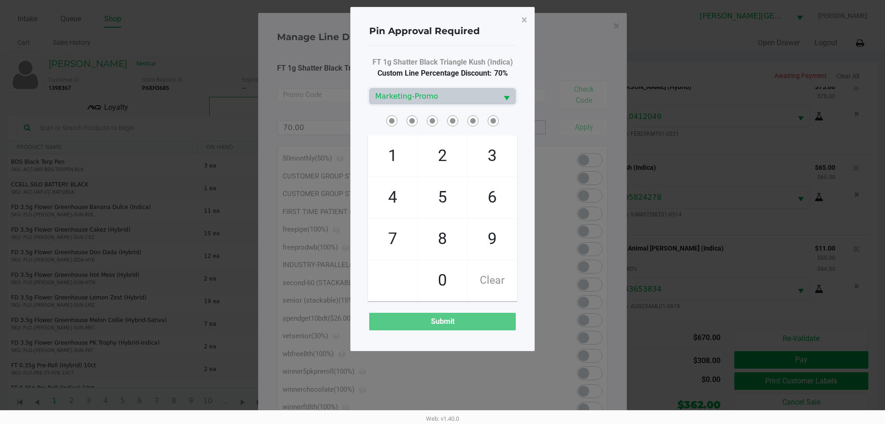
click at [443, 166] on span "2" at bounding box center [442, 156] width 49 height 41
checkbox input "true"
click at [448, 230] on span "8" at bounding box center [442, 239] width 49 height 41
checkbox input "true"
click at [490, 154] on span "3" at bounding box center [492, 156] width 49 height 41
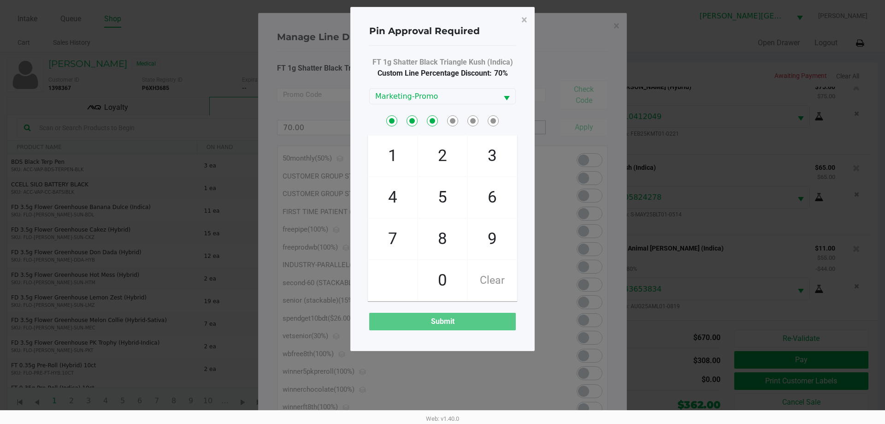
checkbox input "true"
click at [438, 274] on span "0" at bounding box center [442, 280] width 49 height 41
checkbox input "true"
click at [481, 149] on span "3" at bounding box center [492, 156] width 49 height 41
checkbox input "true"
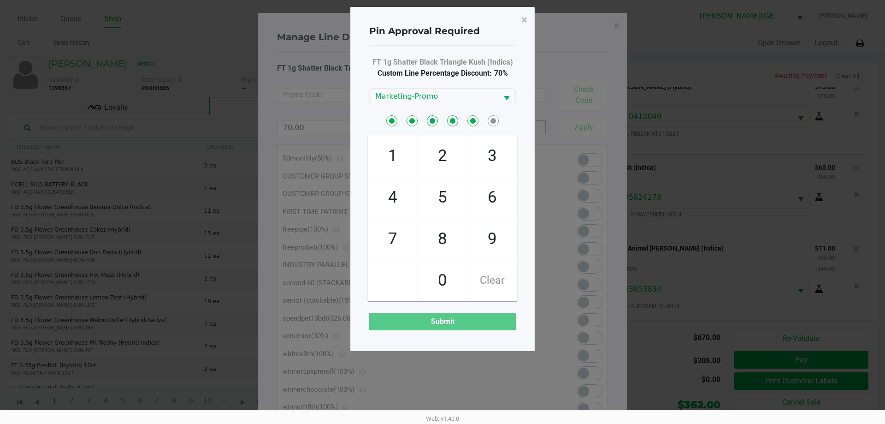
click at [388, 157] on span "1" at bounding box center [392, 156] width 49 height 41
checkbox input "true"
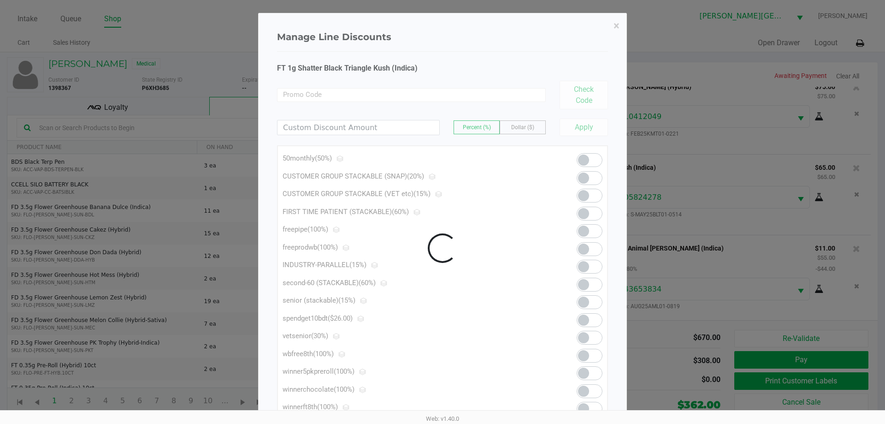
scroll to position [933, 0]
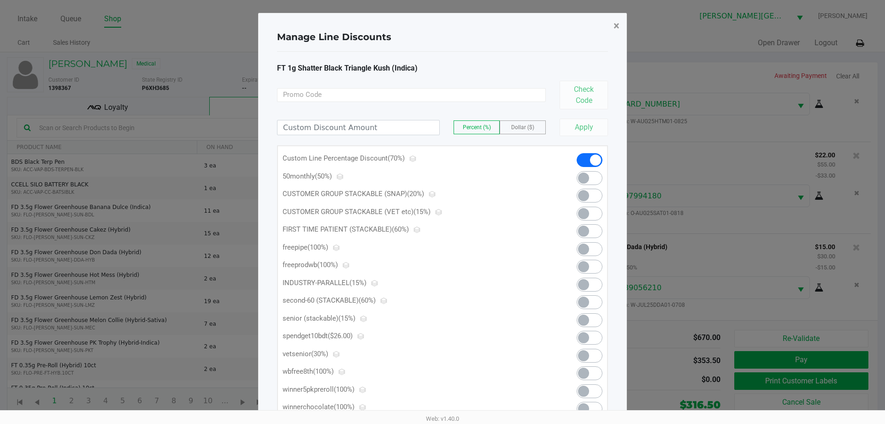
click at [612, 24] on button "×" at bounding box center [616, 26] width 21 height 26
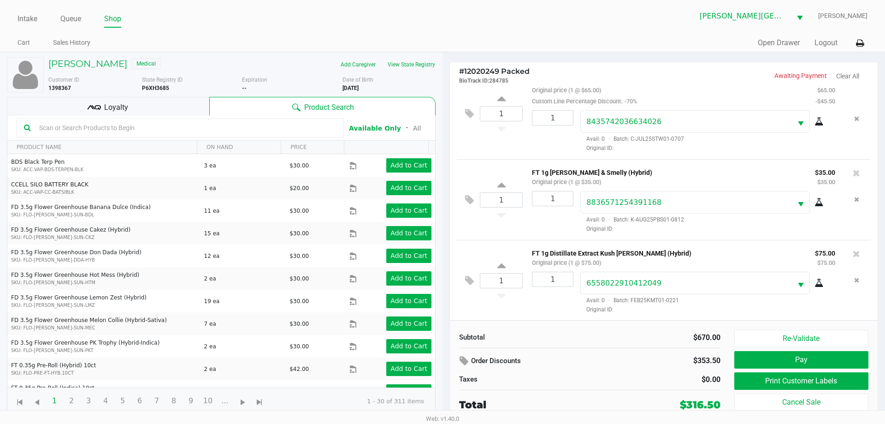
scroll to position [471, 0]
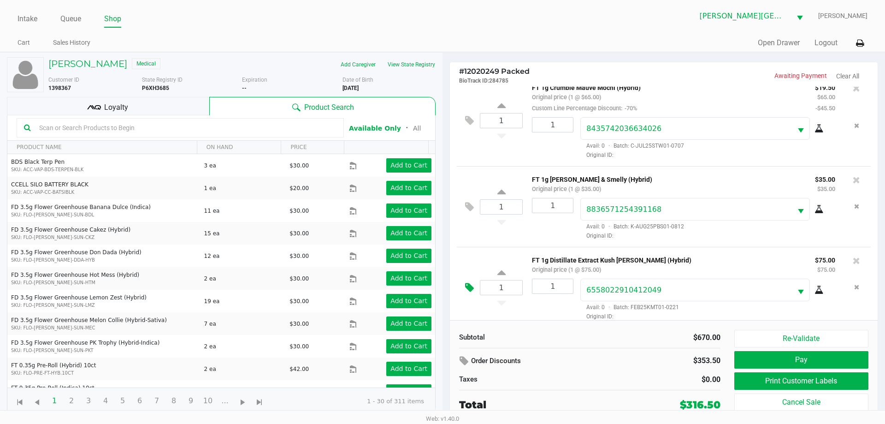
click at [473, 285] on button at bounding box center [472, 288] width 16 height 22
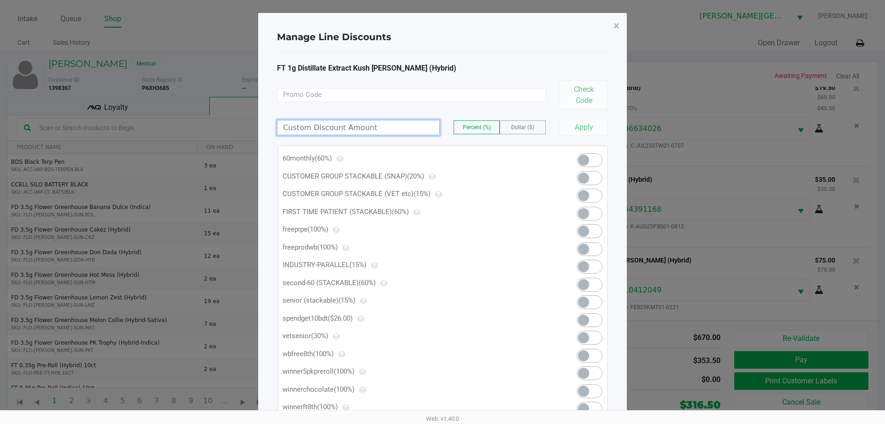
click at [399, 129] on input at bounding box center [359, 127] width 162 height 14
type input "70.00"
click at [581, 130] on button "Apply" at bounding box center [584, 128] width 48 height 18
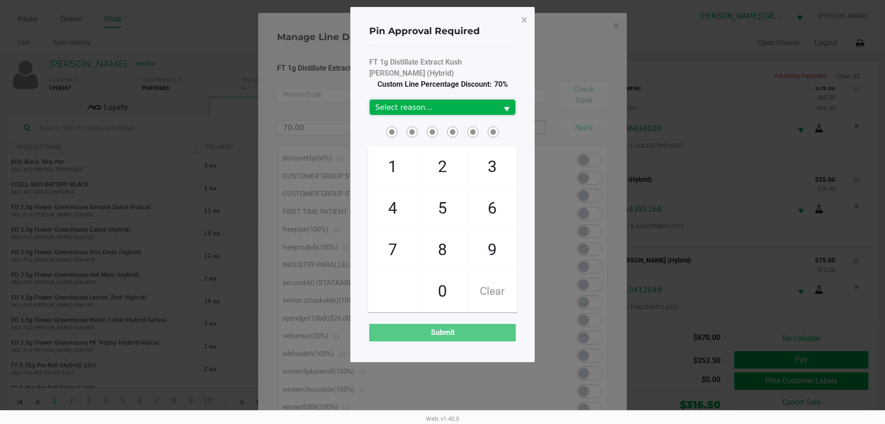
click at [454, 102] on span "Select reason..." at bounding box center [433, 107] width 117 height 11
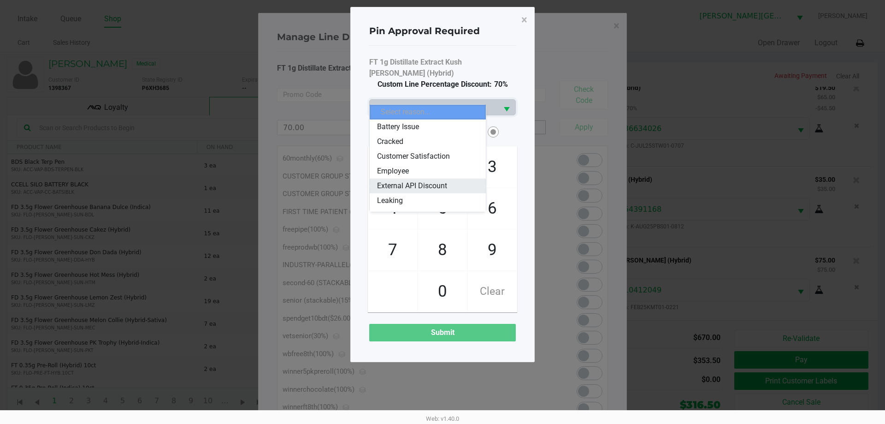
scroll to position [46, 0]
click at [408, 179] on span "Marketing-Promo" at bounding box center [405, 183] width 56 height 11
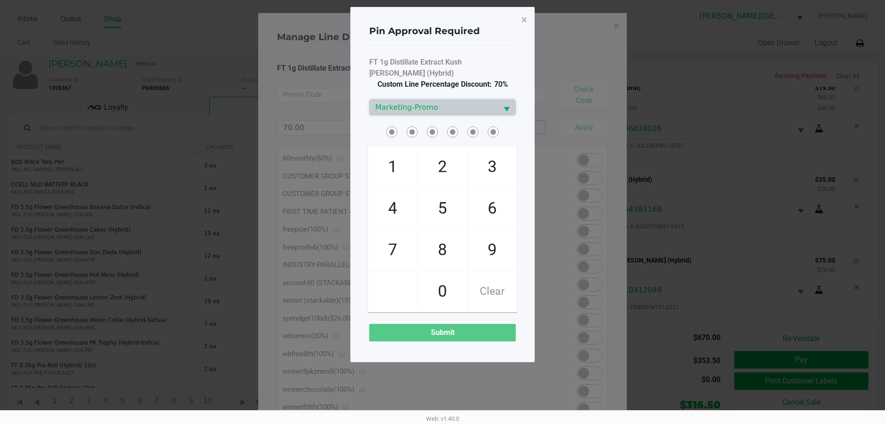
click at [440, 159] on span "2" at bounding box center [442, 167] width 49 height 41
checkbox input "true"
drag, startPoint x: 454, startPoint y: 242, endPoint x: 453, endPoint y: 237, distance: 5.6
click at [454, 242] on span "8" at bounding box center [442, 250] width 49 height 41
checkbox input "true"
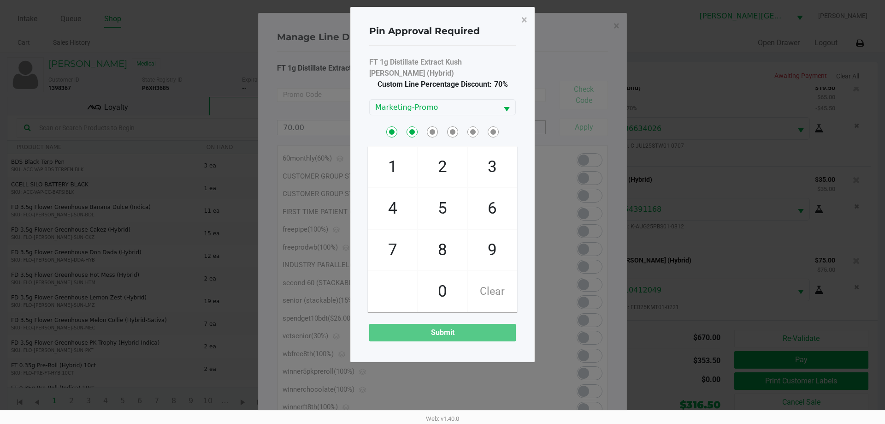
click at [494, 153] on span "3" at bounding box center [492, 167] width 49 height 41
checkbox input "true"
click at [449, 271] on span "0" at bounding box center [442, 291] width 49 height 41
checkbox input "true"
drag, startPoint x: 488, startPoint y: 162, endPoint x: 427, endPoint y: 161, distance: 61.8
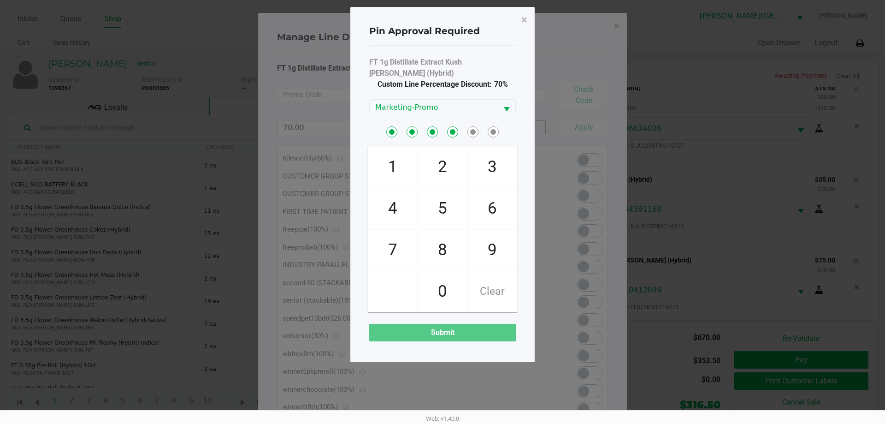
click at [487, 161] on span "3" at bounding box center [492, 167] width 49 height 41
checkbox input "true"
click at [421, 161] on span "2" at bounding box center [442, 167] width 49 height 41
checkbox input "true"
checkbox input "false"
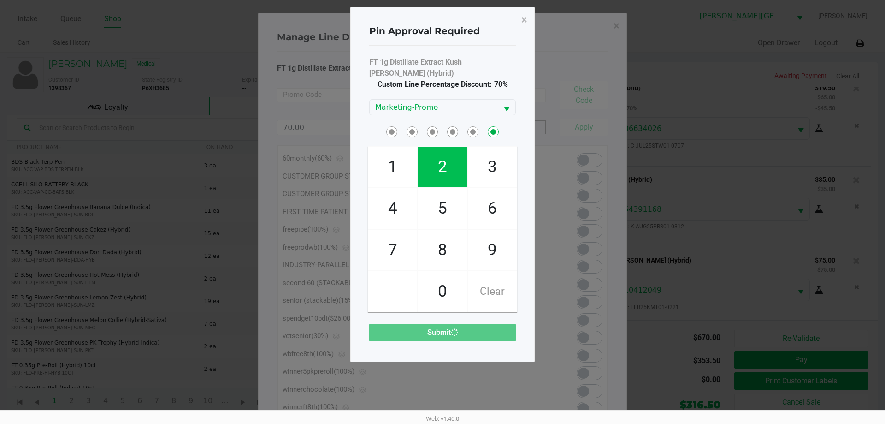
checkbox input "false"
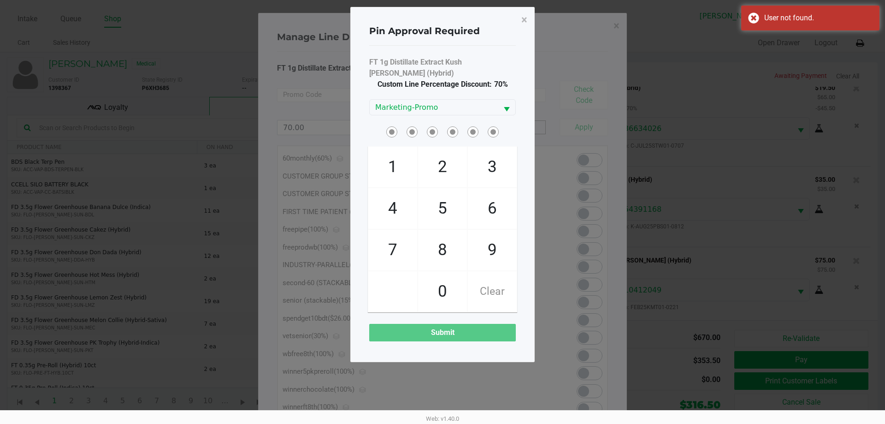
click at [445, 154] on span "2" at bounding box center [442, 167] width 49 height 41
checkbox input "true"
click at [457, 245] on span "8" at bounding box center [442, 250] width 49 height 41
checkbox input "true"
click at [492, 158] on span "3" at bounding box center [492, 167] width 49 height 41
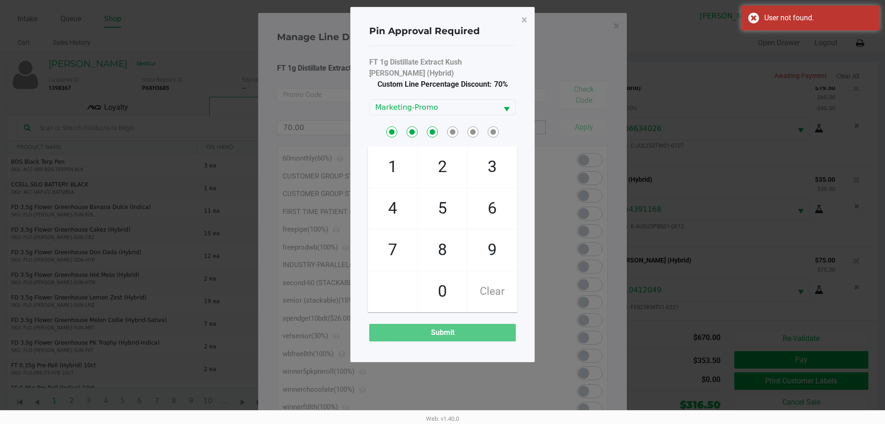
checkbox input "true"
drag, startPoint x: 452, startPoint y: 292, endPoint x: 445, endPoint y: 275, distance: 18.2
click at [450, 291] on span "0" at bounding box center [442, 291] width 49 height 41
checkbox input "true"
click at [490, 147] on span "3" at bounding box center [492, 167] width 49 height 41
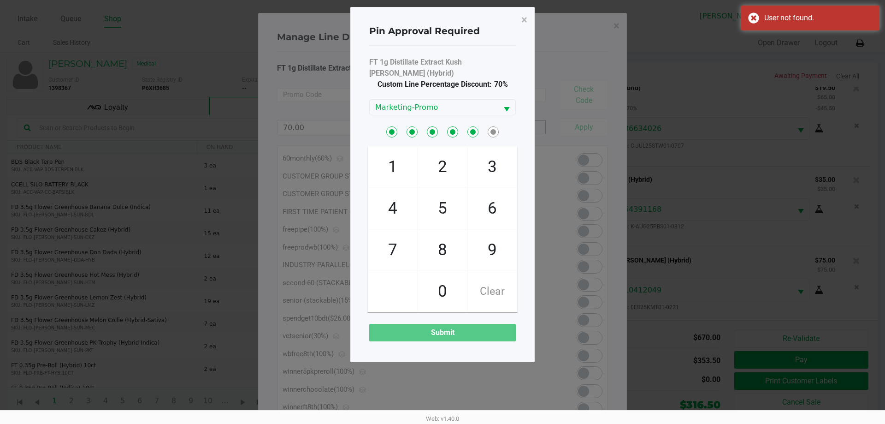
checkbox input "true"
click at [399, 154] on span "1" at bounding box center [392, 167] width 49 height 41
checkbox input "true"
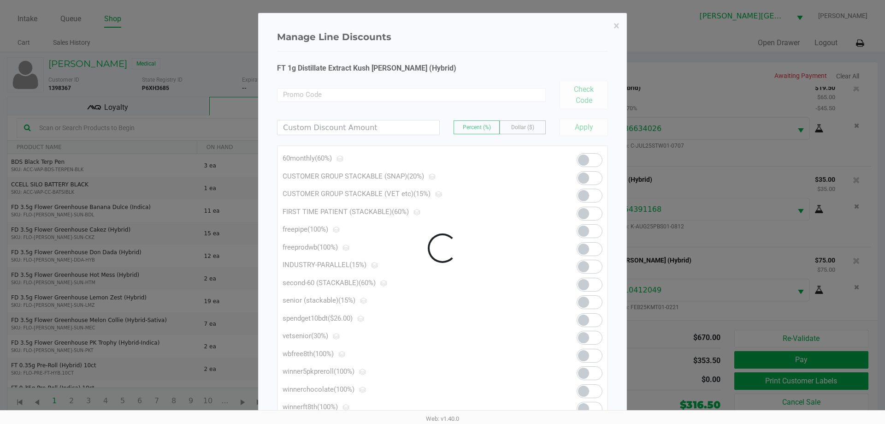
scroll to position [944, 0]
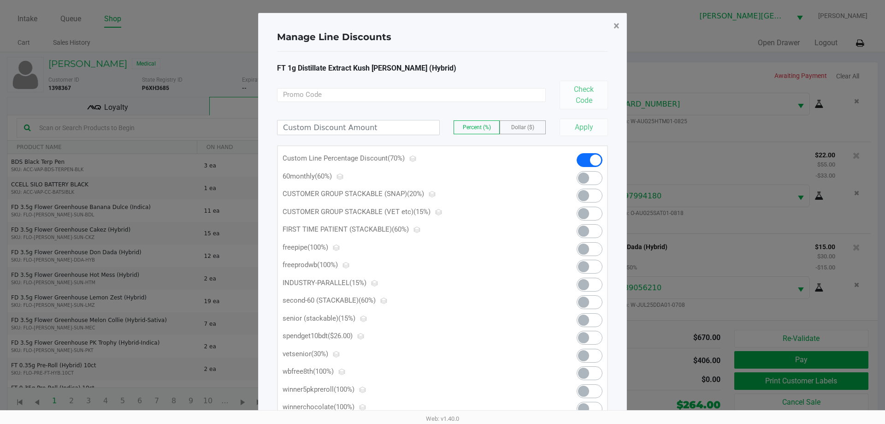
click at [618, 25] on span "×" at bounding box center [617, 25] width 6 height 13
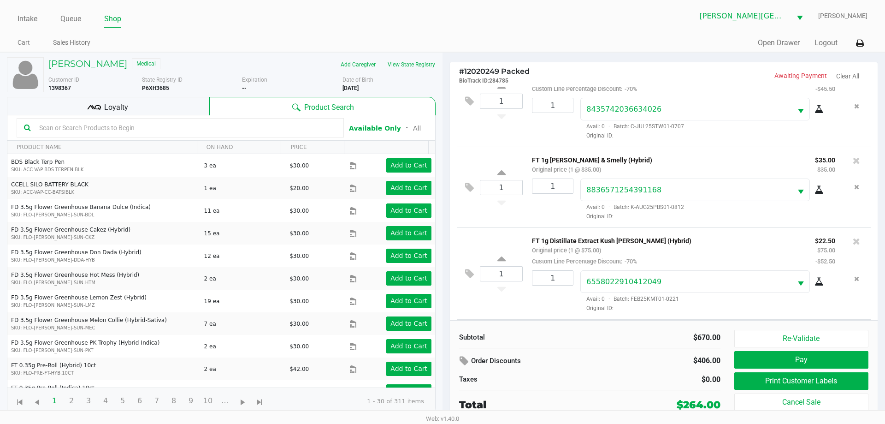
scroll to position [482, 0]
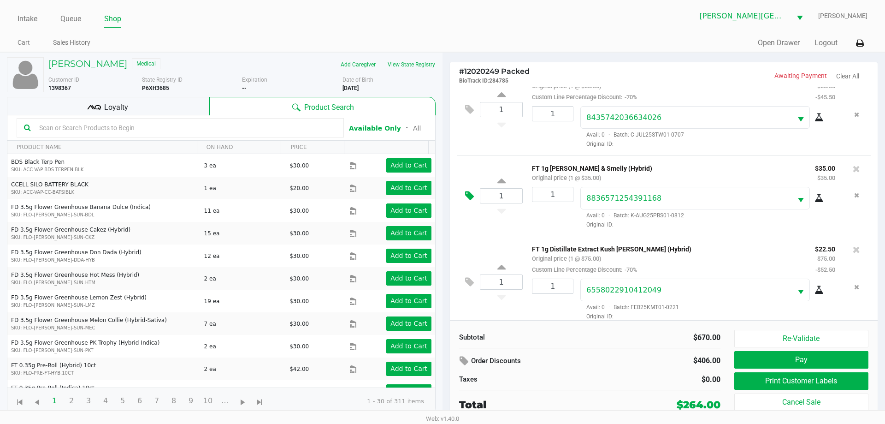
click at [473, 193] on button at bounding box center [472, 196] width 16 height 22
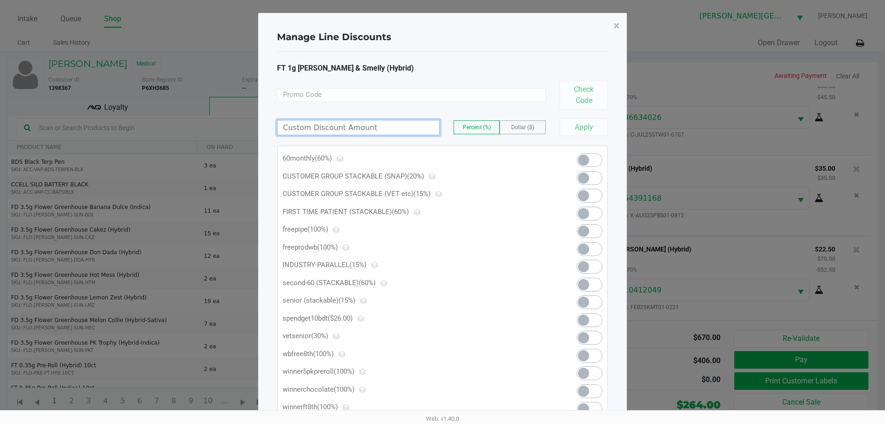
click at [409, 128] on input at bounding box center [359, 127] width 162 height 14
type input "70.00"
click at [575, 121] on button "Apply" at bounding box center [584, 128] width 48 height 18
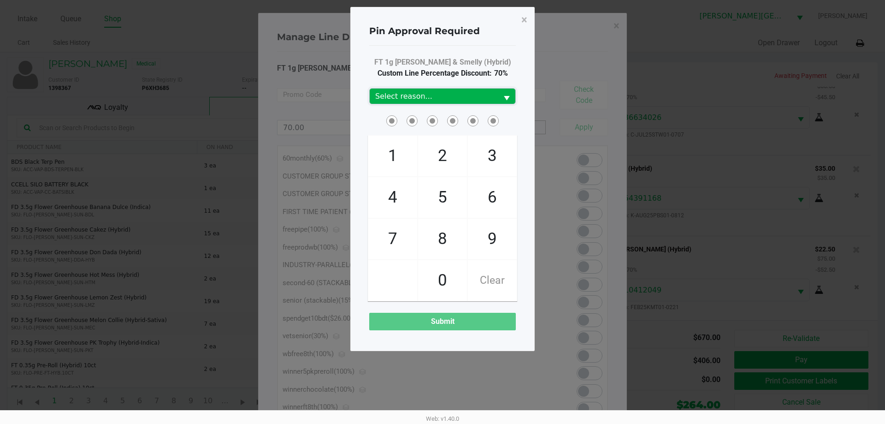
click at [416, 102] on span "Select reason..." at bounding box center [434, 96] width 128 height 15
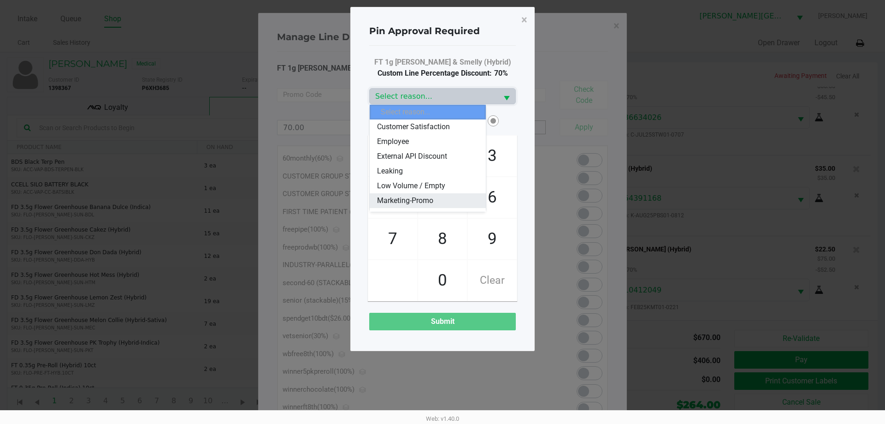
scroll to position [46, 0]
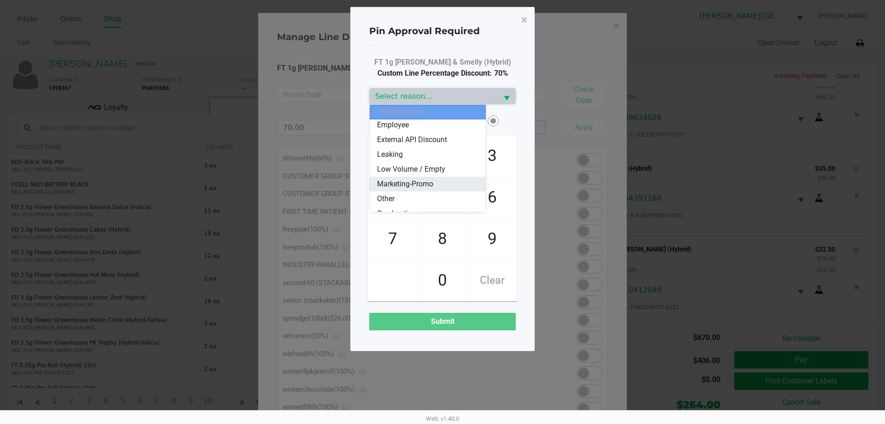
click at [406, 181] on span "Marketing-Promo" at bounding box center [405, 183] width 56 height 11
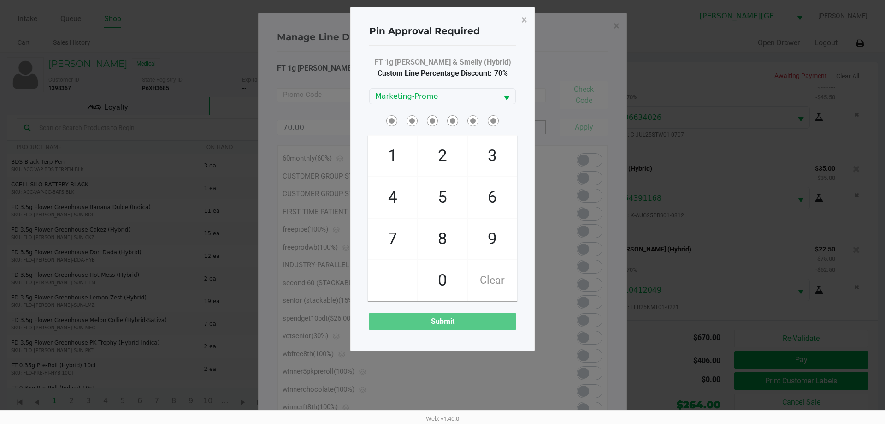
click at [428, 163] on span "2" at bounding box center [442, 156] width 49 height 41
checkbox input "true"
click at [443, 228] on span "8" at bounding box center [442, 239] width 49 height 41
checkbox input "true"
click at [481, 155] on span "3" at bounding box center [492, 156] width 49 height 41
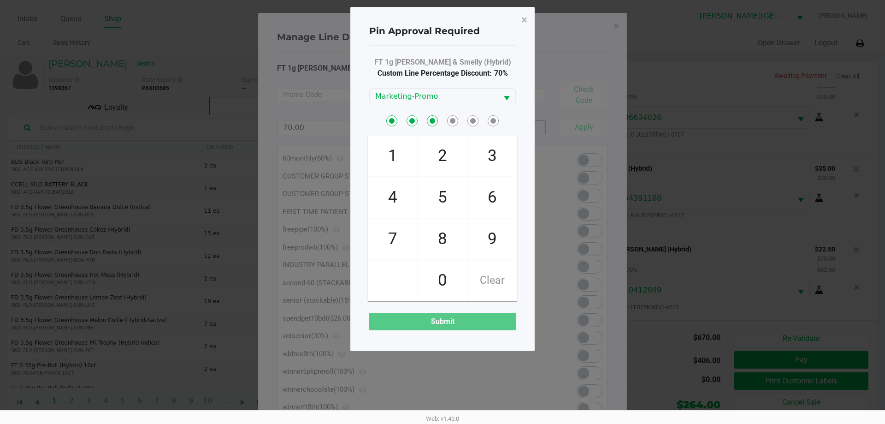
checkbox input "true"
click at [442, 274] on span "0" at bounding box center [442, 280] width 49 height 41
checkbox input "true"
click at [481, 164] on span "3" at bounding box center [492, 156] width 49 height 41
checkbox input "true"
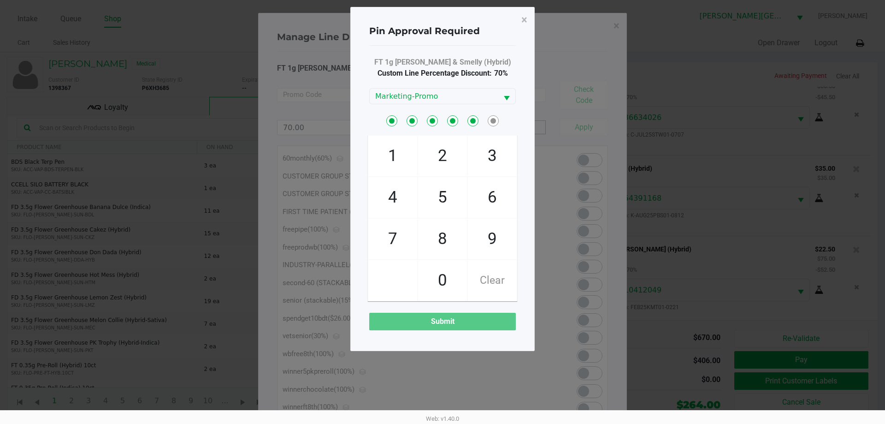
click at [383, 158] on span "1" at bounding box center [392, 156] width 49 height 41
checkbox input "true"
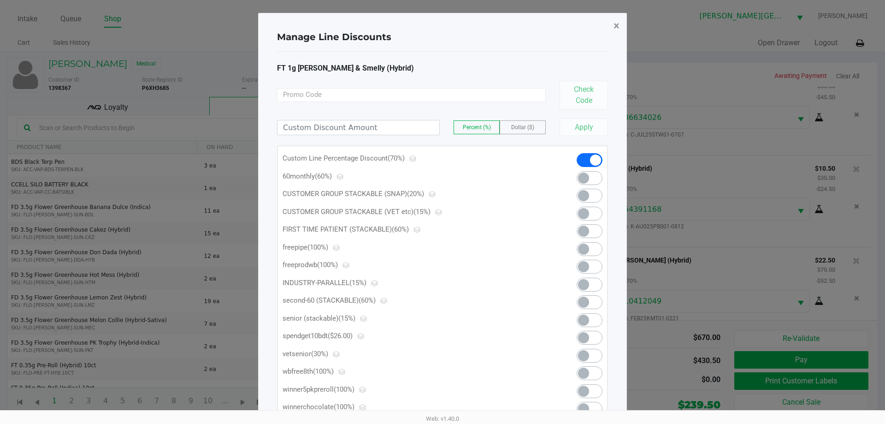
scroll to position [955, 0]
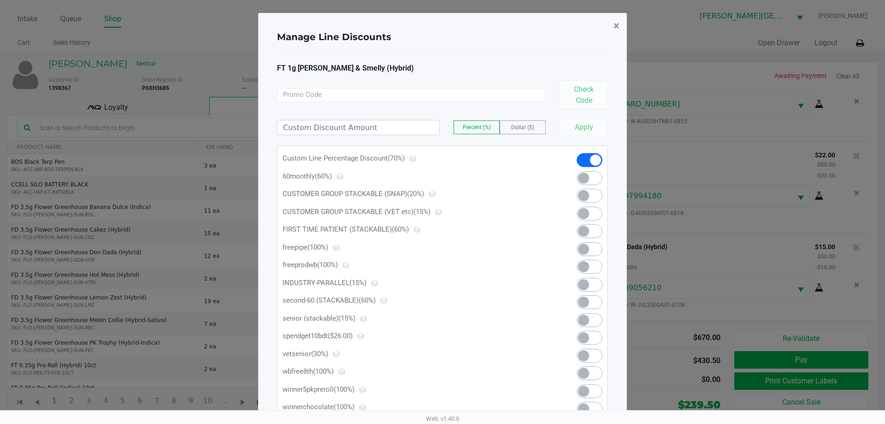
click at [616, 25] on span "×" at bounding box center [617, 25] width 6 height 13
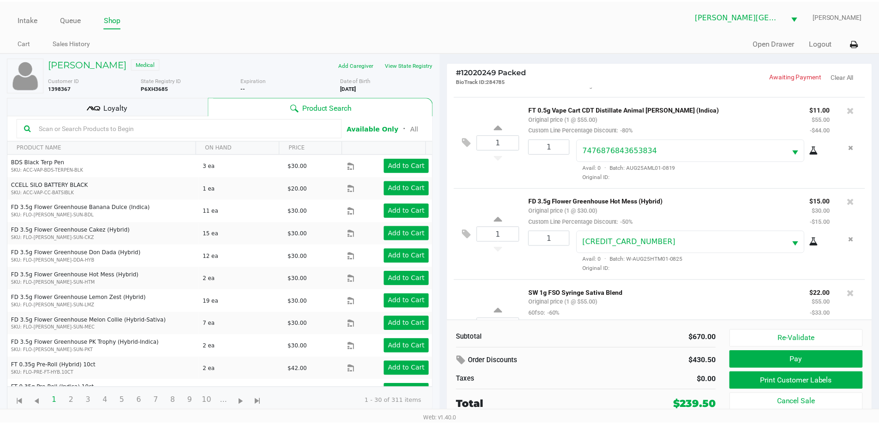
scroll to position [597, 0]
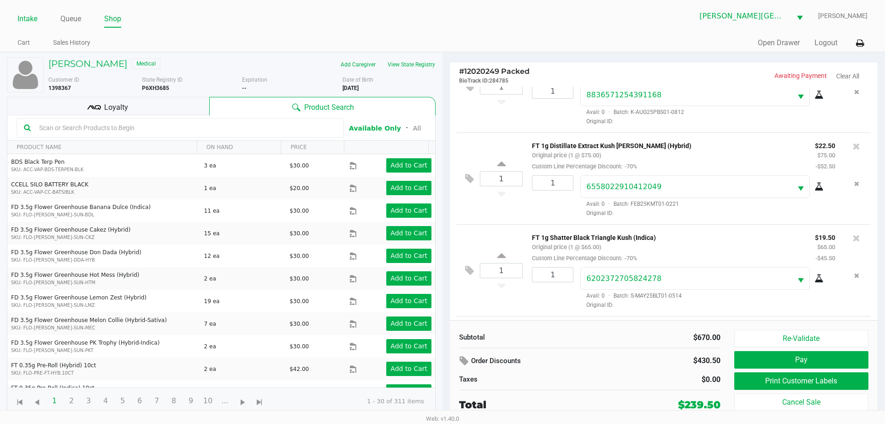
click at [26, 21] on link "Intake" at bounding box center [28, 18] width 20 height 13
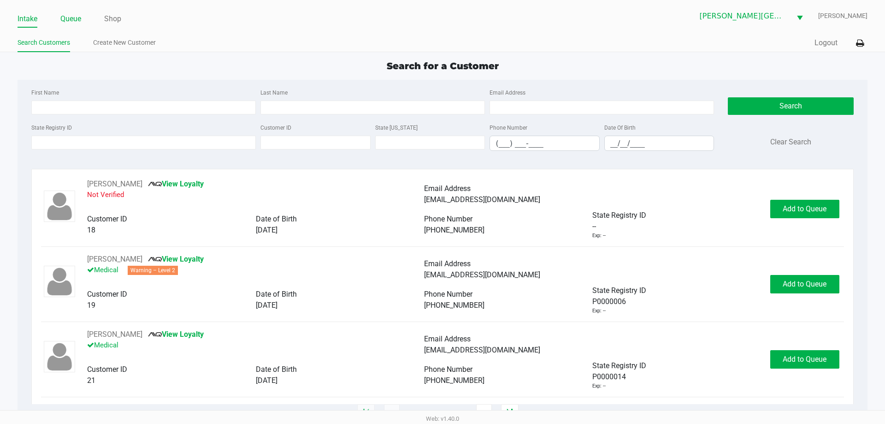
click at [82, 14] on ul "Intake Queue Shop" at bounding box center [230, 20] width 425 height 16
click at [79, 14] on link "Queue" at bounding box center [70, 18] width 21 height 13
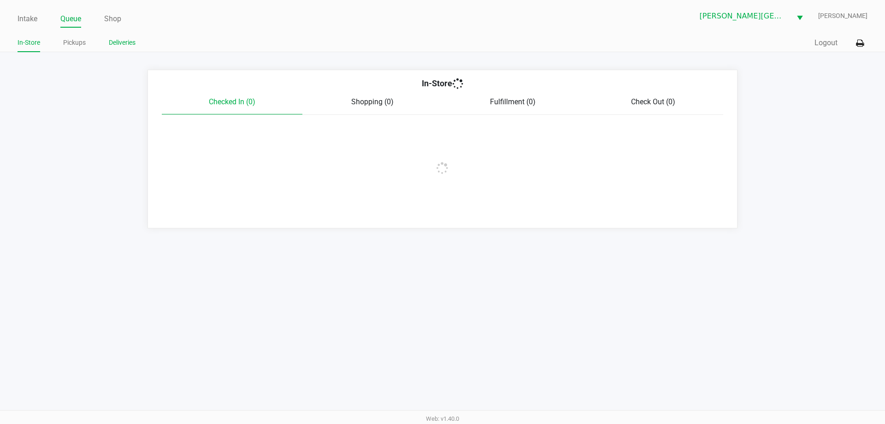
click at [122, 46] on link "Deliveries" at bounding box center [122, 43] width 27 height 12
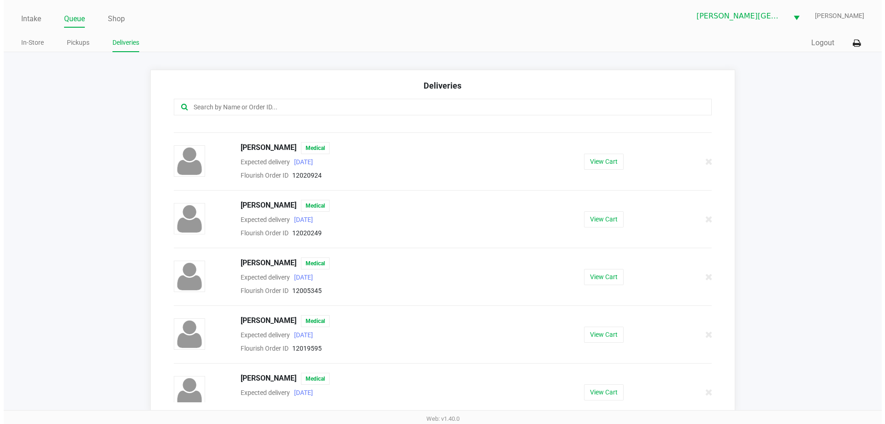
scroll to position [225, 0]
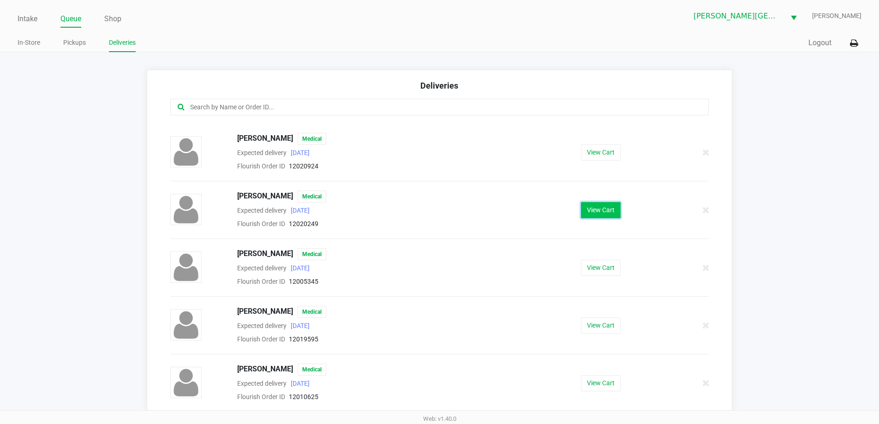
click at [588, 210] on button "View Cart" at bounding box center [601, 210] width 40 height 16
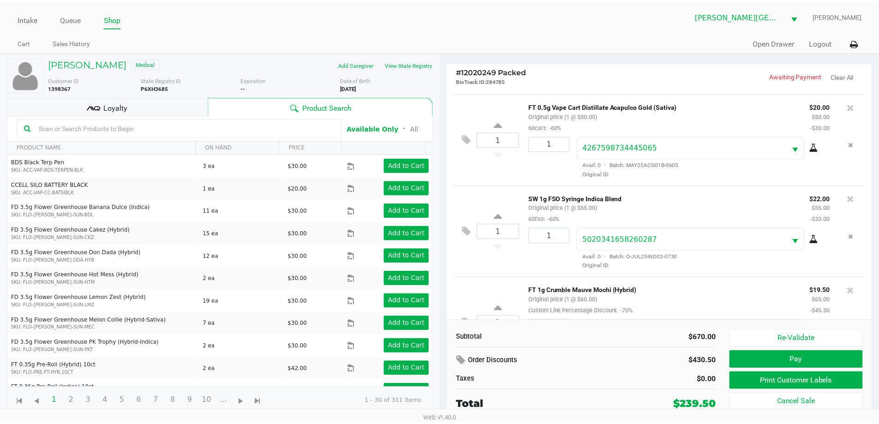
scroll to position [277, 0]
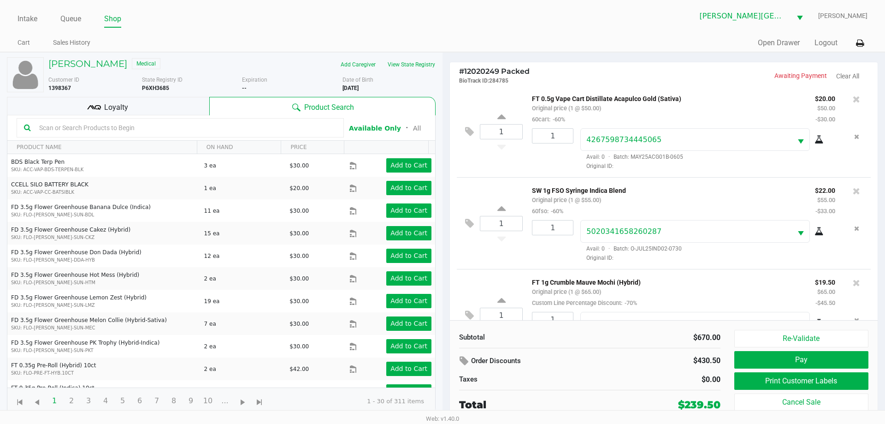
click at [131, 113] on div "Loyalty" at bounding box center [108, 106] width 202 height 18
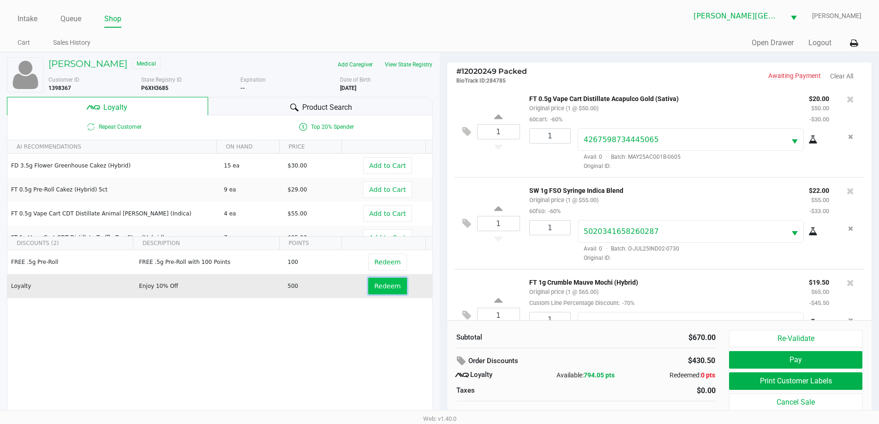
click at [374, 285] on span "Redeem" at bounding box center [387, 285] width 26 height 7
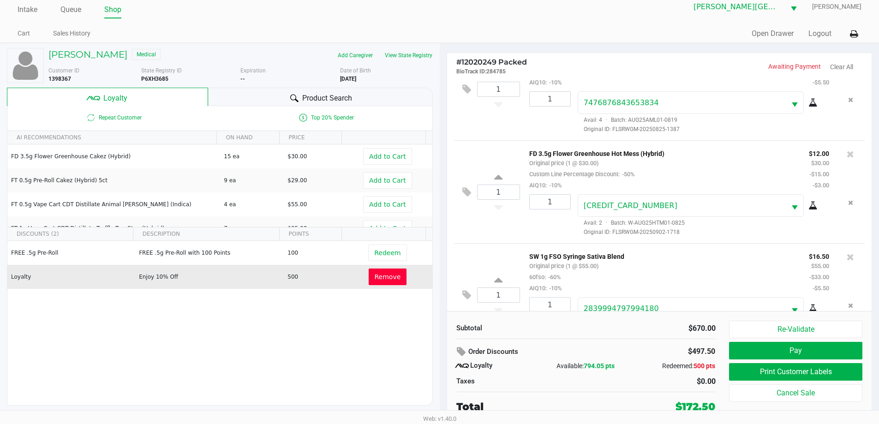
scroll to position [1110, 0]
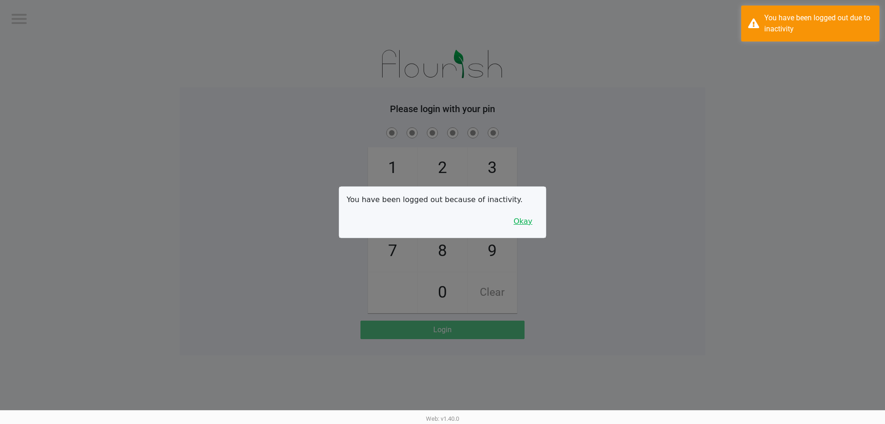
click at [531, 222] on button "Okay" at bounding box center [523, 222] width 31 height 18
